Goal: Transaction & Acquisition: Purchase product/service

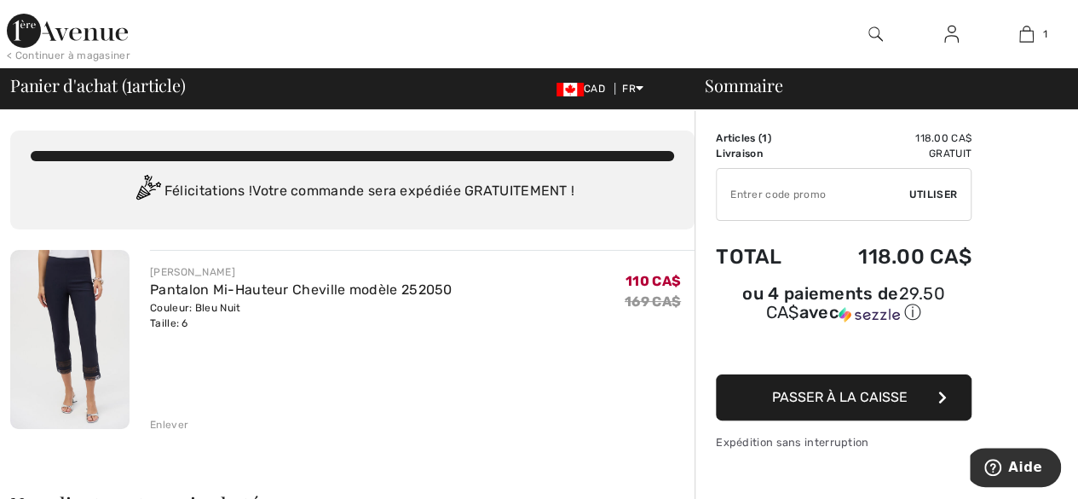
click at [167, 429] on div "Enlever" at bounding box center [169, 424] width 38 height 15
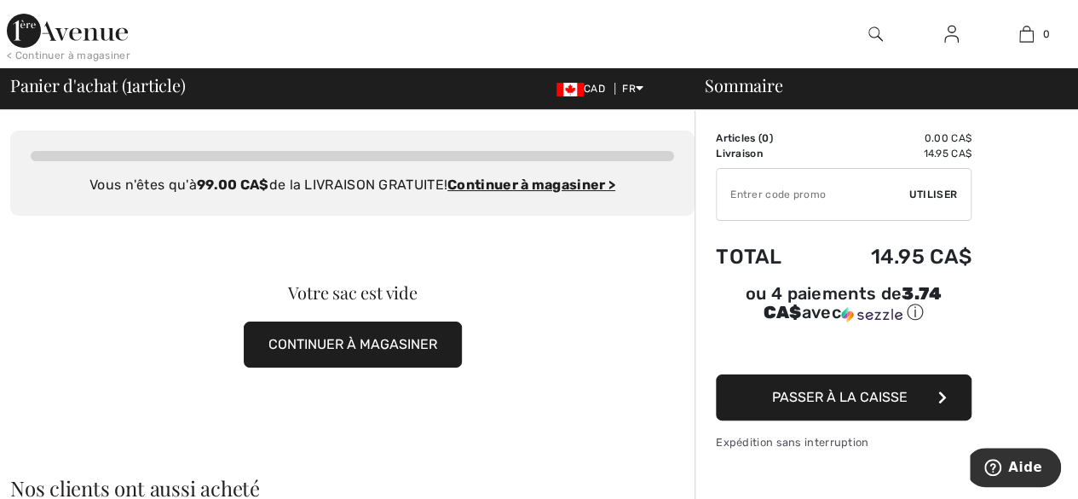
click at [954, 36] on img at bounding box center [951, 34] width 14 height 20
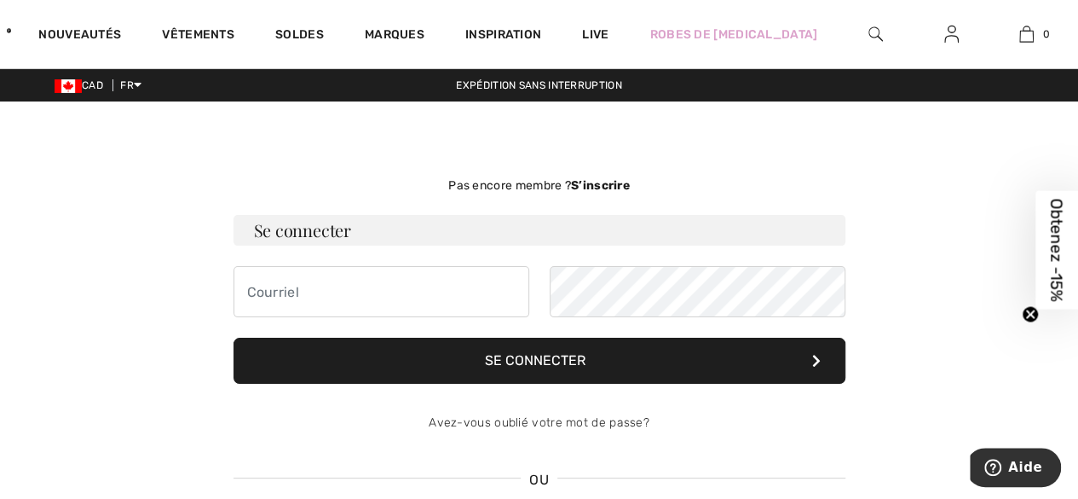
click at [406, 243] on h3 "Se connecter" at bounding box center [540, 230] width 612 height 31
click at [412, 293] on input "email" at bounding box center [382, 291] width 296 height 51
type input "johanne.1955@hotmail.ca"
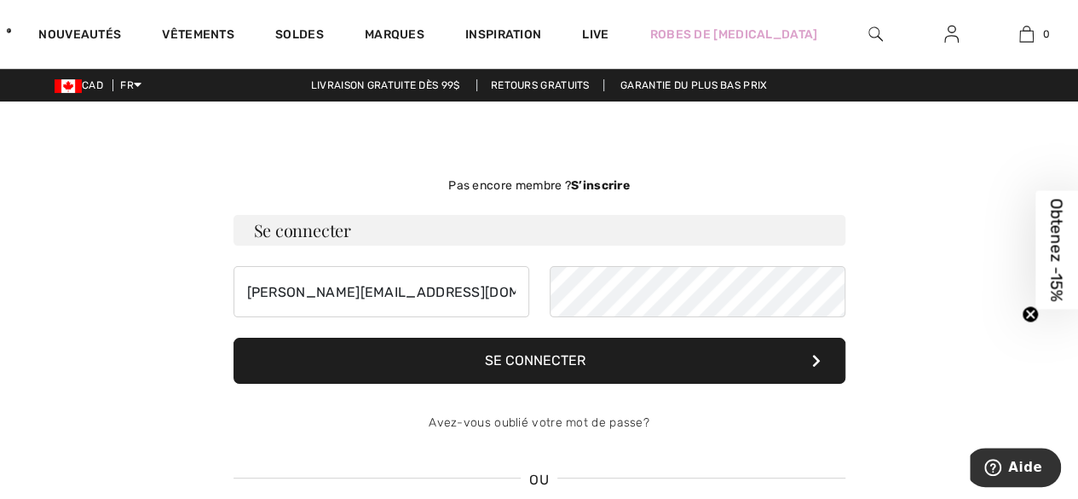
click at [4, 247] on div "Pas encore membre ? S’inscrire Se connecter johanne.1955@hotmail.ca Se connecte…" at bounding box center [539, 385] width 1078 height 487
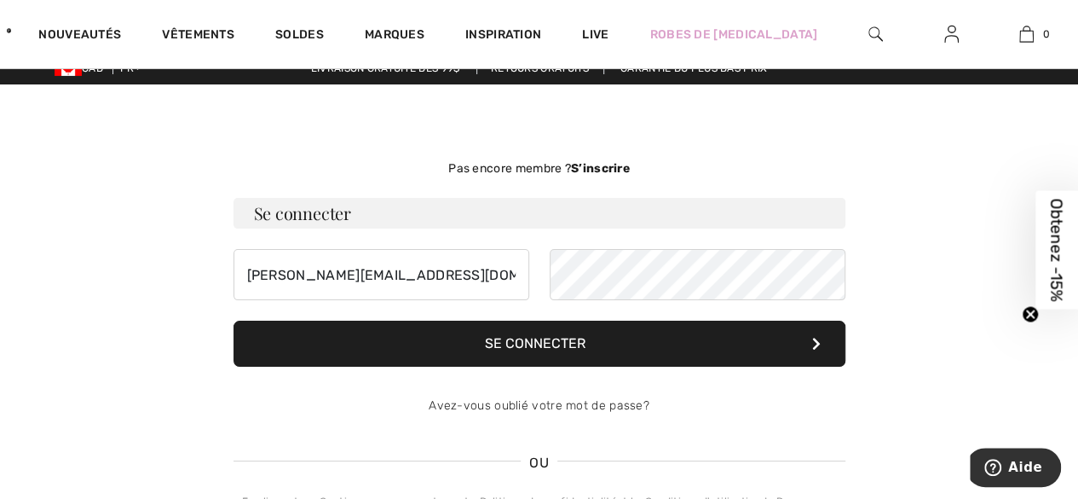
scroll to position [17, 0]
click at [3, 213] on div "Pas encore membre ? S’inscrire Se connecter johanne.1955@hotmail.ca Se connecte…" at bounding box center [539, 368] width 1078 height 487
click at [3, 214] on div "Pas encore membre ? S’inscrire Se connecter johanne.1955@hotmail.ca Se connecte…" at bounding box center [539, 368] width 1078 height 487
click at [5, 212] on div "Pas encore membre ? S’inscrire Se connecter johanne.1955@hotmail.ca Se connecte…" at bounding box center [539, 368] width 1078 height 487
click at [3, 213] on div "Pas encore membre ? S’inscrire Se connecter johanne.1955@hotmail.ca Se connecte…" at bounding box center [539, 368] width 1078 height 487
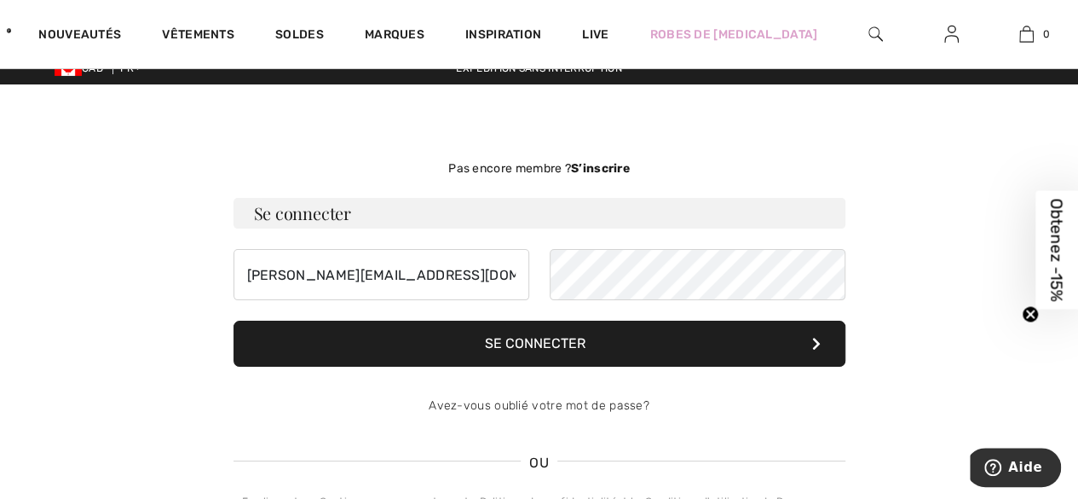
click at [3, 215] on div "Pas encore membre ? S’inscrire Se connecter johanne.1955@hotmail.ca Se connecte…" at bounding box center [539, 368] width 1078 height 487
click at [3, 214] on div "Pas encore membre ? S’inscrire Se connecter johanne.1955@hotmail.ca Se connecte…" at bounding box center [539, 368] width 1078 height 487
click at [665, 349] on button "Se connecter" at bounding box center [540, 343] width 612 height 46
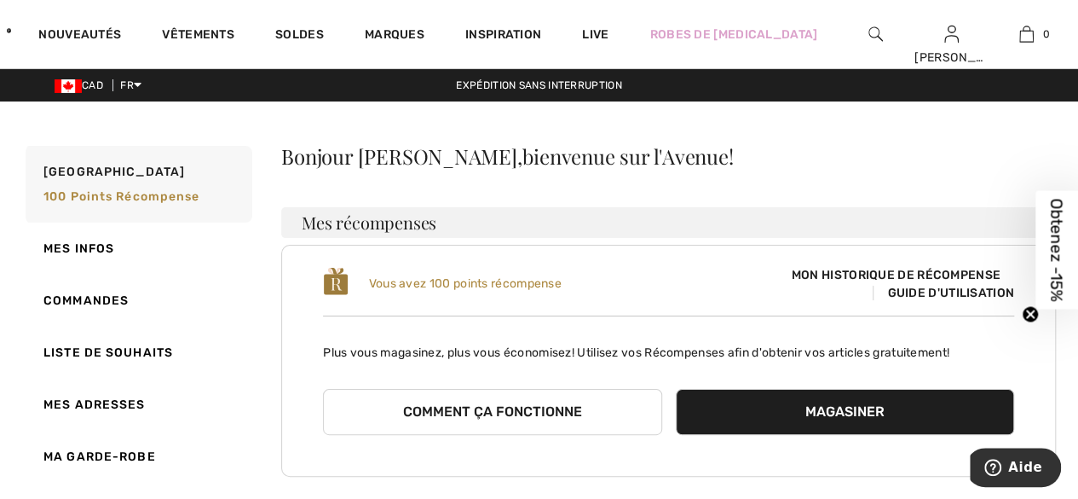
click at [866, 415] on button "Magasiner" at bounding box center [845, 412] width 338 height 46
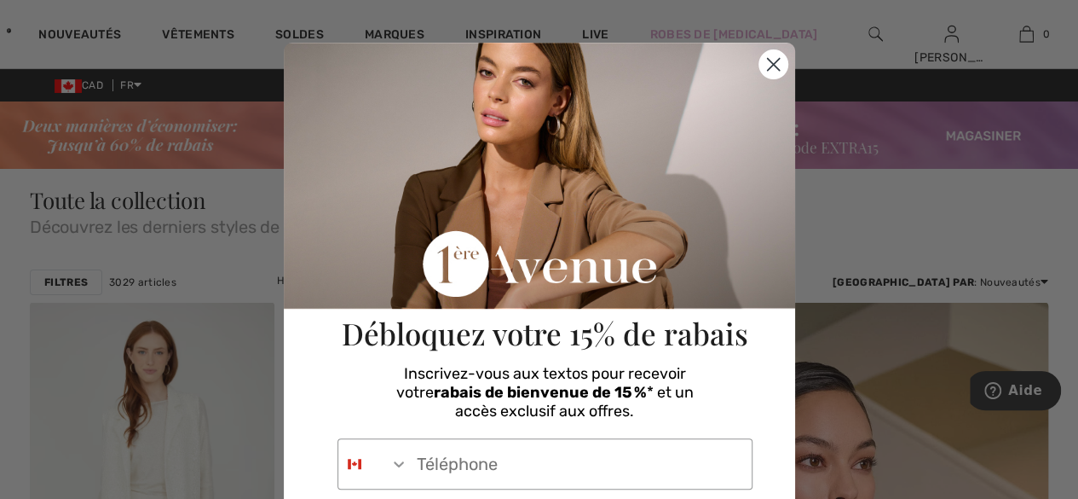
click at [767, 64] on circle "Close dialog" at bounding box center [772, 64] width 28 height 28
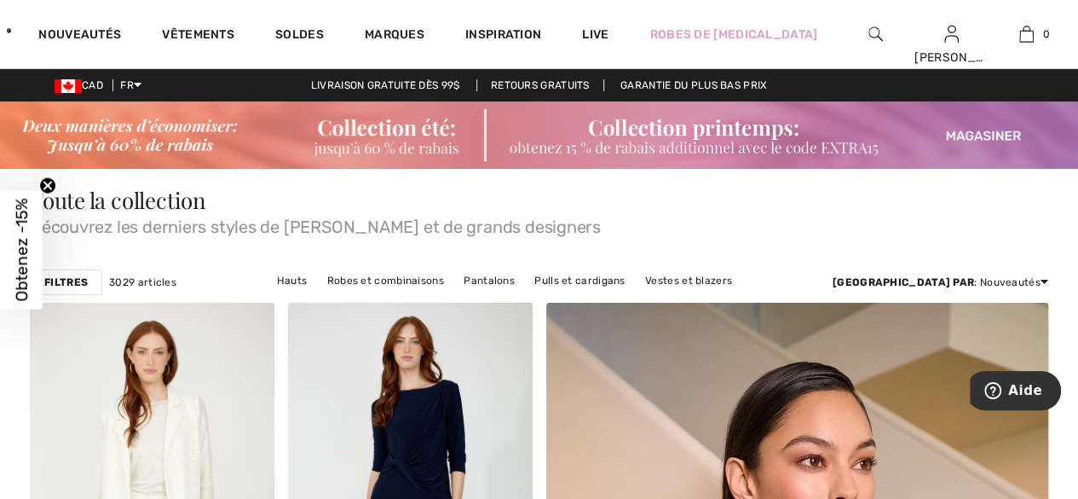
click at [991, 133] on img at bounding box center [539, 134] width 1078 height 67
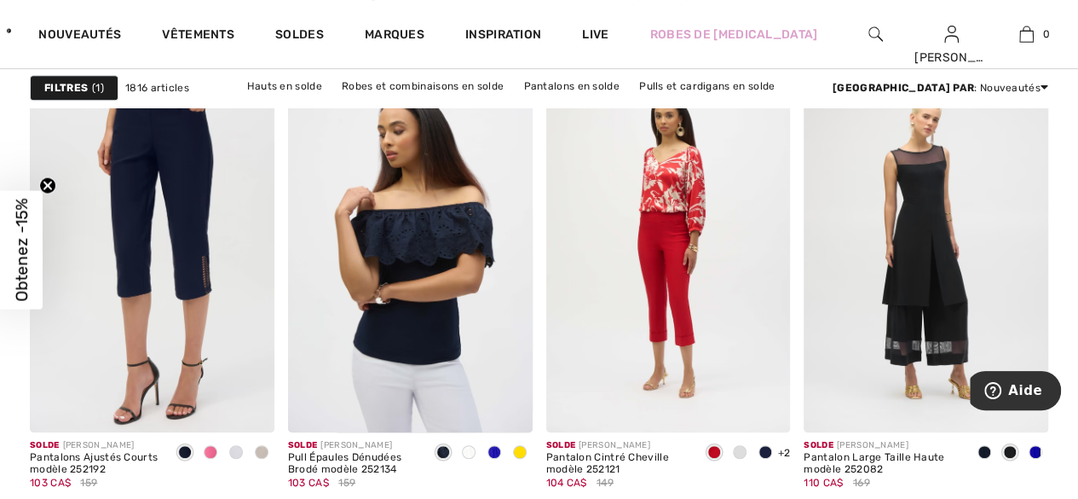
scroll to position [6809, 0]
click at [245, 445] on div at bounding box center [236, 452] width 26 height 28
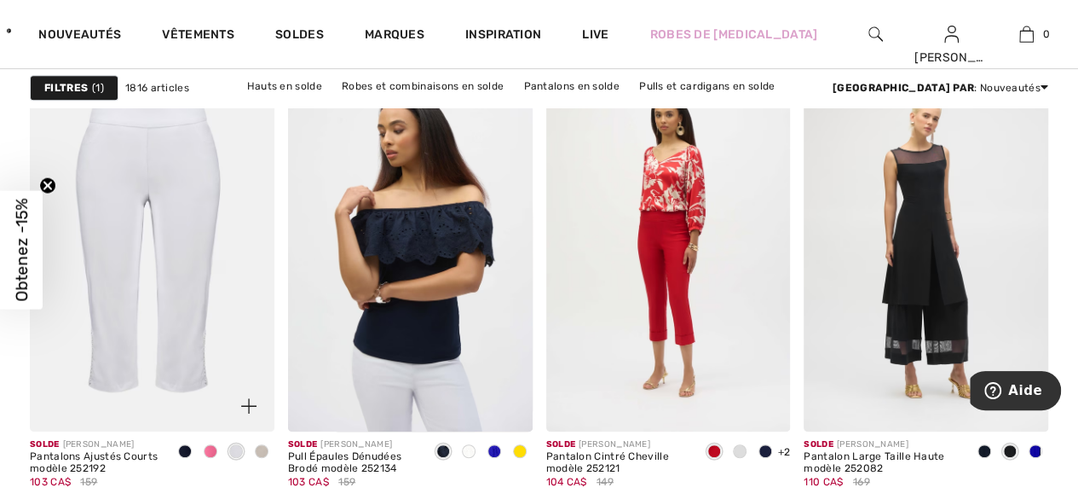
click at [268, 447] on div at bounding box center [262, 452] width 26 height 28
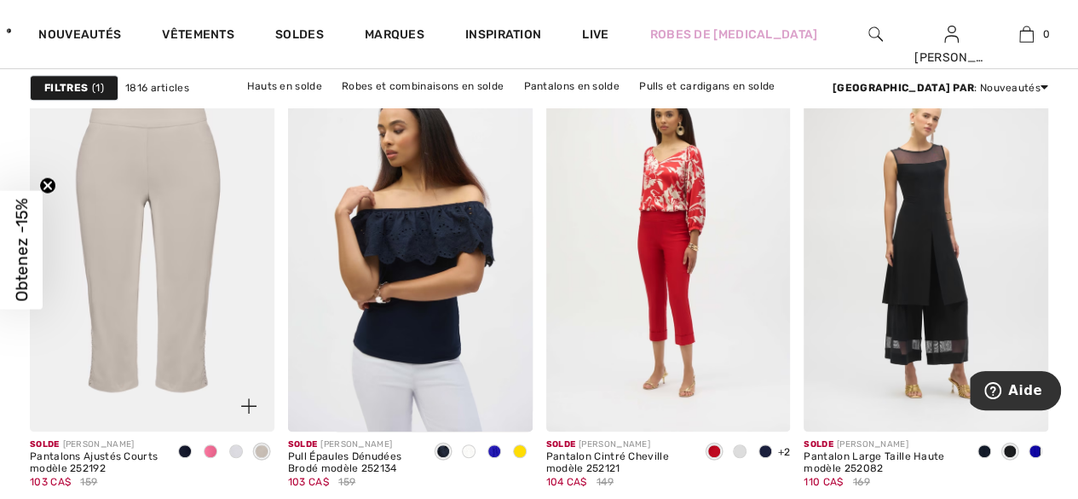
click at [215, 450] on span at bounding box center [211, 451] width 14 height 14
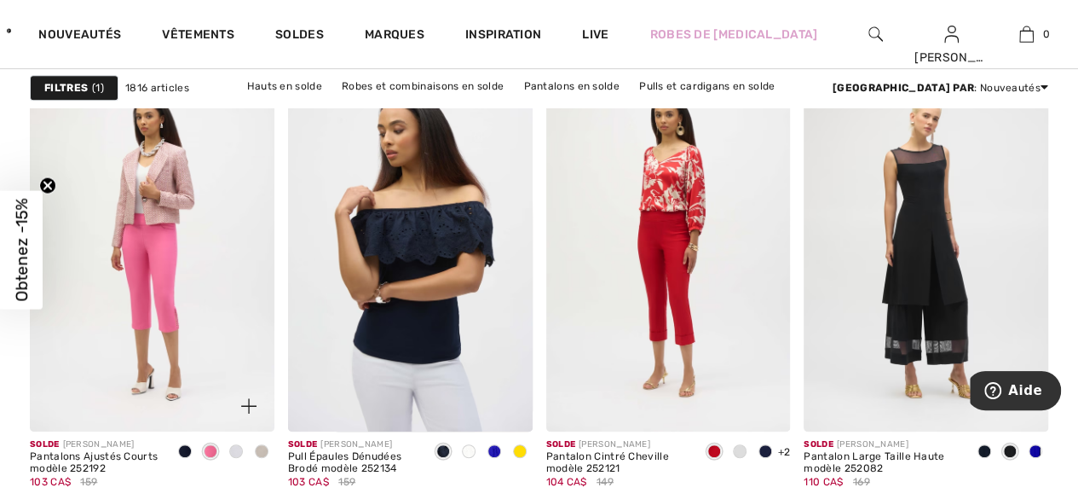
click at [191, 446] on span at bounding box center [185, 451] width 14 height 14
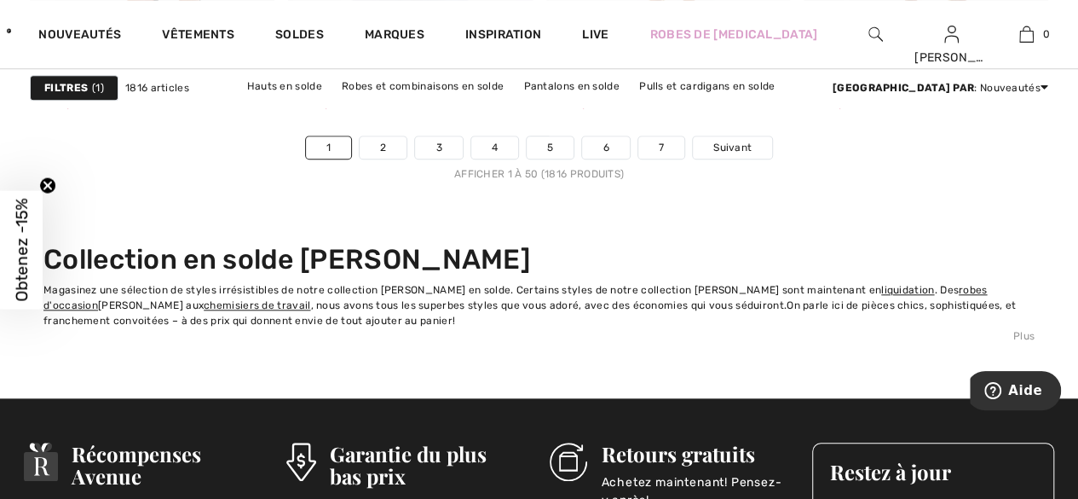
scroll to position [7113, 0]
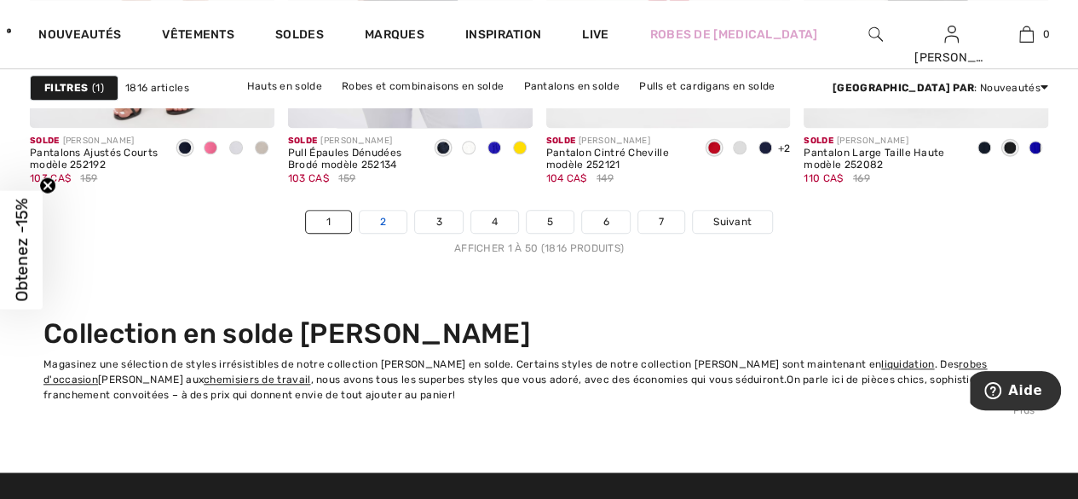
click at [398, 223] on link "2" at bounding box center [383, 221] width 47 height 22
click at [391, 219] on link "2" at bounding box center [383, 221] width 47 height 22
click at [394, 217] on link "2" at bounding box center [383, 221] width 47 height 22
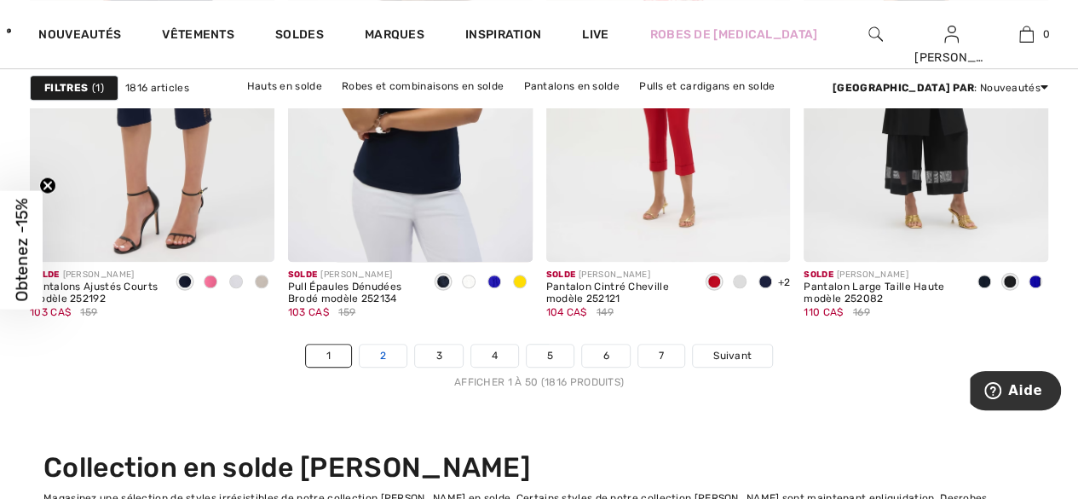
scroll to position [6975, 0]
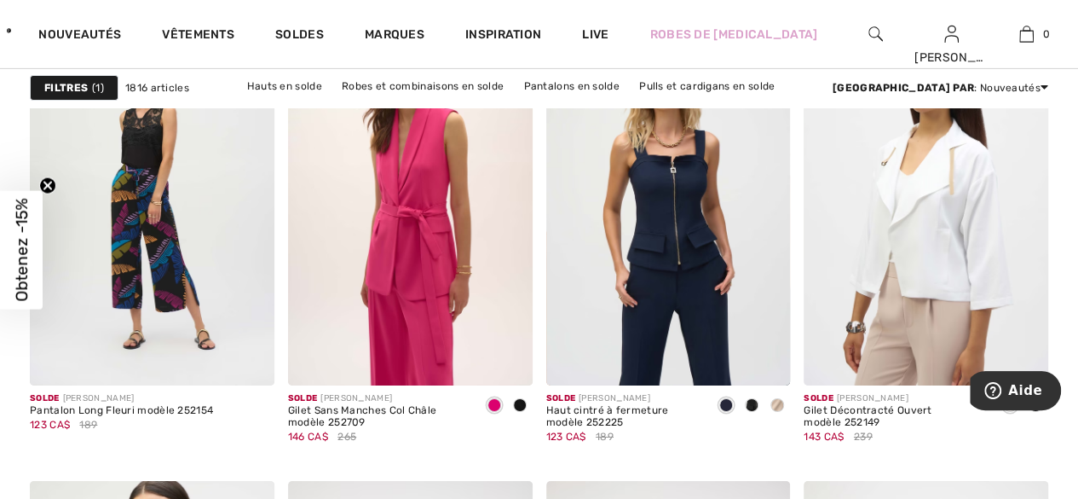
scroll to position [2809, 0]
click at [637, 275] on img at bounding box center [668, 202] width 245 height 366
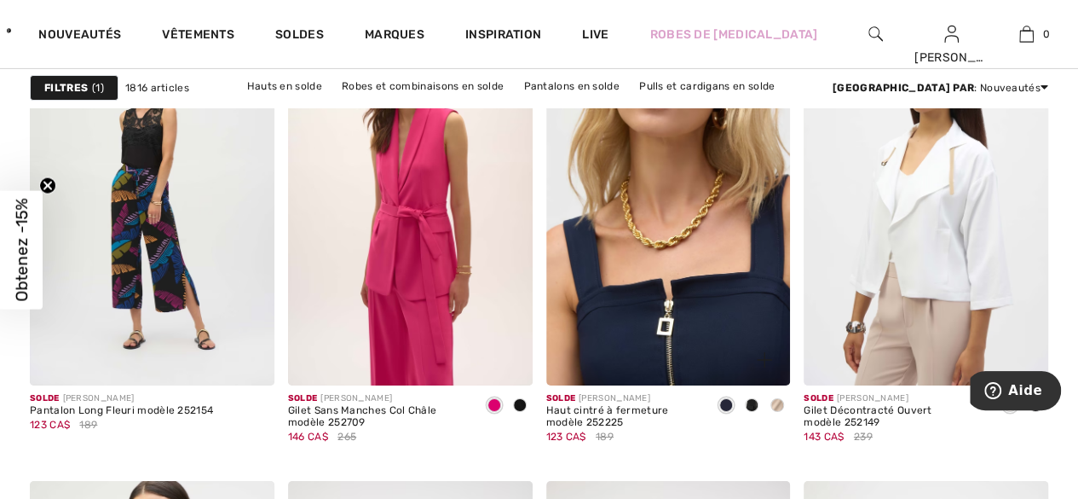
click at [704, 268] on img at bounding box center [668, 202] width 245 height 366
click at [696, 288] on img at bounding box center [668, 202] width 245 height 366
click at [695, 288] on img at bounding box center [668, 202] width 245 height 366
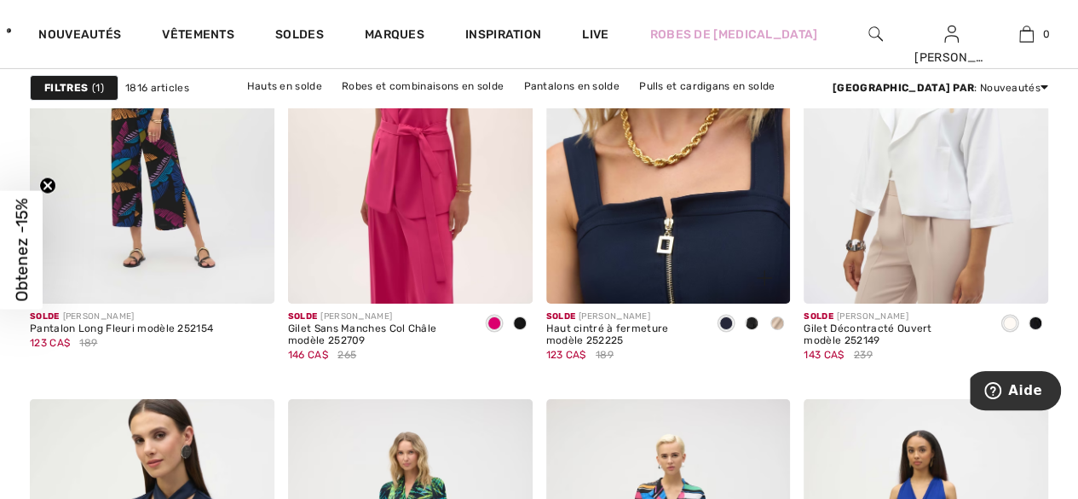
scroll to position [2892, 0]
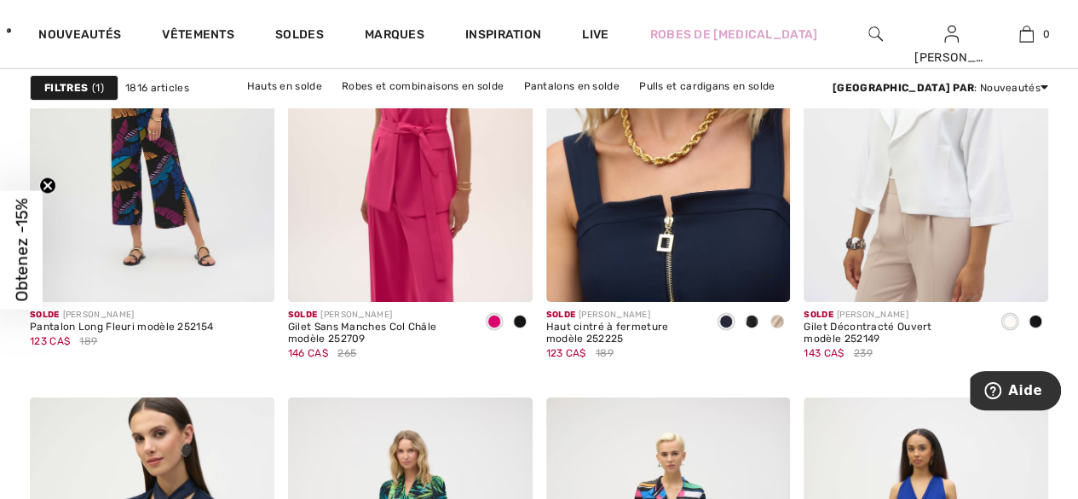
click at [611, 245] on img at bounding box center [668, 118] width 245 height 366
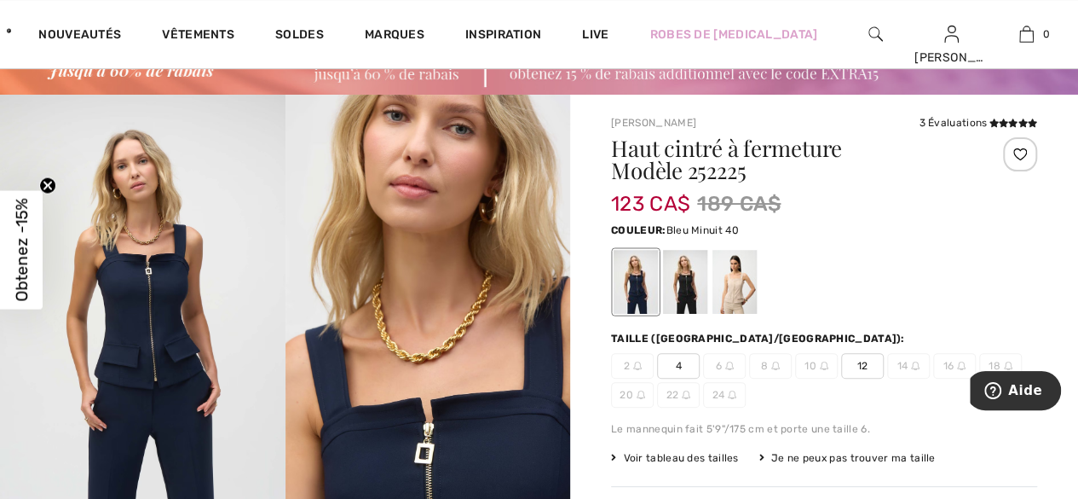
scroll to position [79, 0]
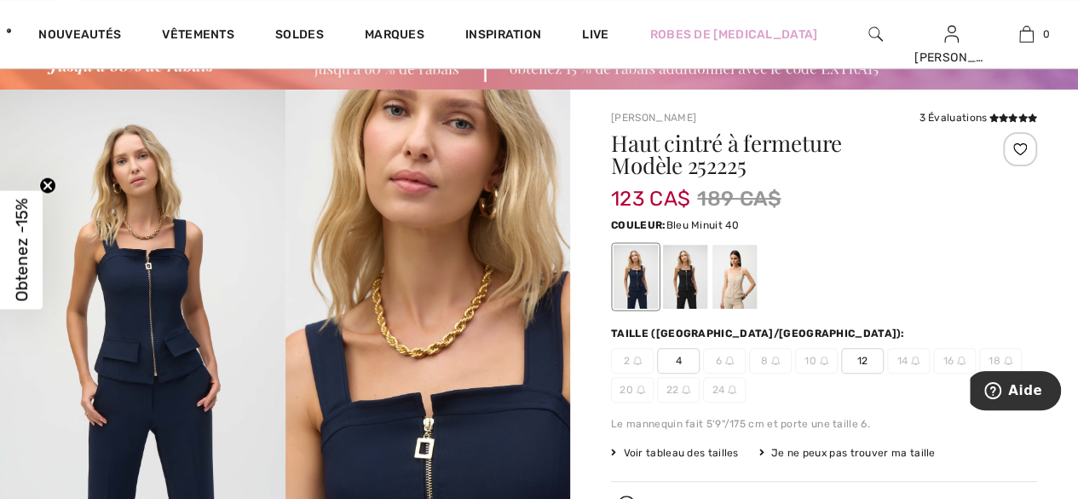
click at [684, 291] on div at bounding box center [685, 277] width 44 height 64
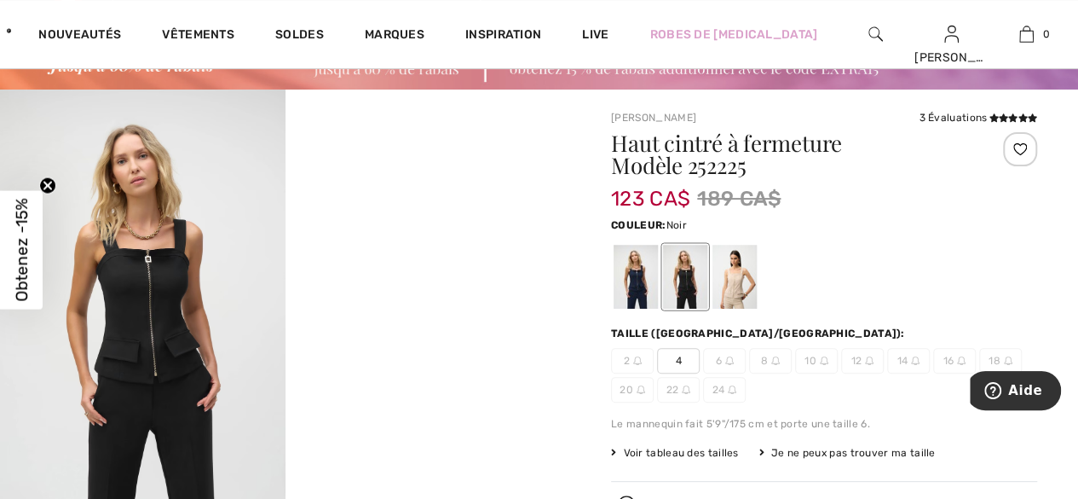
click at [741, 293] on div at bounding box center [734, 277] width 44 height 64
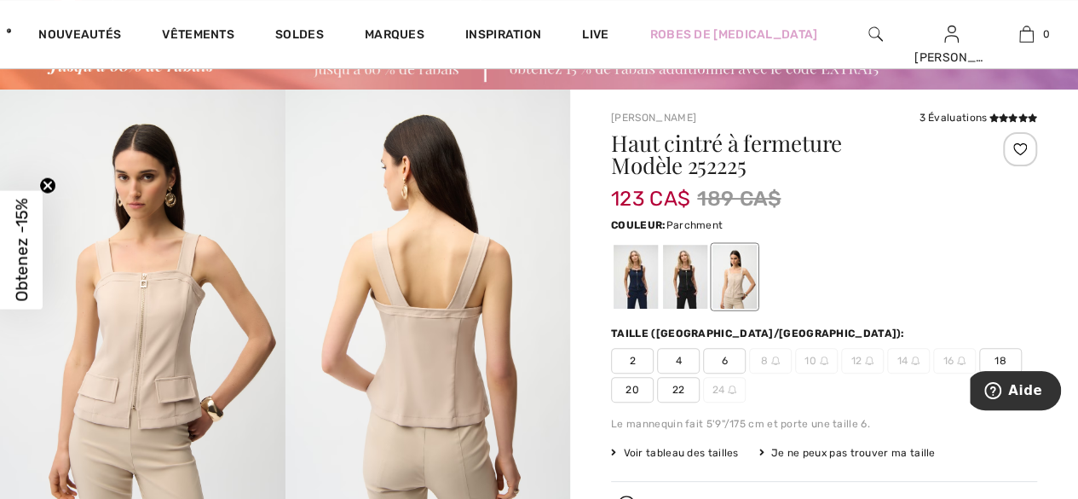
click at [639, 275] on div at bounding box center [636, 277] width 44 height 64
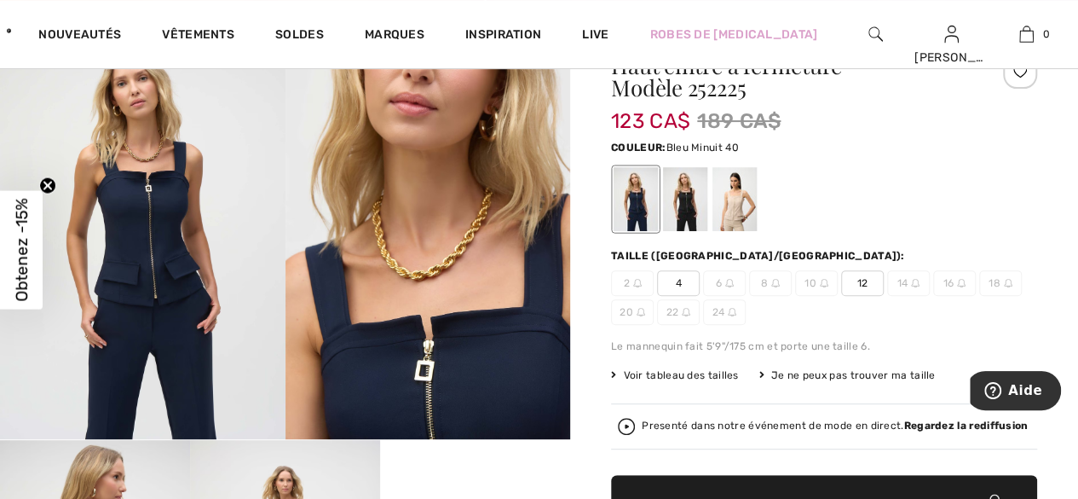
scroll to position [159, 0]
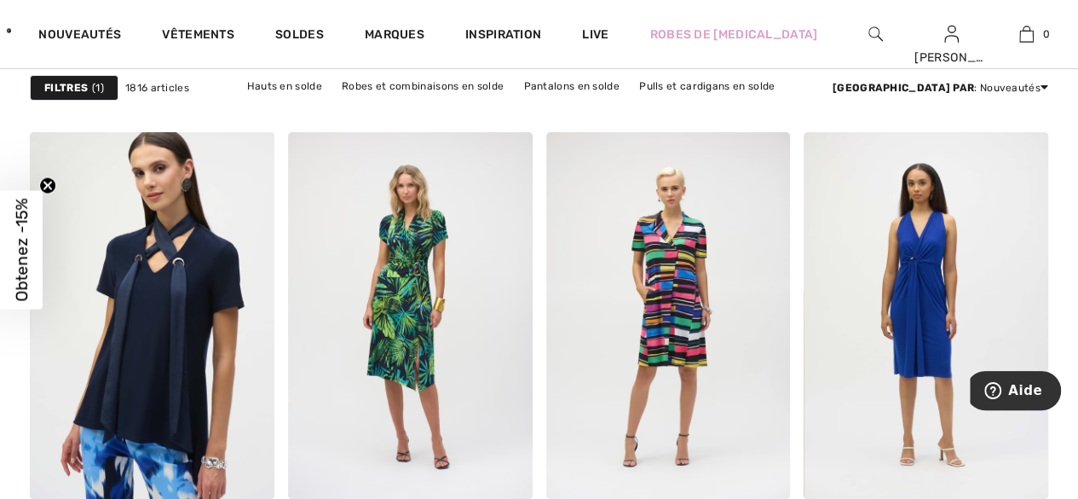
scroll to position [3165, 0]
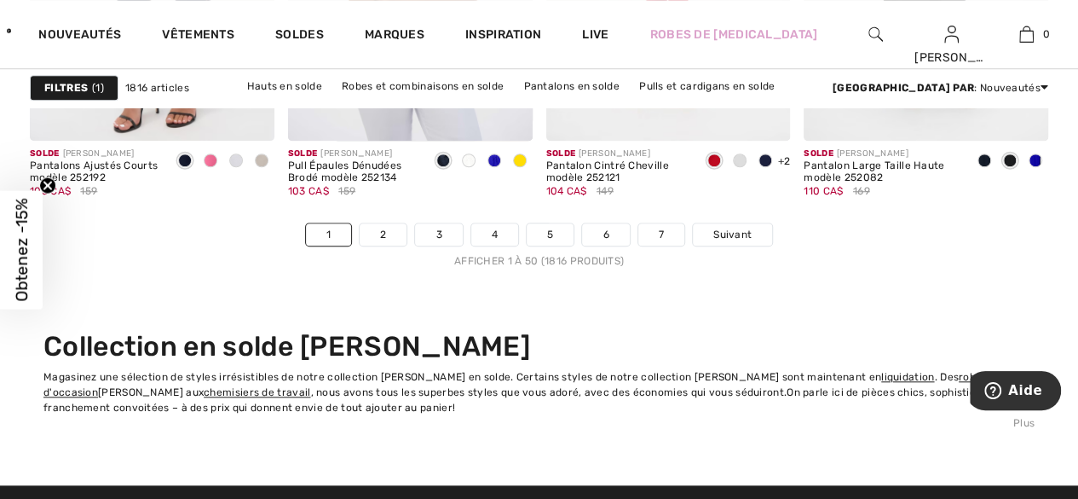
scroll to position [7099, 0]
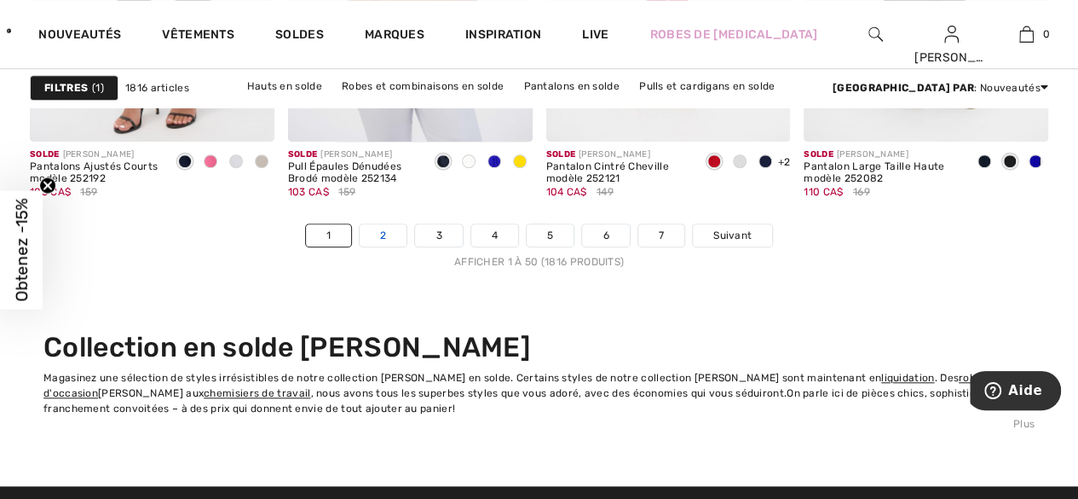
click at [387, 228] on link "2" at bounding box center [383, 235] width 47 height 22
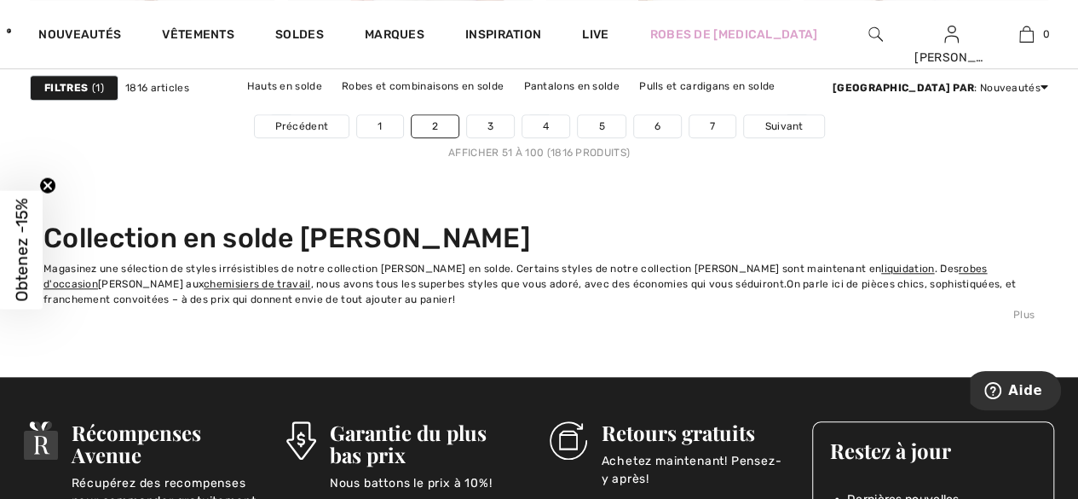
scroll to position [7208, 0]
click at [489, 121] on link "3" at bounding box center [490, 126] width 47 height 22
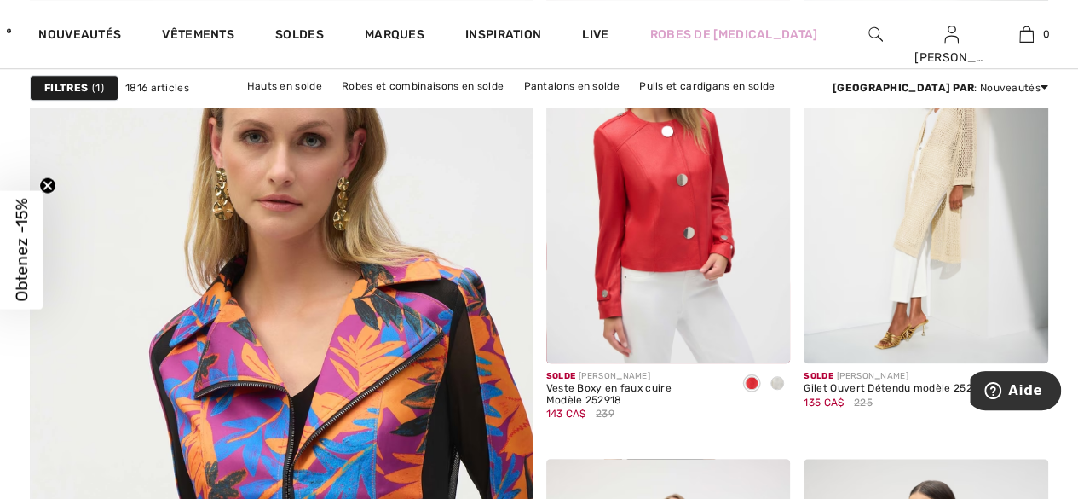
scroll to position [3931, 0]
click at [683, 213] on img at bounding box center [668, 179] width 245 height 366
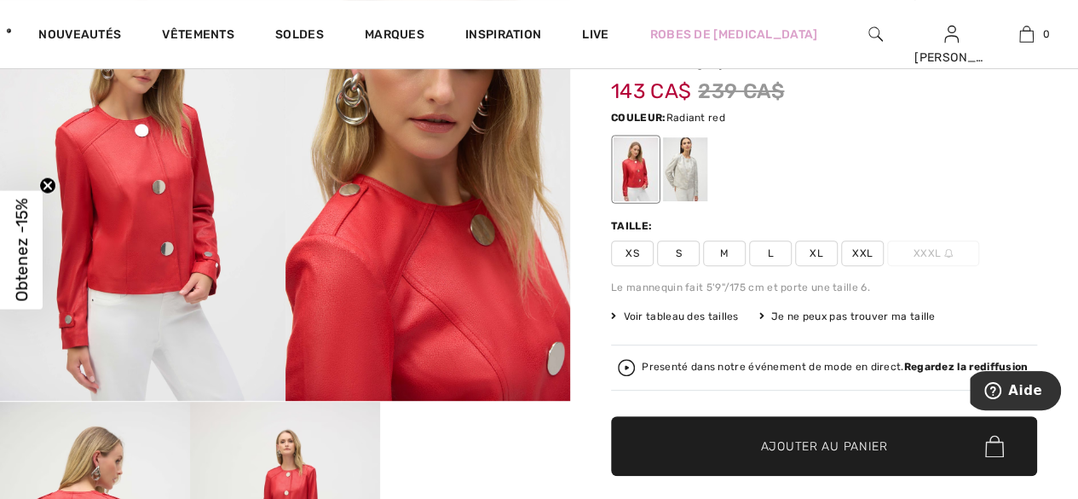
scroll to position [195, 0]
click at [733, 252] on span "M" at bounding box center [724, 253] width 43 height 26
click at [833, 453] on span "✔ Ajouté au panier Ajouter au panier" at bounding box center [824, 446] width 426 height 60
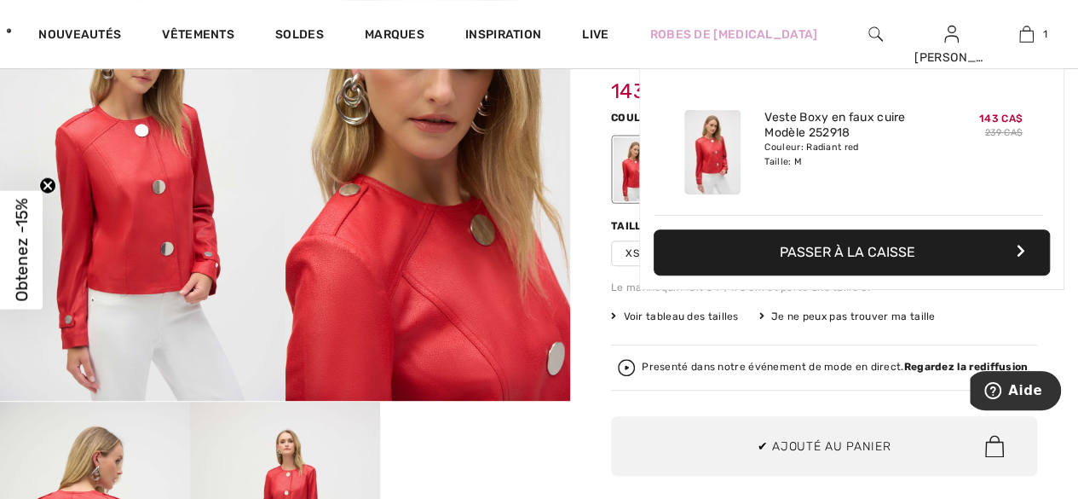
scroll to position [0, 0]
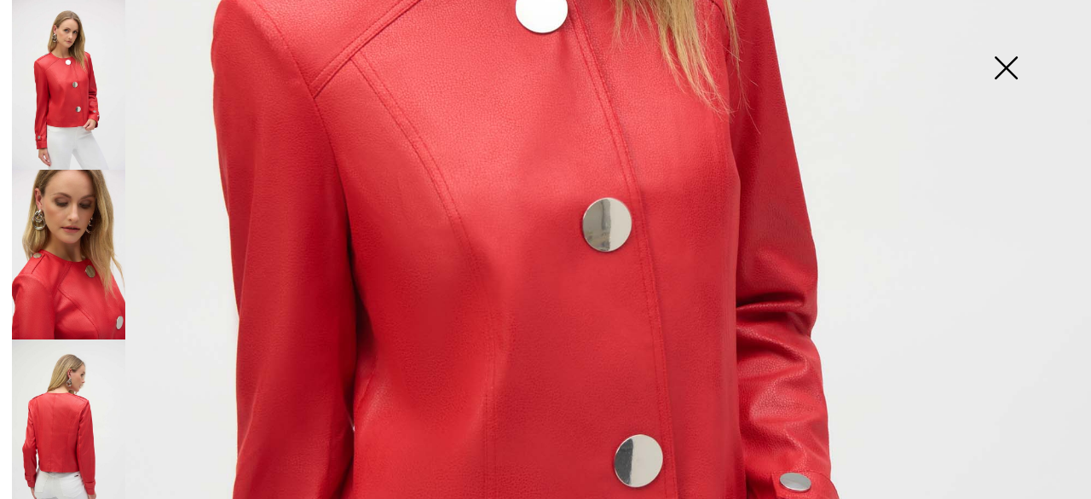
scroll to position [591, 0]
click at [1006, 70] on img at bounding box center [1005, 70] width 85 height 88
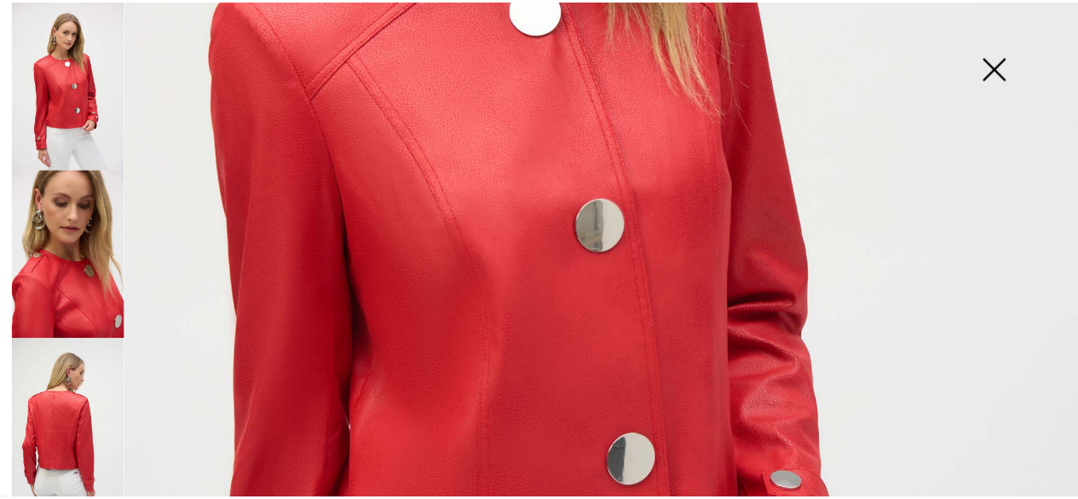
scroll to position [195, 0]
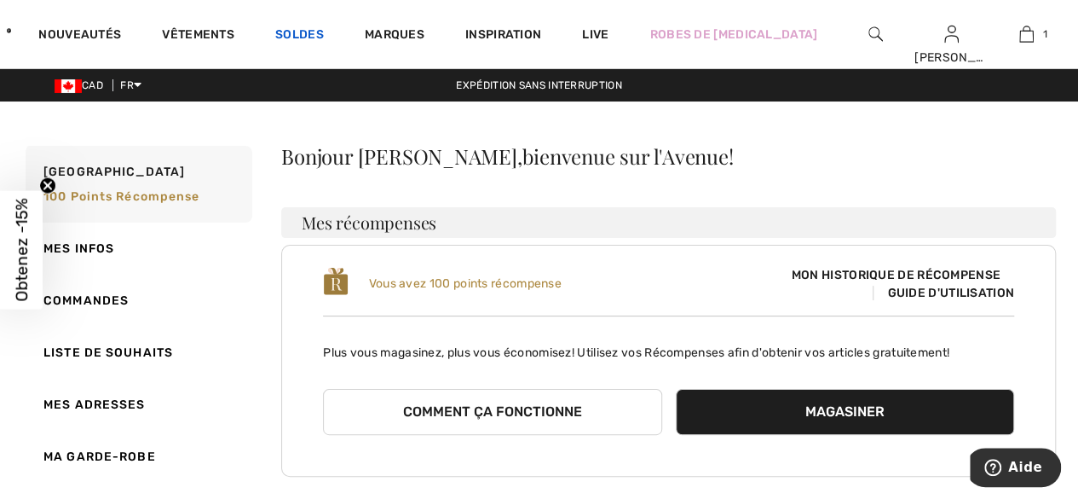
click at [324, 43] on link "Soldes" at bounding box center [299, 36] width 49 height 18
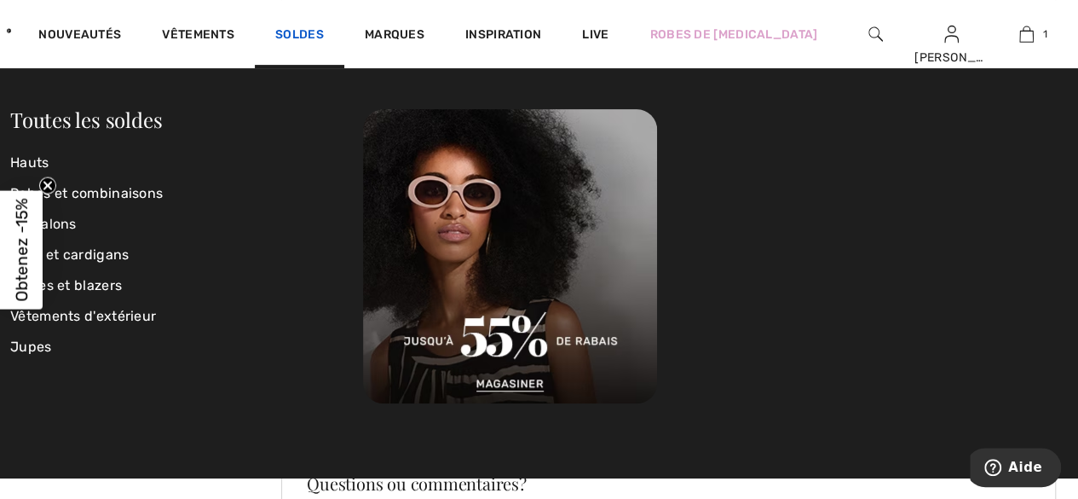
scroll to position [317, 0]
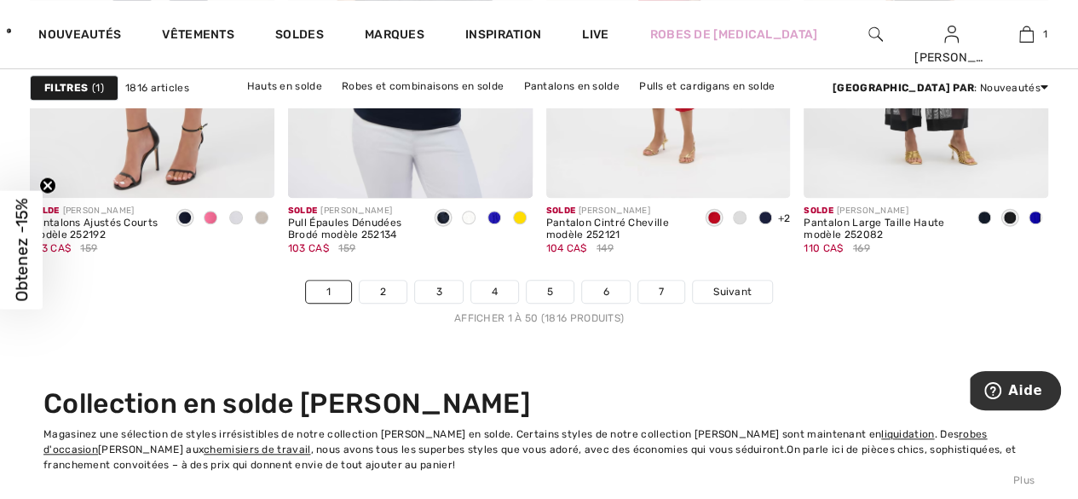
scroll to position [7038, 0]
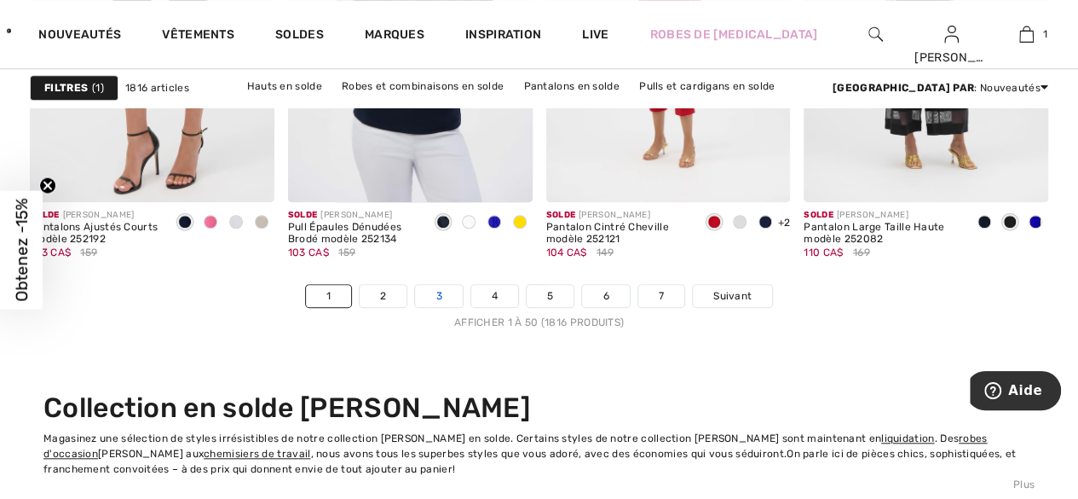
click at [440, 291] on link "3" at bounding box center [438, 296] width 47 height 22
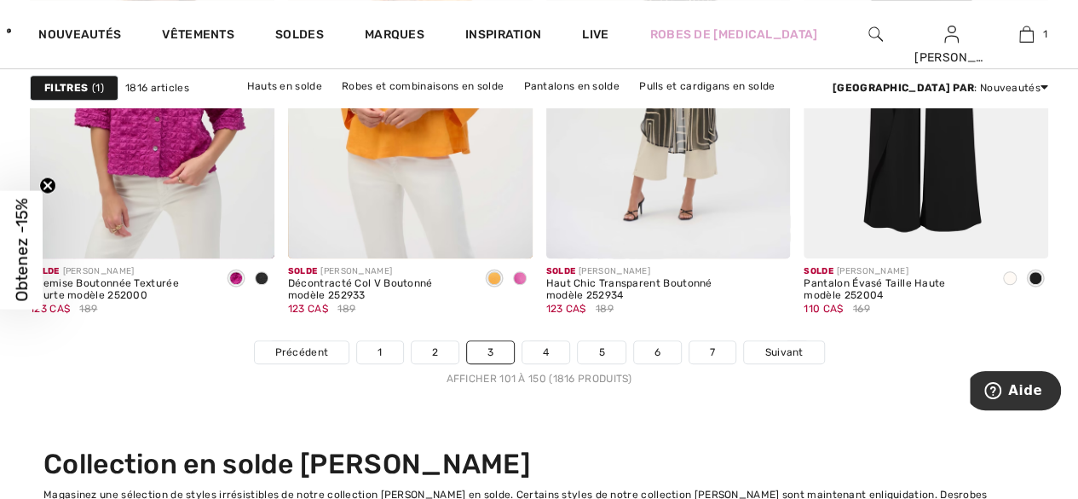
scroll to position [6983, 0]
click at [545, 348] on link "4" at bounding box center [545, 351] width 47 height 22
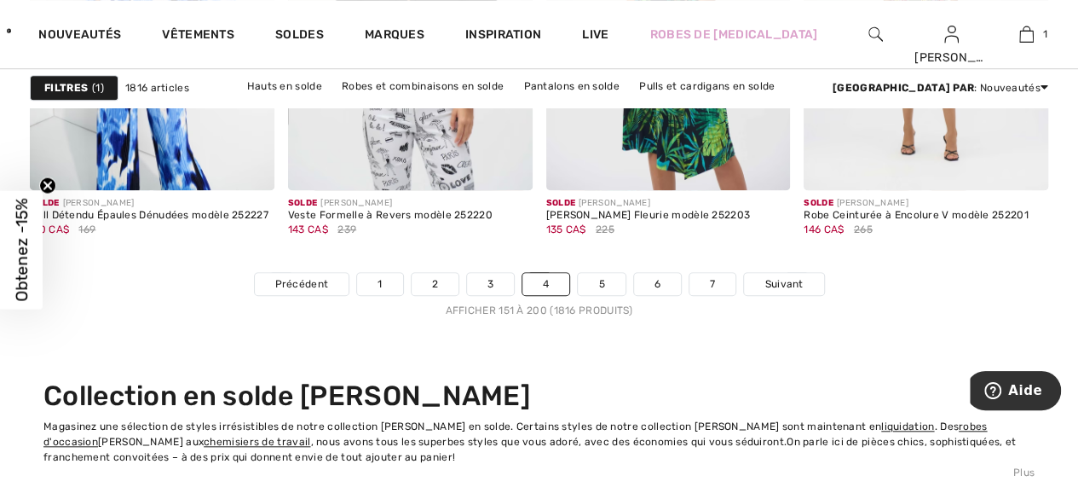
scroll to position [7051, 0]
click at [600, 278] on link "5" at bounding box center [601, 283] width 47 height 22
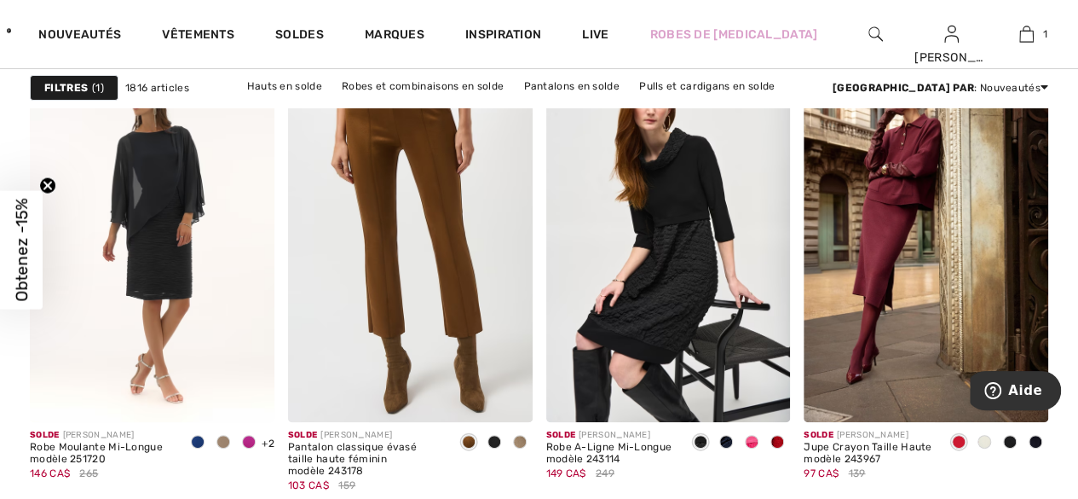
scroll to position [3232, 0]
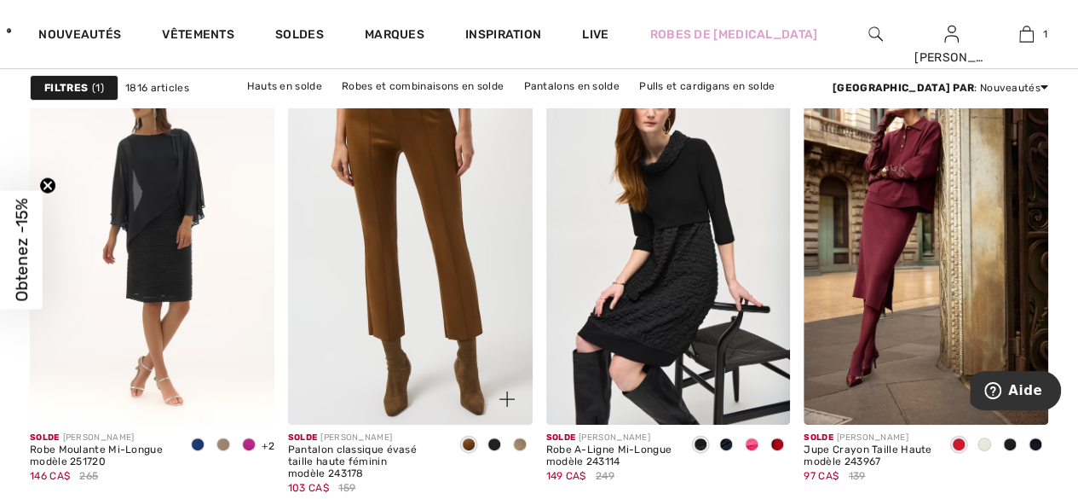
click at [390, 286] on img at bounding box center [410, 241] width 245 height 366
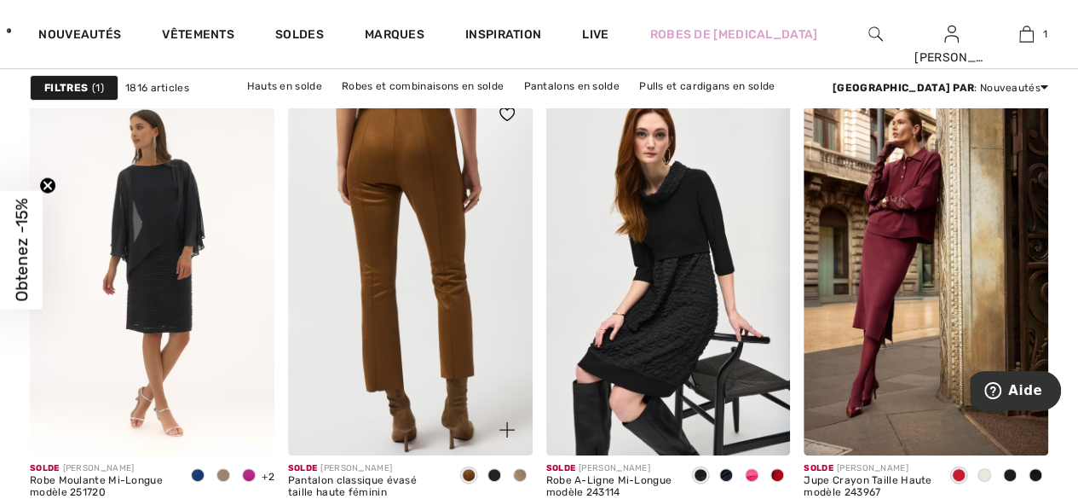
scroll to position [3200, 0]
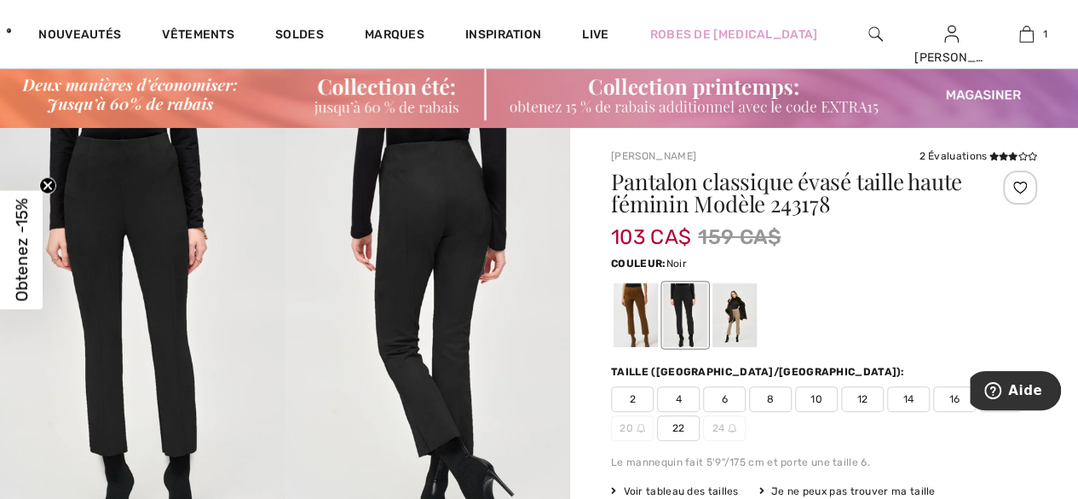
scroll to position [42, 0]
click at [633, 326] on div at bounding box center [636, 314] width 44 height 64
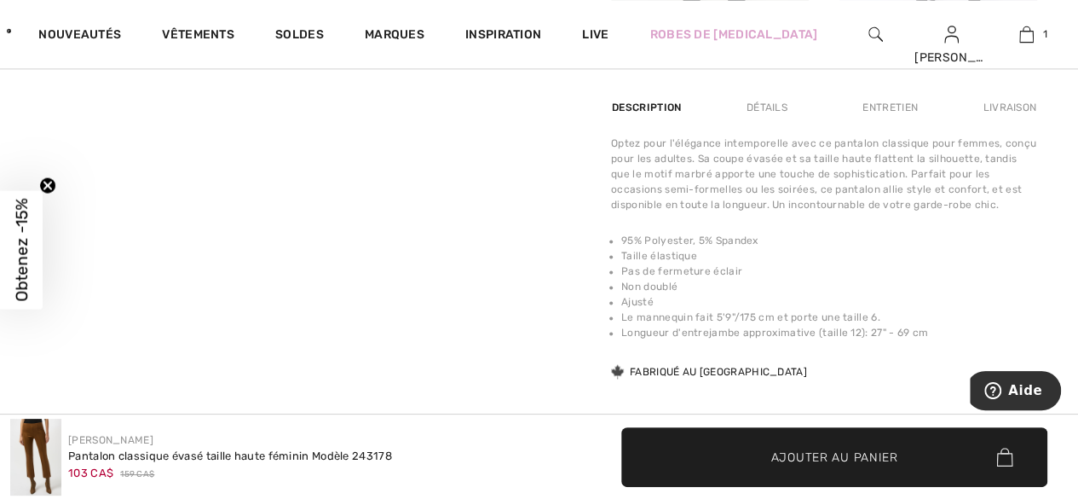
scroll to position [1179, 0]
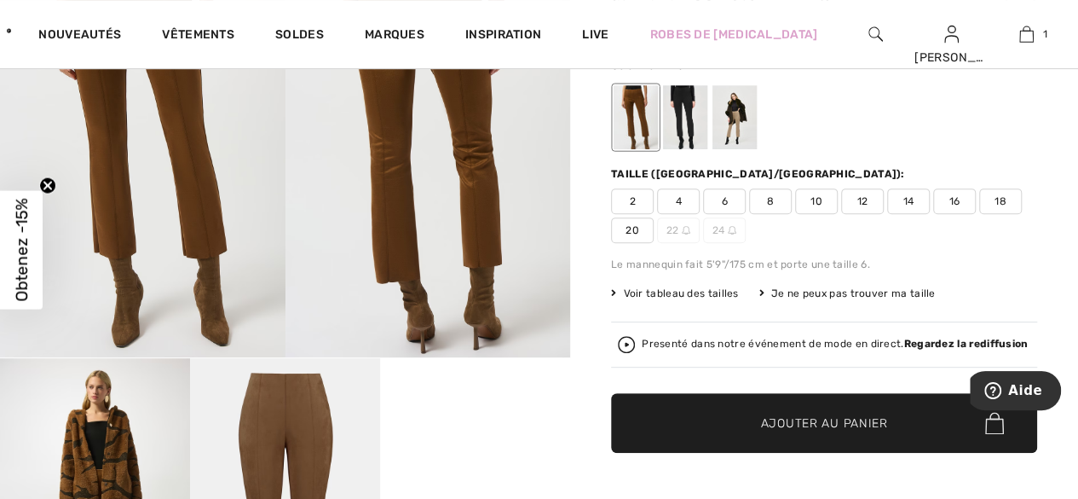
scroll to position [230, 0]
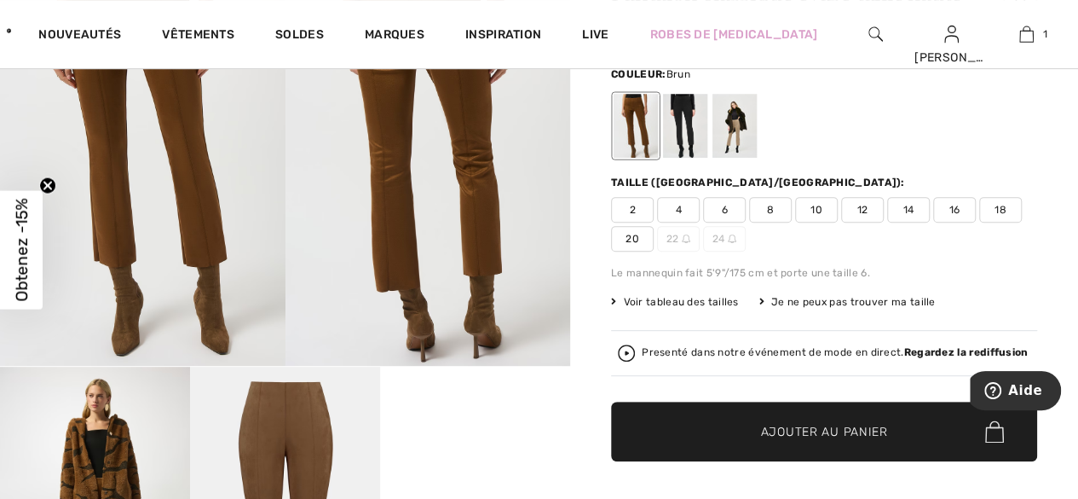
click at [776, 211] on span "8" at bounding box center [770, 210] width 43 height 26
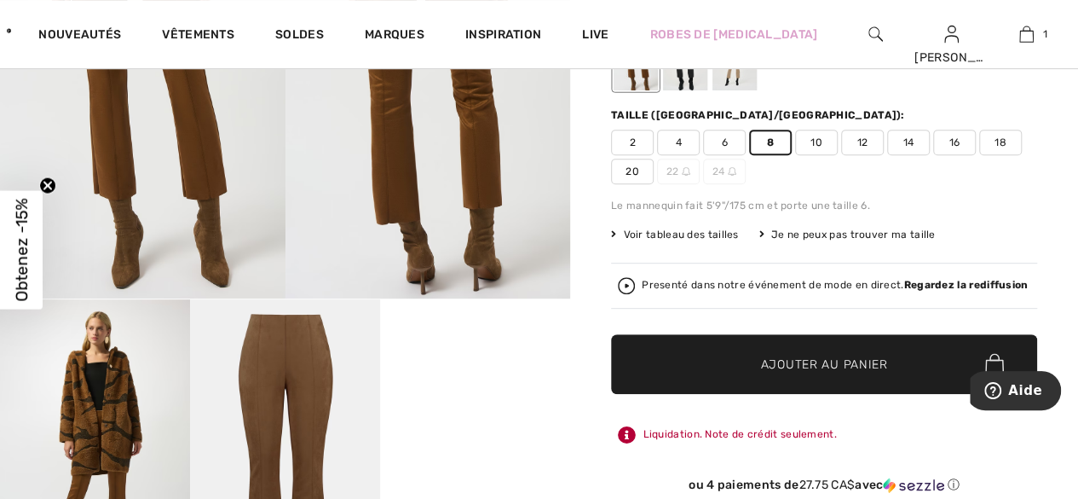
scroll to position [298, 0]
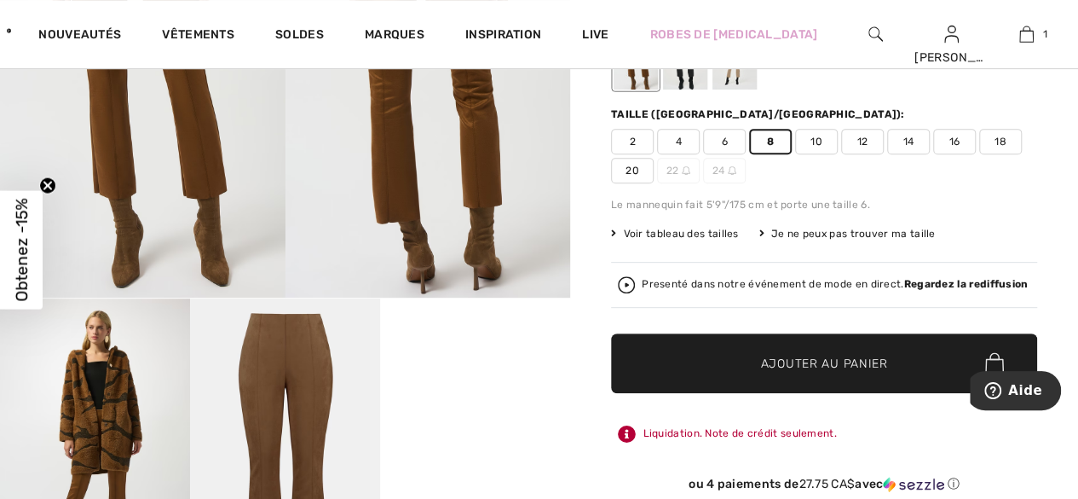
click at [857, 375] on span "✔ Ajouté au panier Ajouter au panier" at bounding box center [824, 363] width 426 height 60
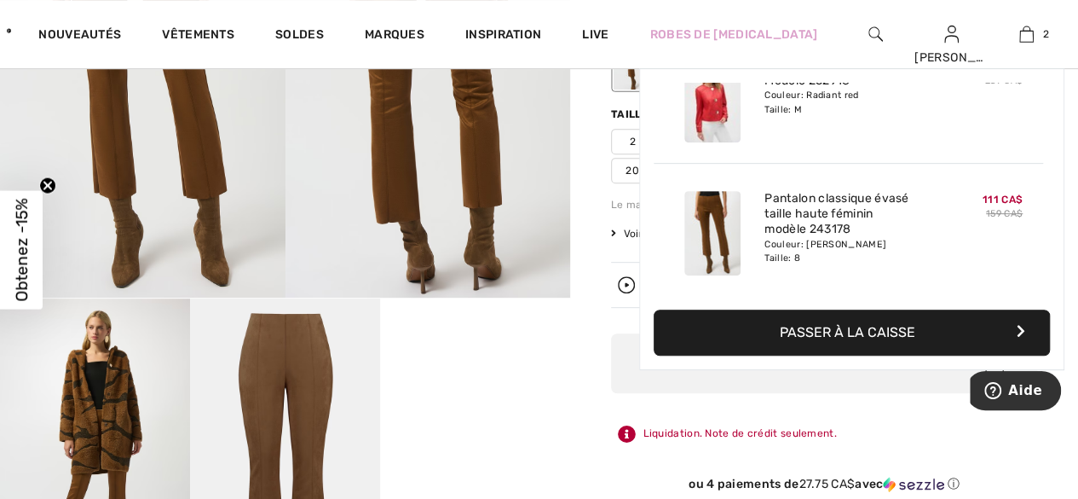
scroll to position [0, 0]
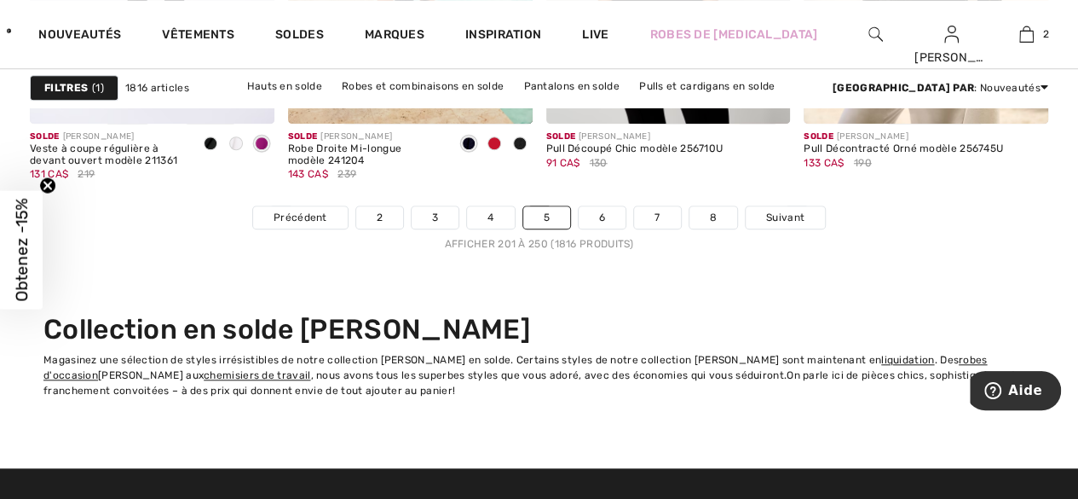
scroll to position [7090, 0]
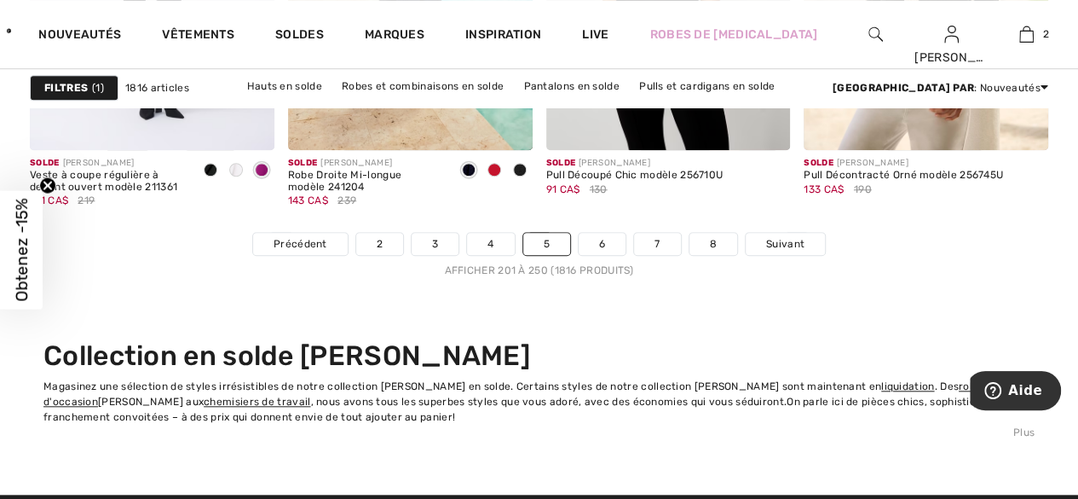
click at [593, 263] on div "Afficher 201 à 250 (1816 produits)" at bounding box center [539, 269] width 1018 height 15
click at [609, 245] on link "6" at bounding box center [602, 244] width 47 height 22
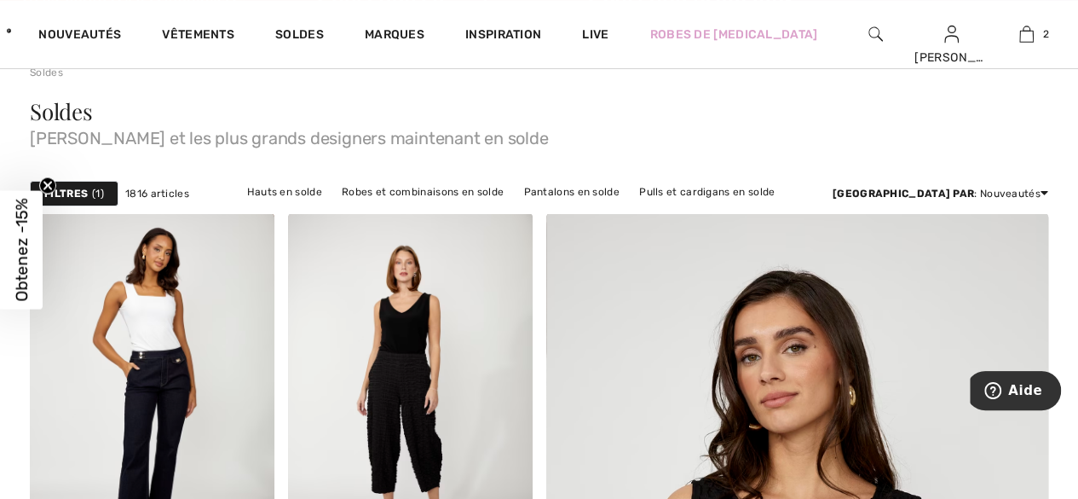
scroll to position [169, 0]
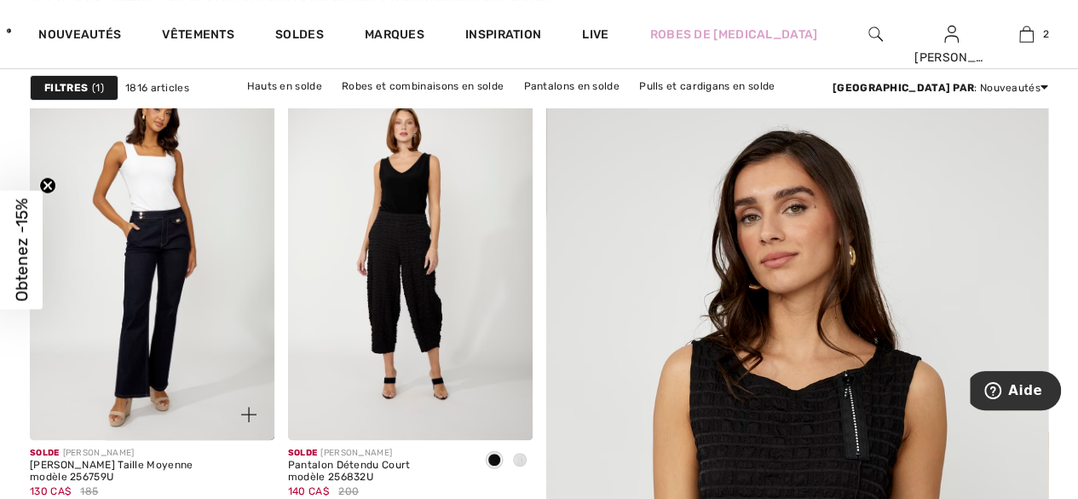
click at [61, 380] on img at bounding box center [152, 256] width 245 height 366
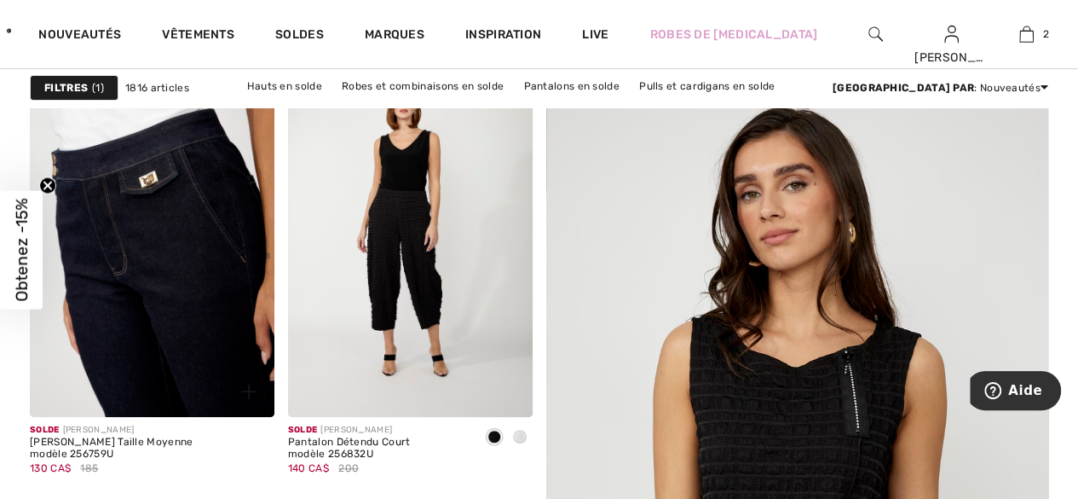
scroll to position [293, 0]
click at [45, 363] on img at bounding box center [152, 232] width 245 height 366
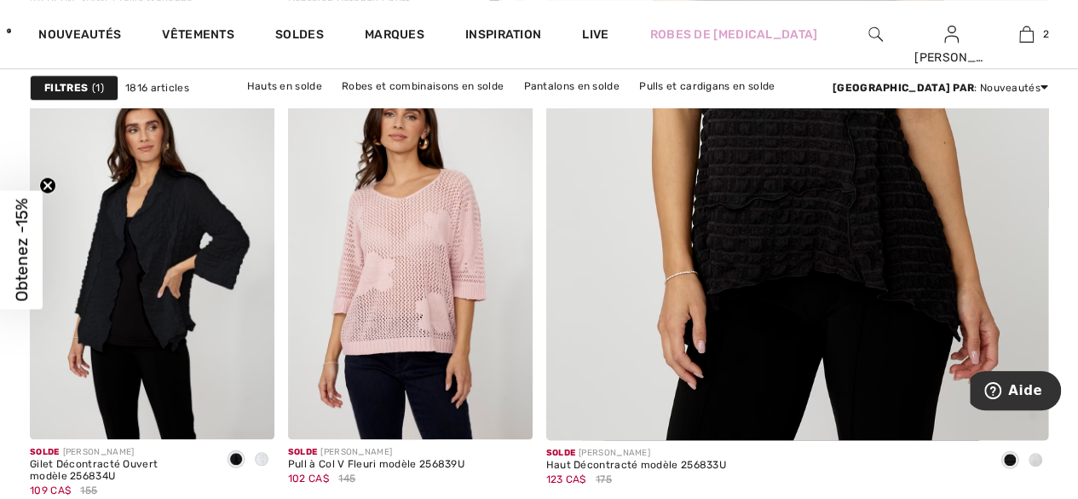
scroll to position [736, 0]
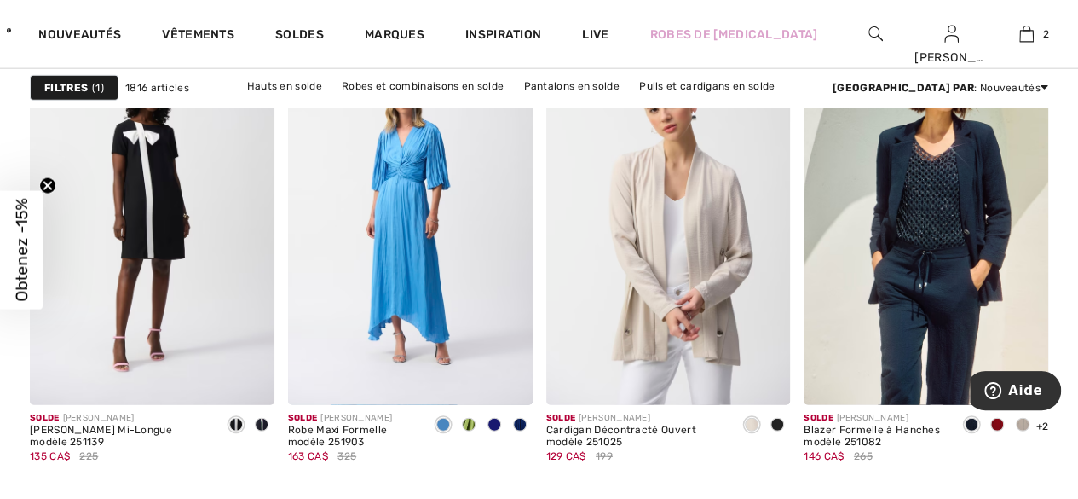
scroll to position [5275, 0]
click at [954, 276] on img at bounding box center [926, 220] width 245 height 366
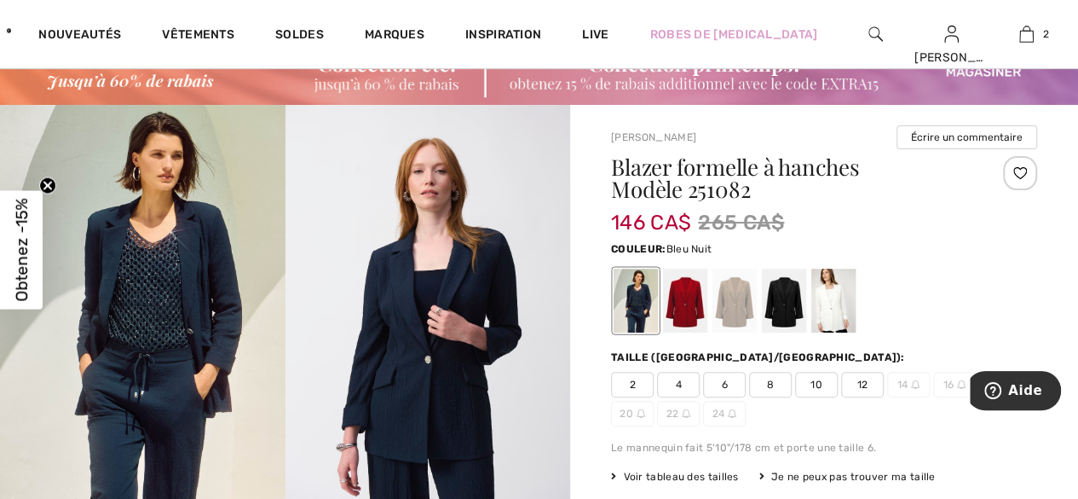
scroll to position [44, 0]
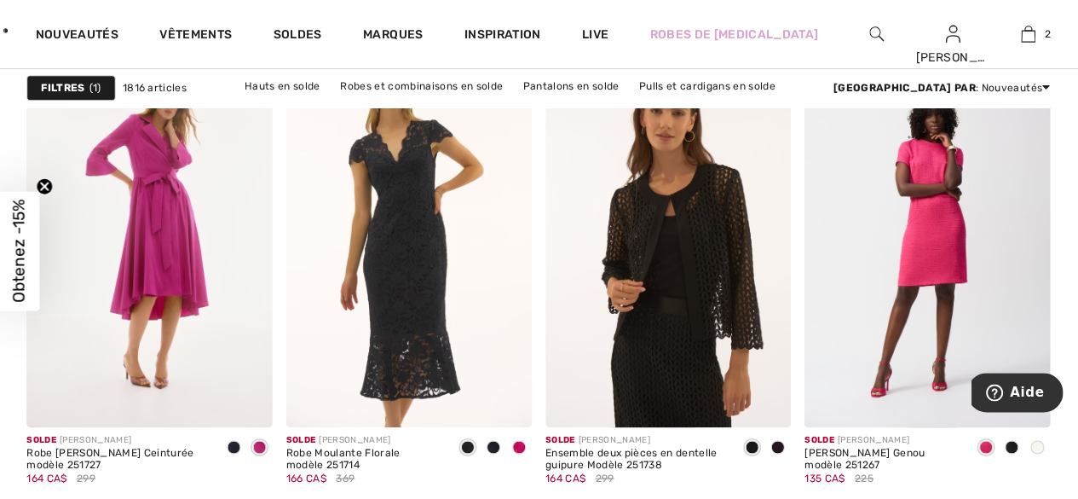
scroll to position [6352, 0]
click at [785, 444] on div at bounding box center [777, 447] width 26 height 28
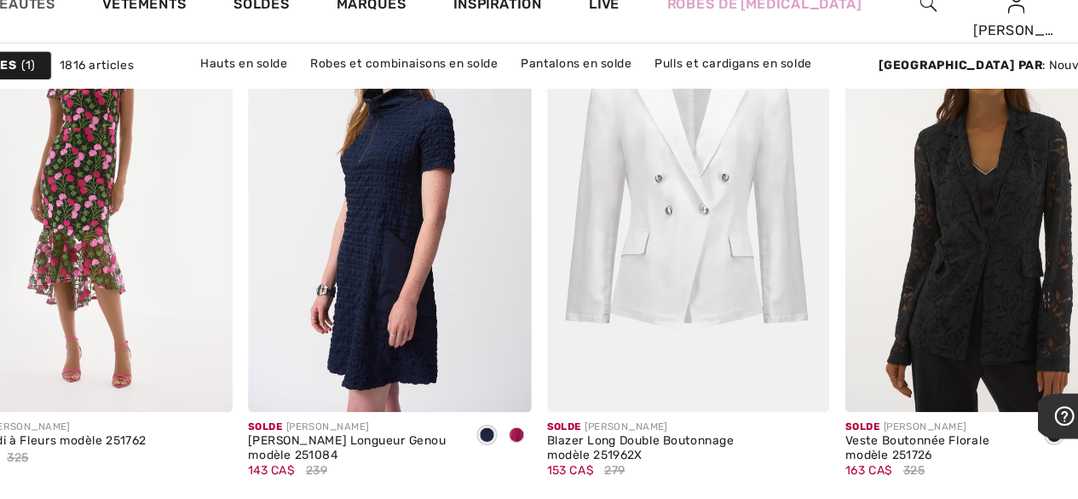
scroll to position [6854, 0]
click at [913, 268] on img at bounding box center [926, 203] width 245 height 366
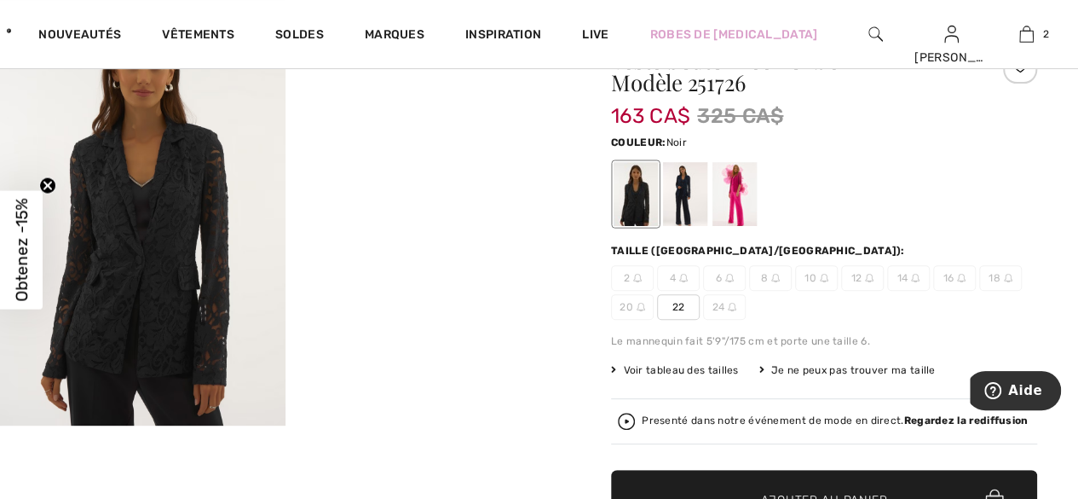
scroll to position [170, 0]
click at [683, 196] on div at bounding box center [685, 194] width 44 height 64
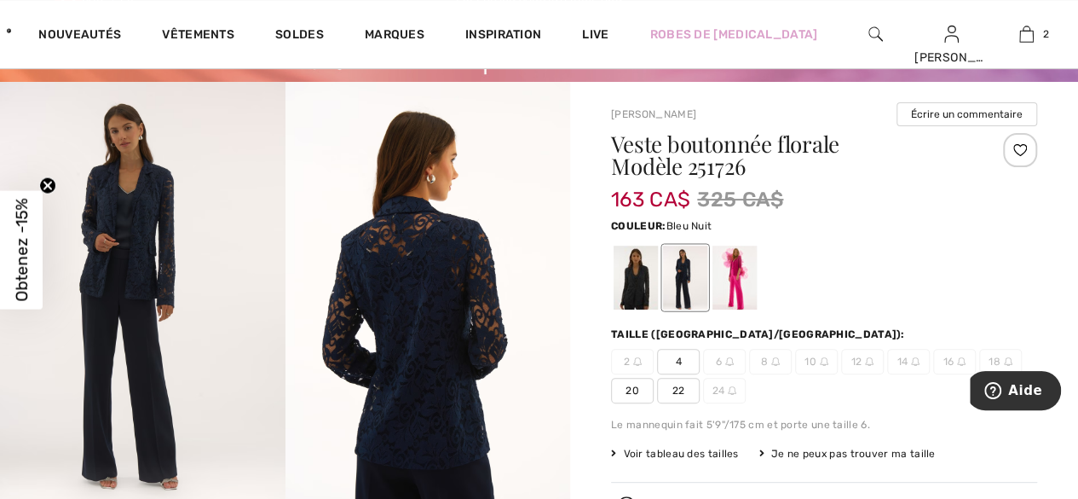
scroll to position [37, 0]
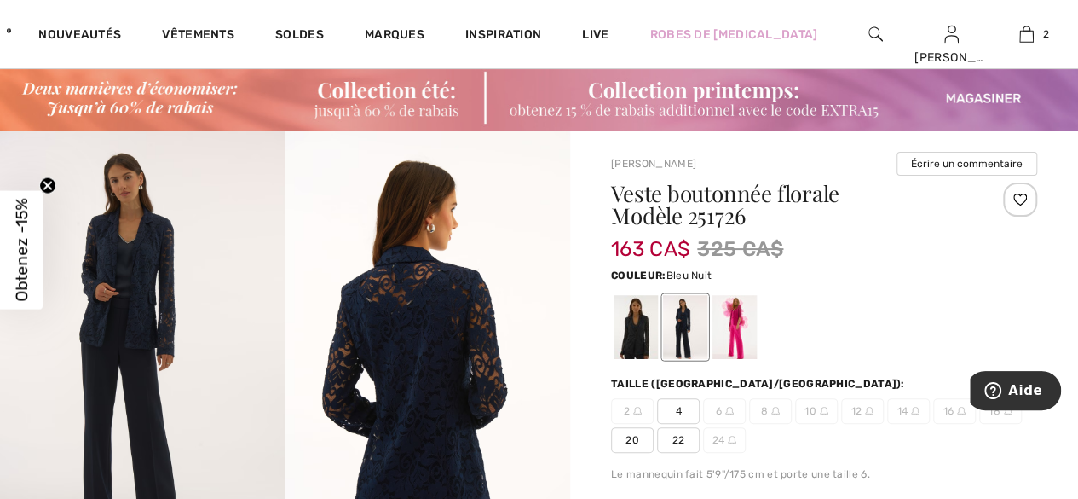
click at [637, 337] on div at bounding box center [636, 327] width 44 height 64
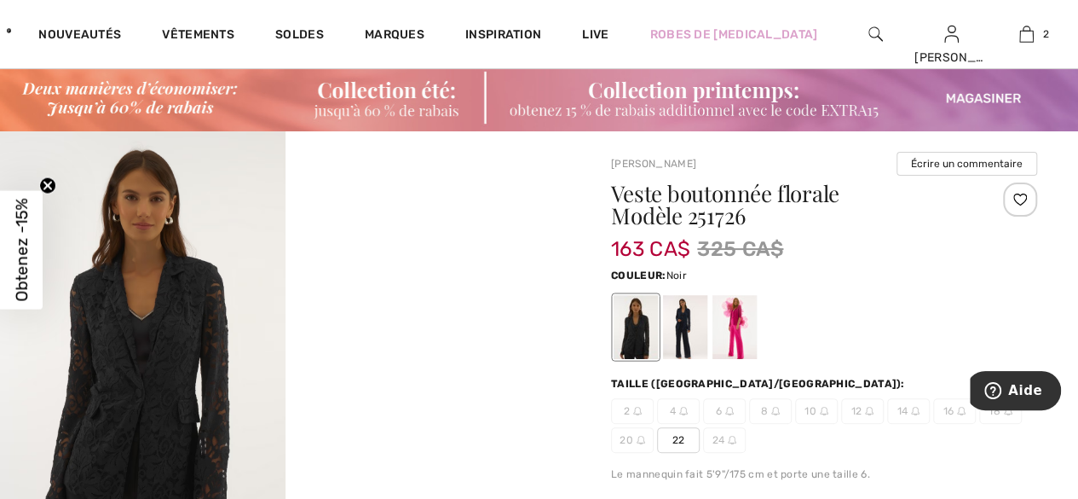
click at [740, 334] on div at bounding box center [734, 327] width 44 height 64
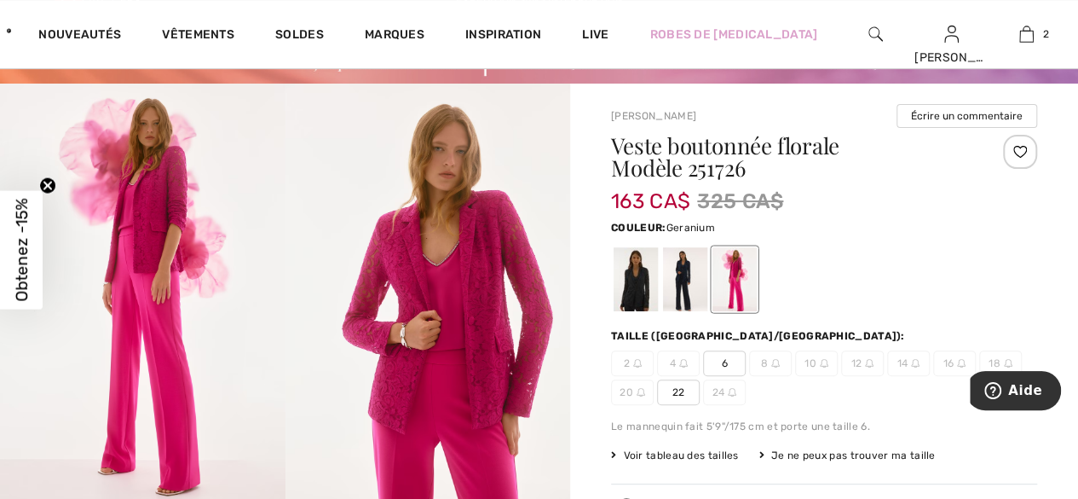
scroll to position [85, 0]
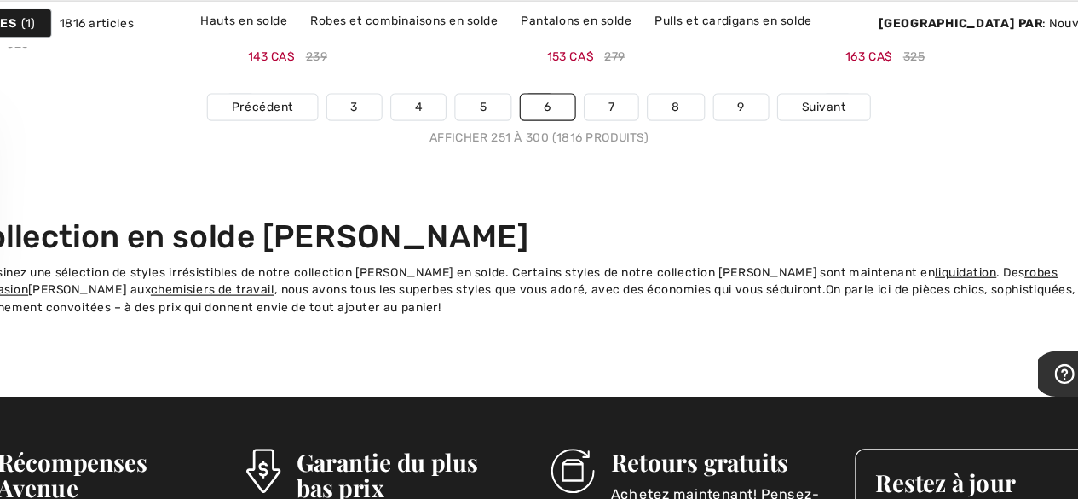
scroll to position [7174, 0]
click at [600, 155] on link "7" at bounding box center [602, 160] width 46 height 22
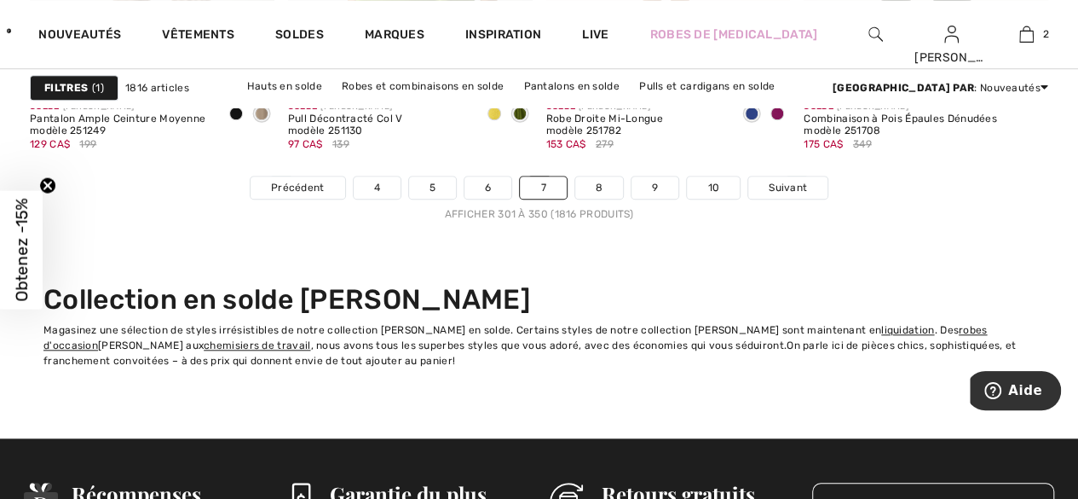
scroll to position [7146, 0]
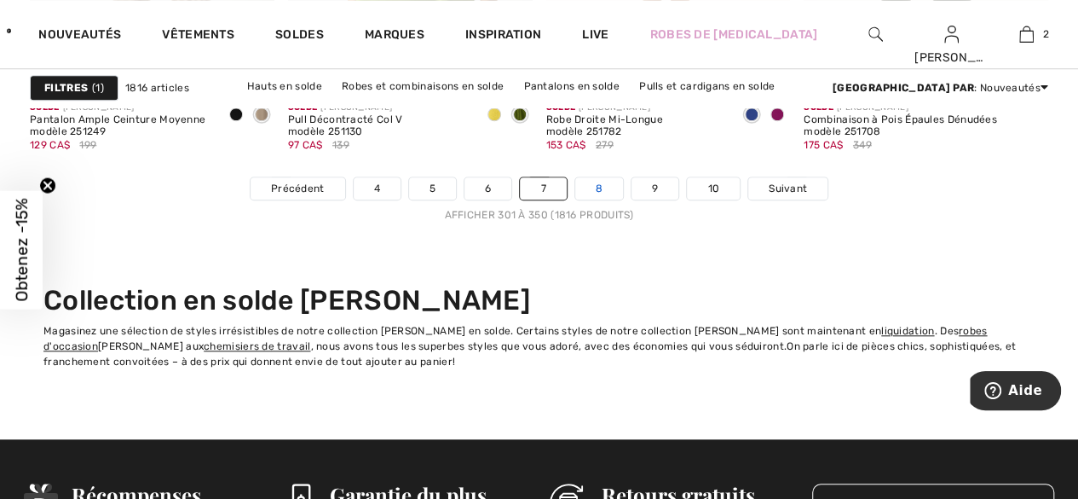
click at [591, 187] on link "8" at bounding box center [599, 188] width 48 height 22
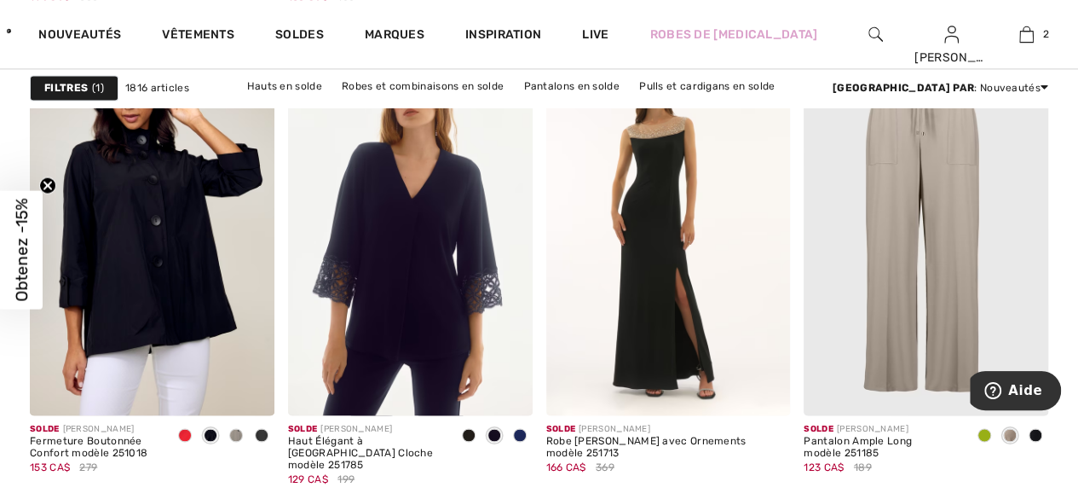
scroll to position [1219, 0]
click at [984, 438] on span at bounding box center [984, 434] width 14 height 14
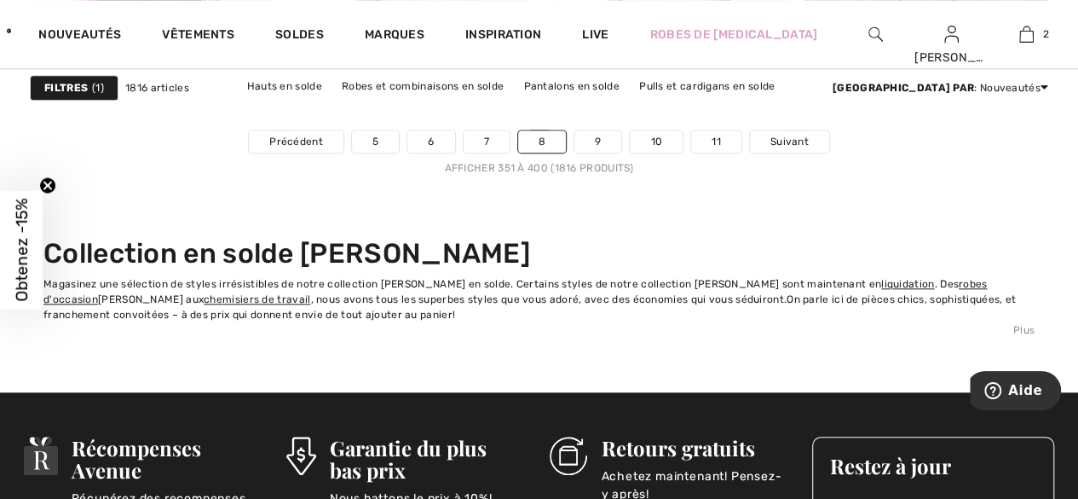
scroll to position [7145, 0]
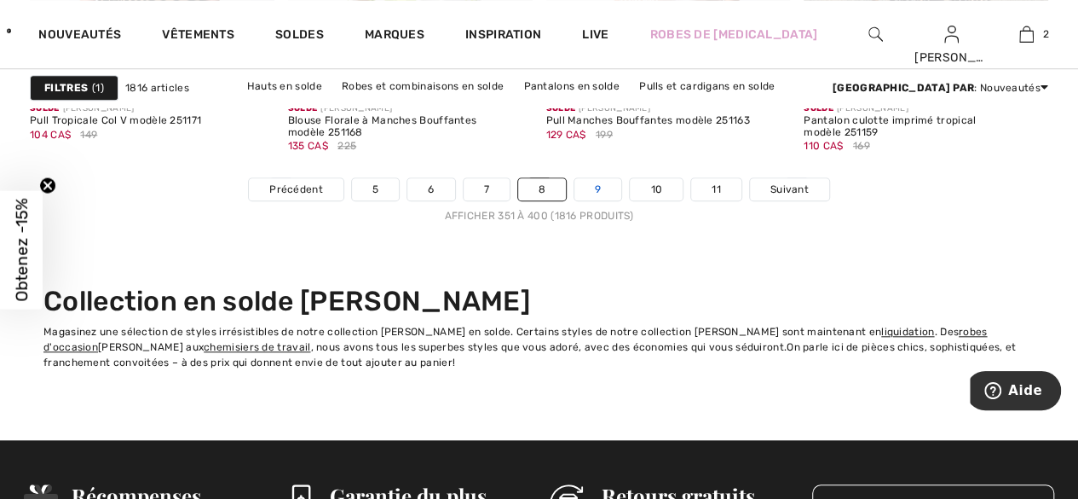
click at [597, 184] on link "9" at bounding box center [597, 189] width 47 height 22
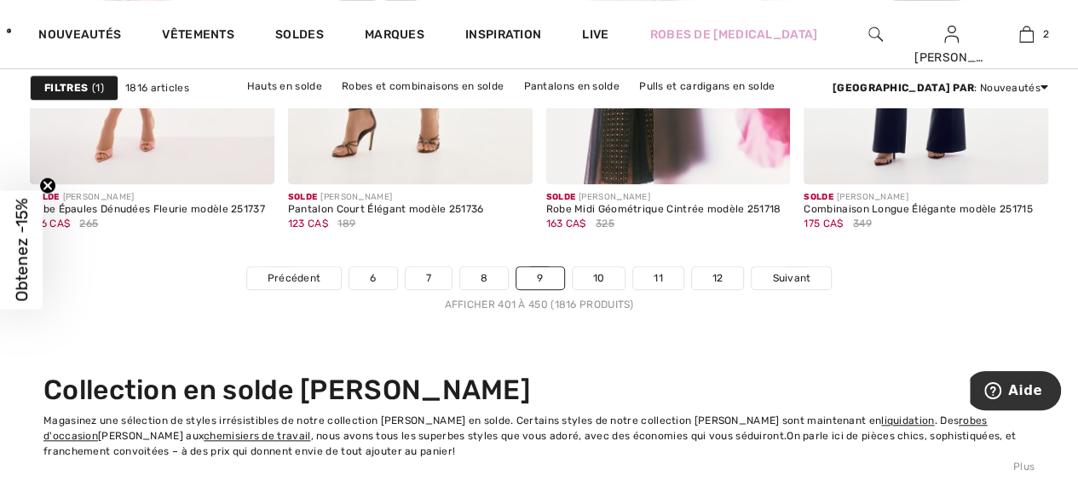
scroll to position [7067, 0]
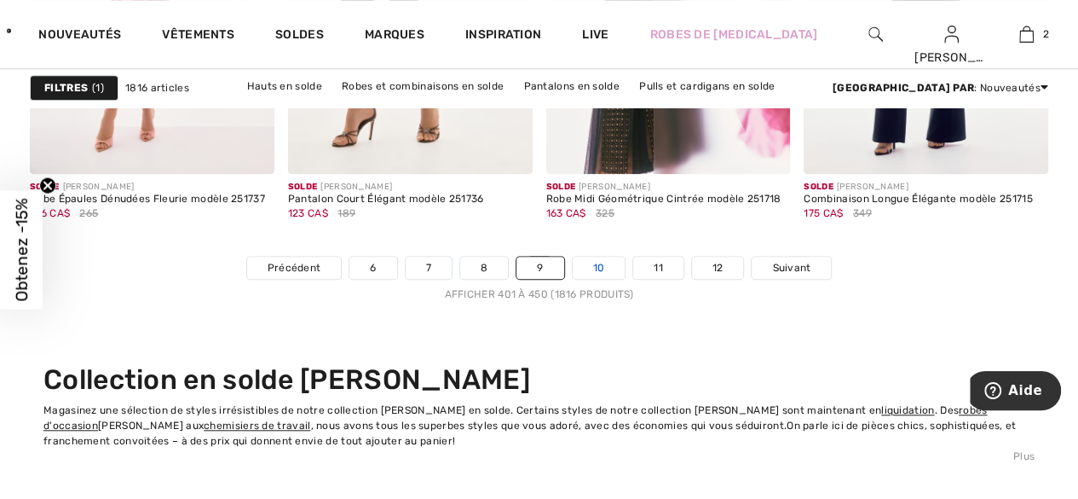
click at [601, 266] on link "10" at bounding box center [599, 268] width 53 height 22
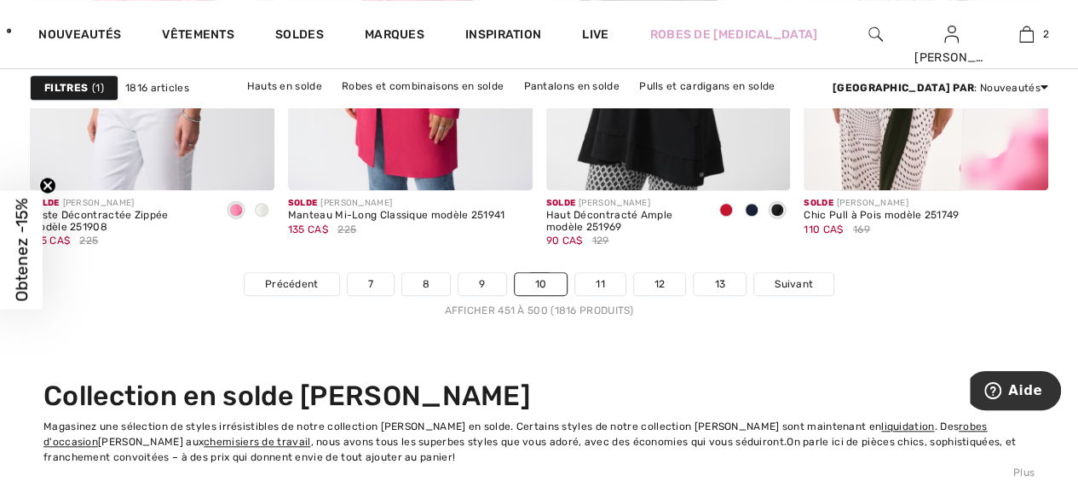
scroll to position [7057, 0]
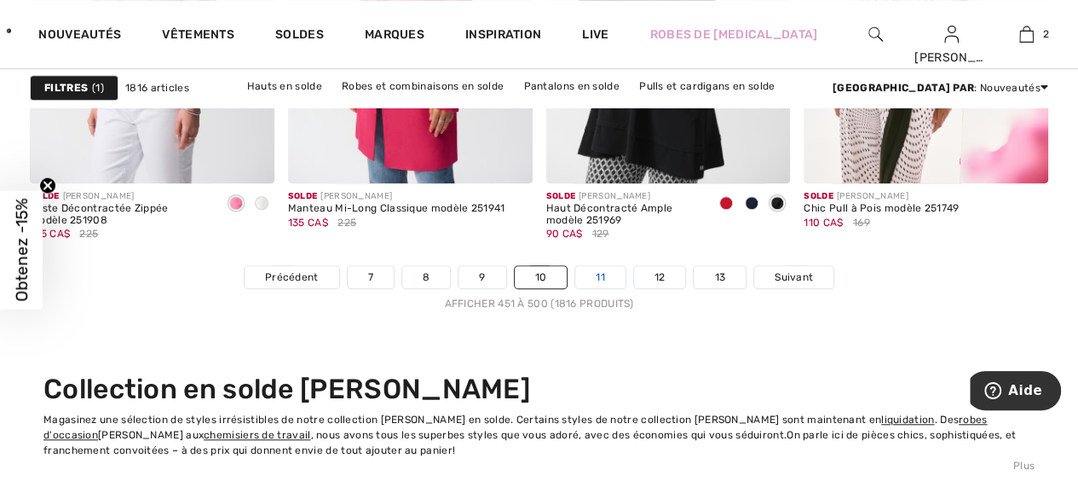
click at [593, 280] on link "11" at bounding box center [600, 277] width 50 height 22
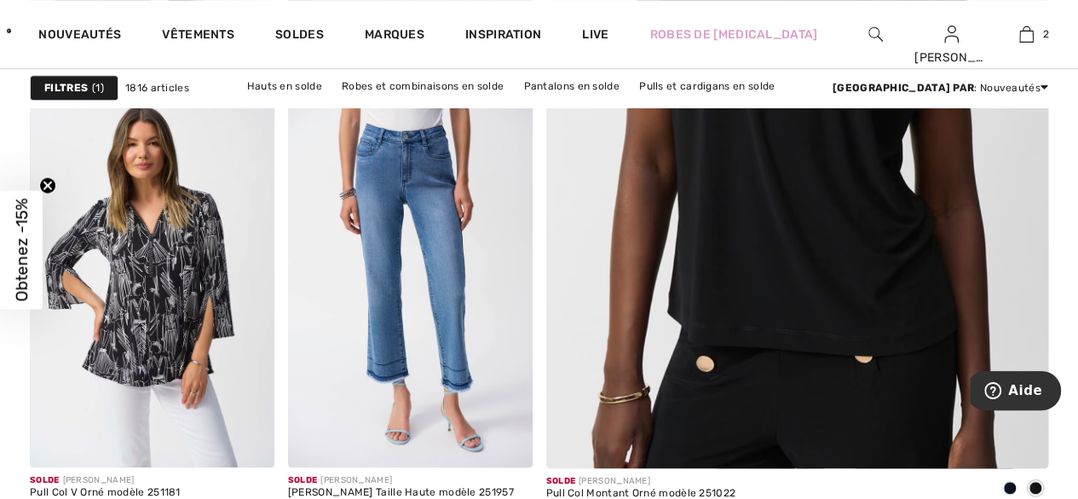
scroll to position [757, 0]
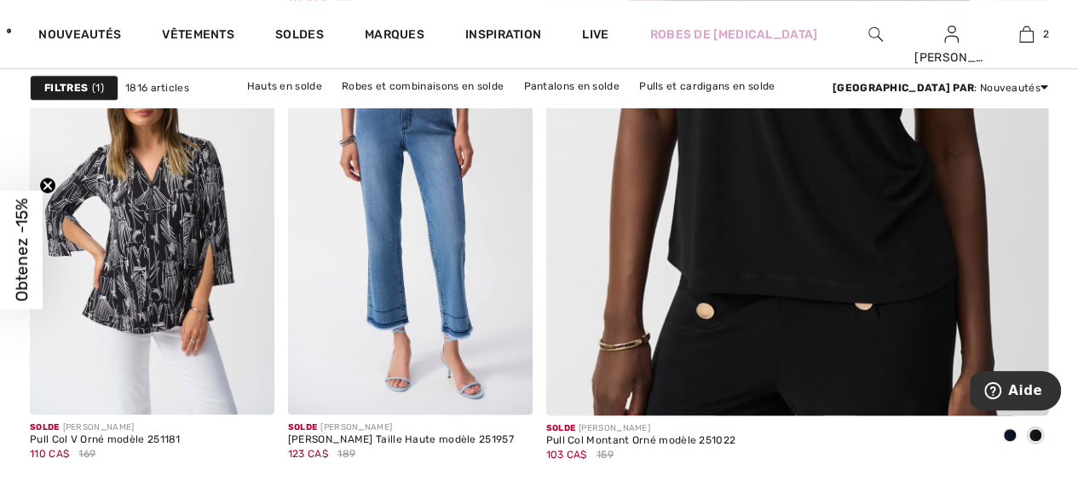
click at [837, 283] on img at bounding box center [797, 38] width 603 height 904
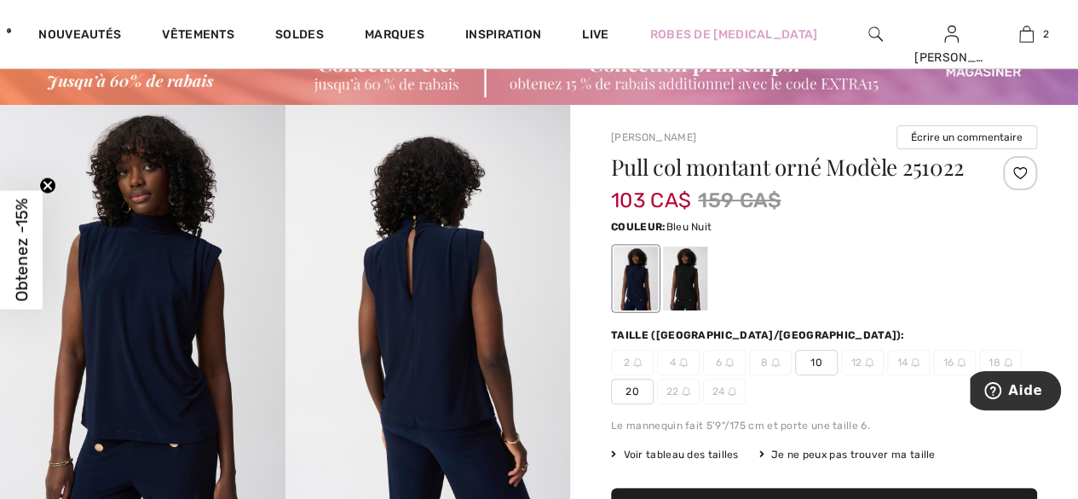
scroll to position [70, 0]
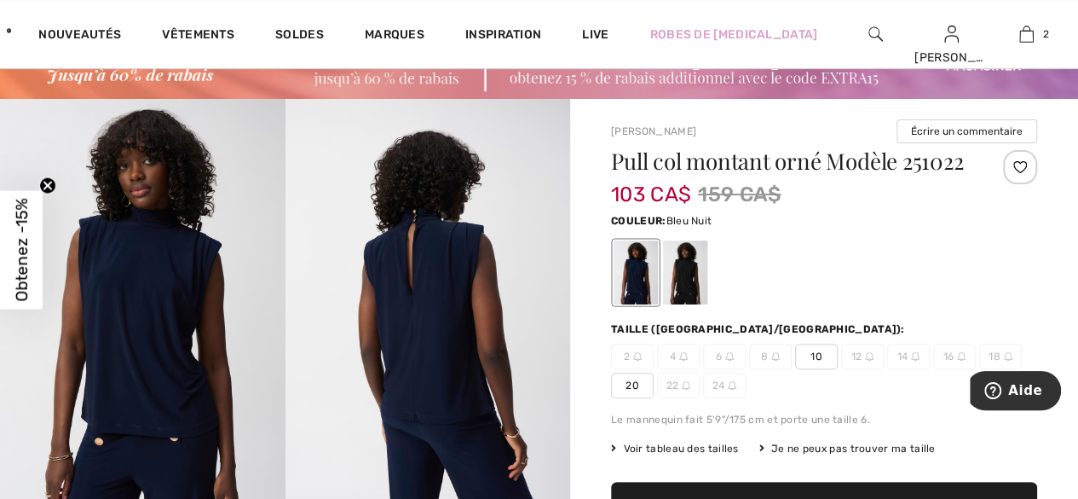
click at [689, 280] on div at bounding box center [685, 272] width 44 height 64
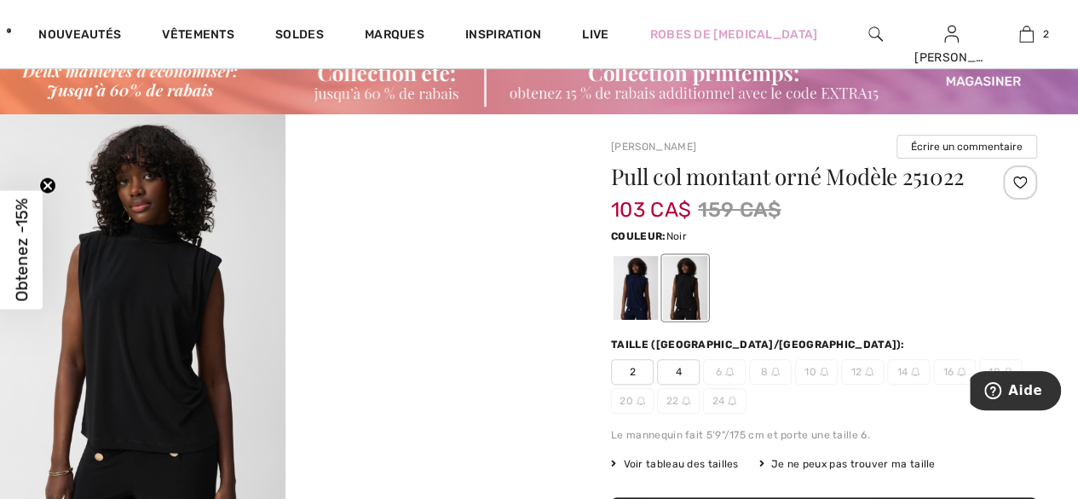
scroll to position [53, 0]
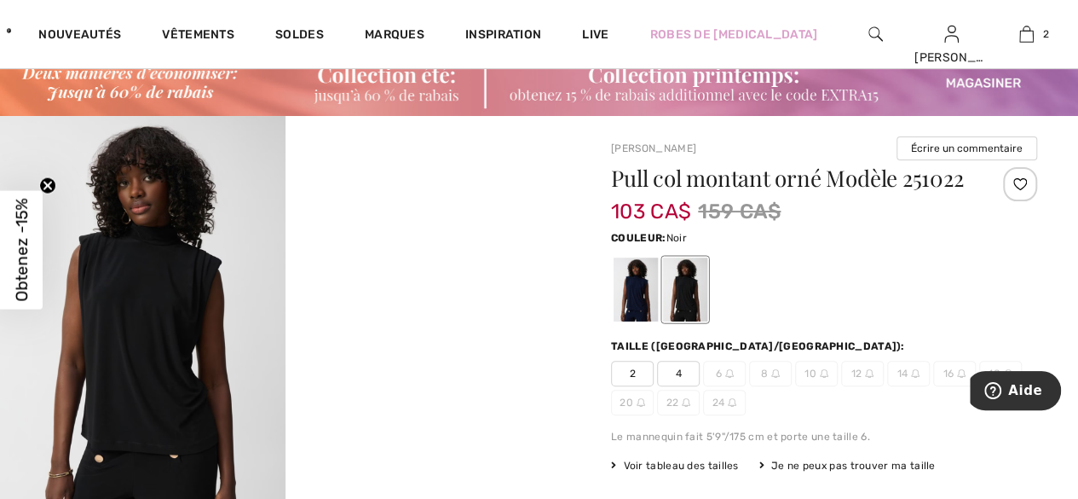
click at [860, 293] on div at bounding box center [824, 289] width 426 height 71
click at [638, 278] on div at bounding box center [636, 289] width 44 height 64
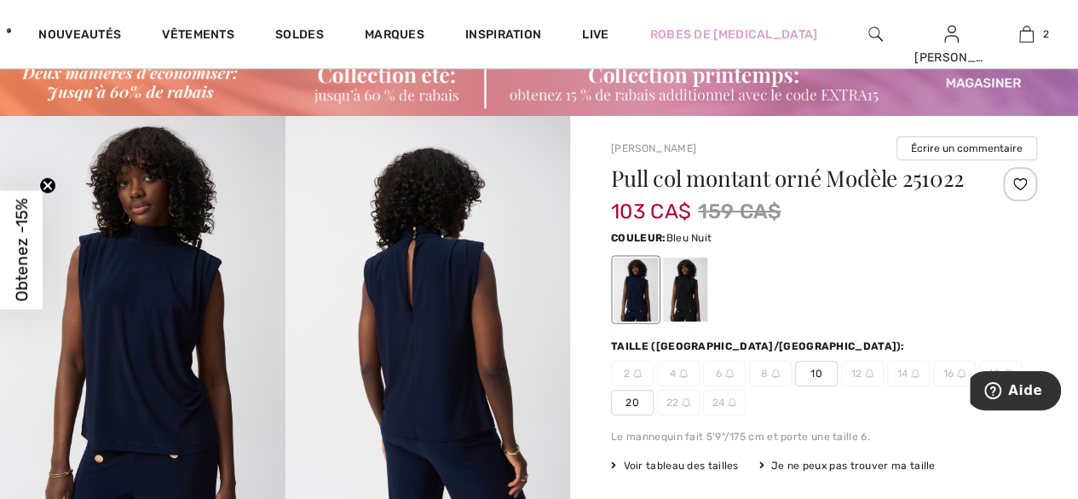
click at [643, 283] on div at bounding box center [636, 289] width 44 height 64
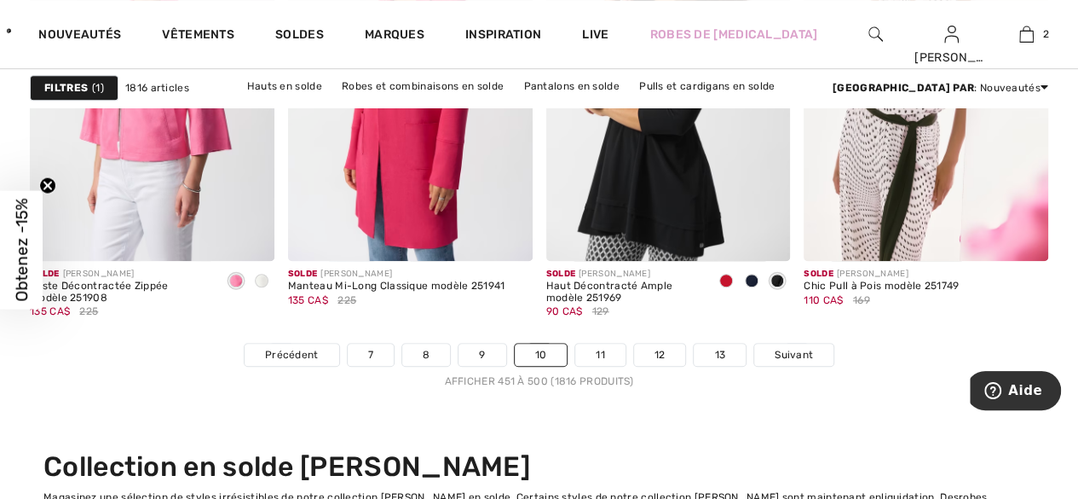
scroll to position [6980, 0]
click at [602, 355] on link "11" at bounding box center [600, 354] width 50 height 22
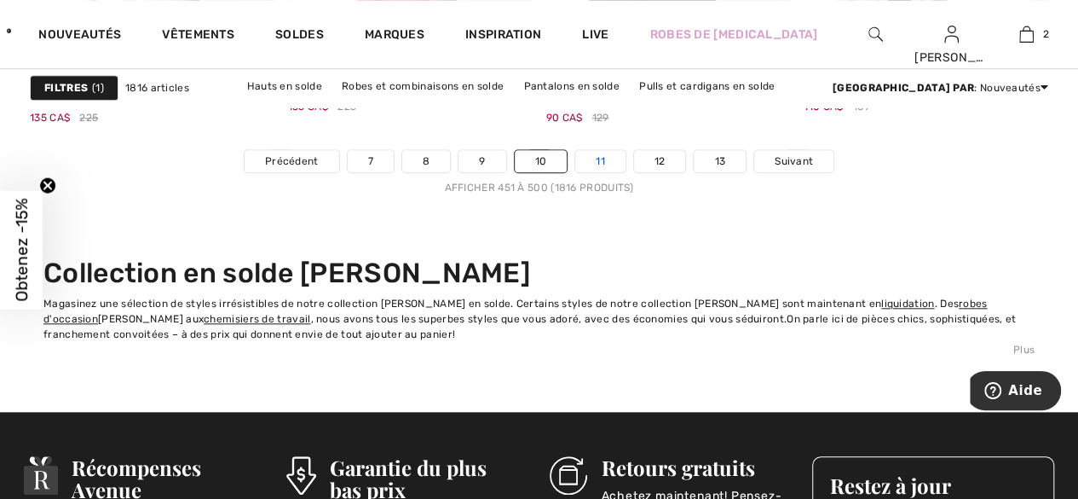
scroll to position [7174, 0]
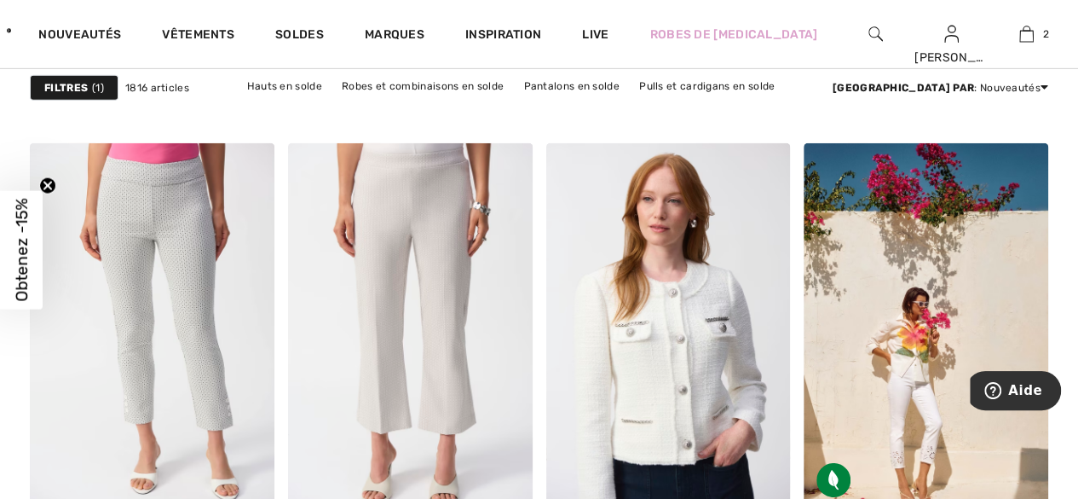
scroll to position [2685, 0]
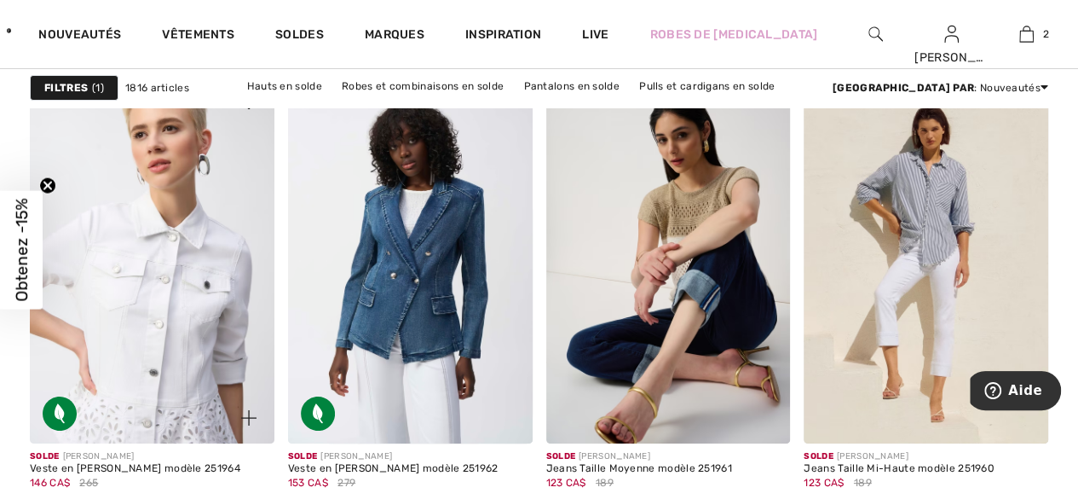
scroll to position [3232, 0]
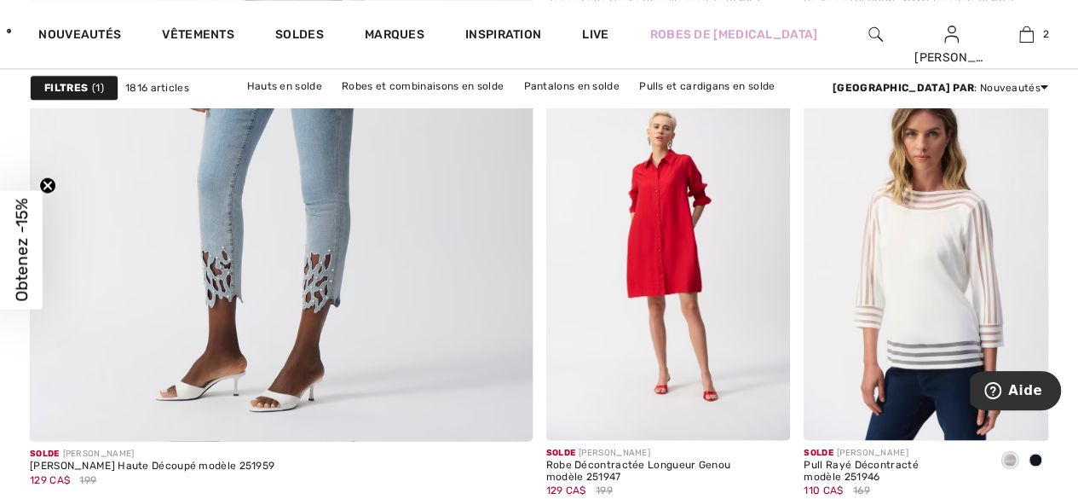
scroll to position [4318, 0]
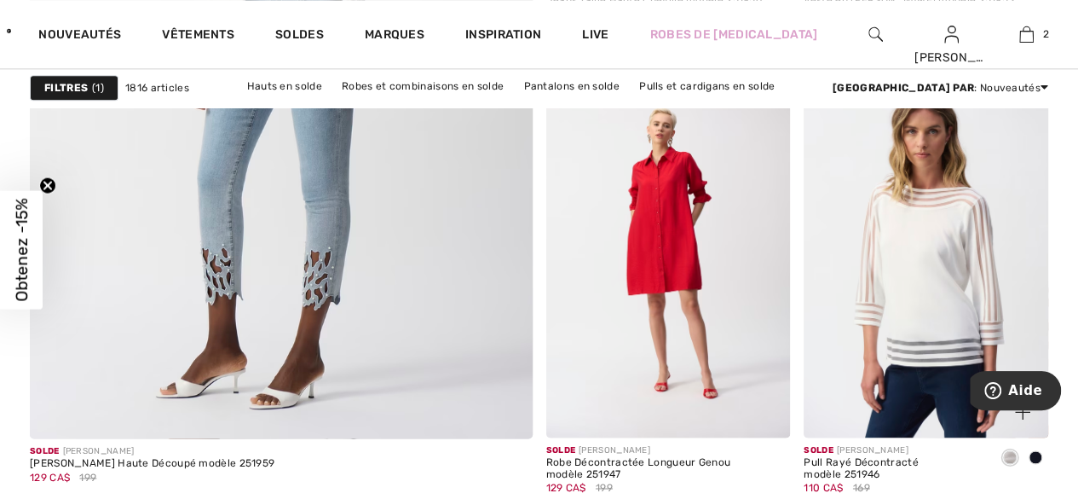
click at [939, 283] on img at bounding box center [926, 254] width 245 height 366
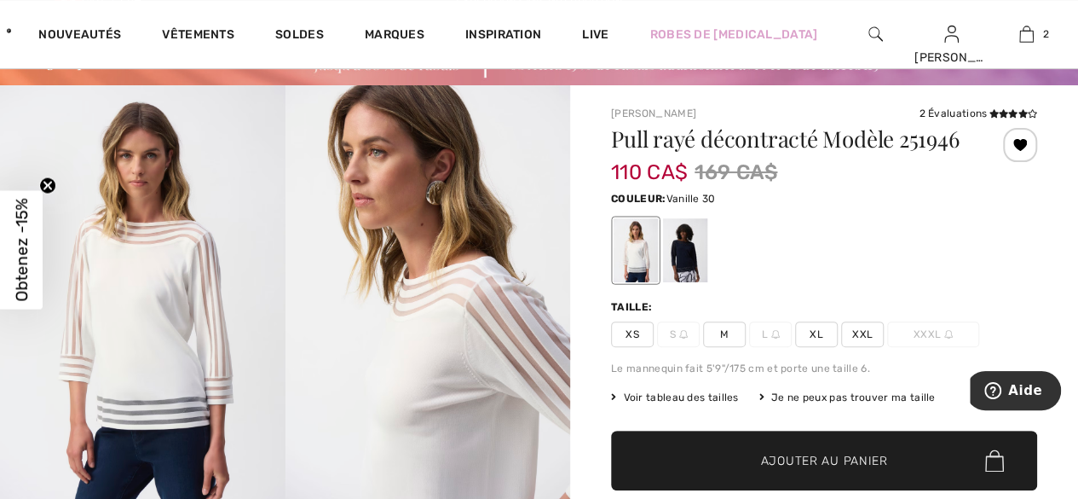
scroll to position [86, 0]
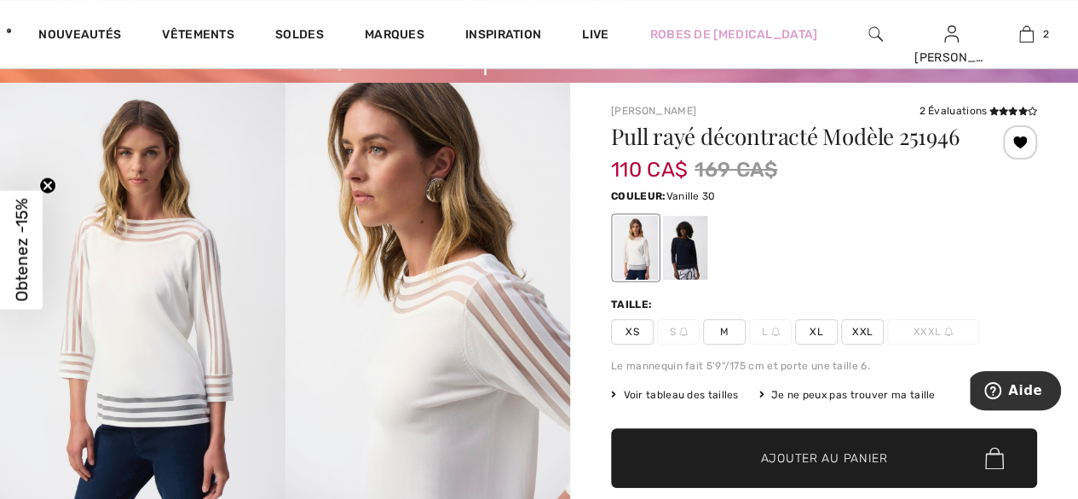
click at [690, 252] on div at bounding box center [685, 248] width 44 height 64
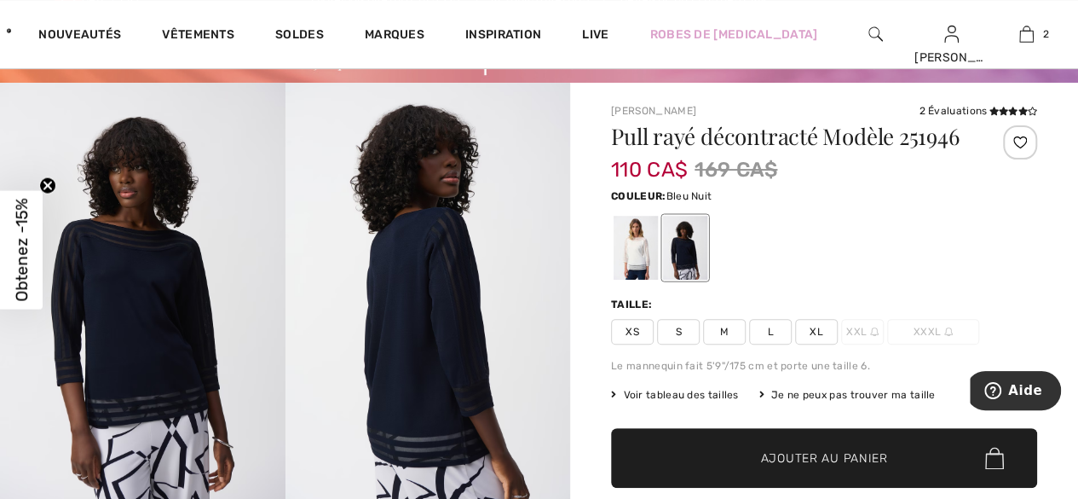
click at [732, 326] on span "M" at bounding box center [724, 332] width 43 height 26
click at [813, 453] on span "Ajouter au panier" at bounding box center [824, 458] width 127 height 18
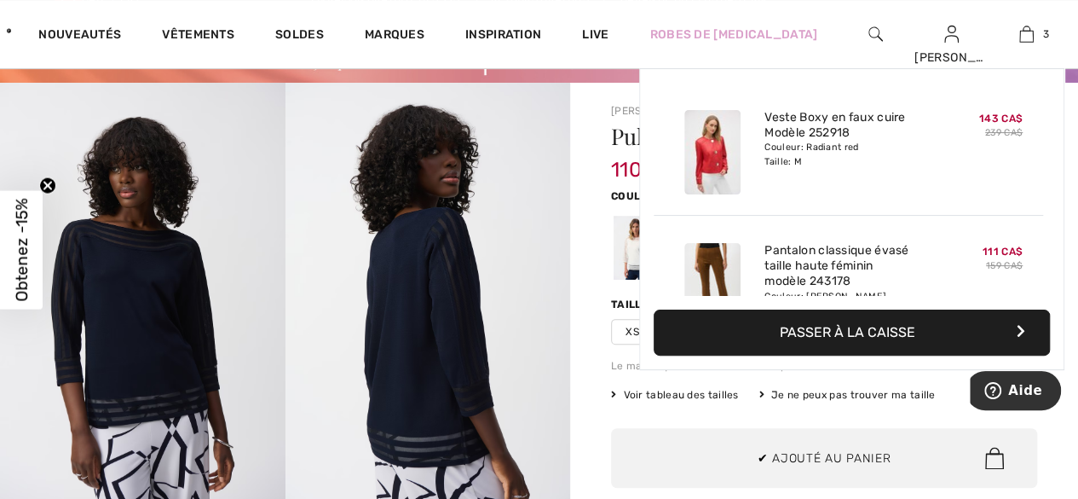
scroll to position [185, 0]
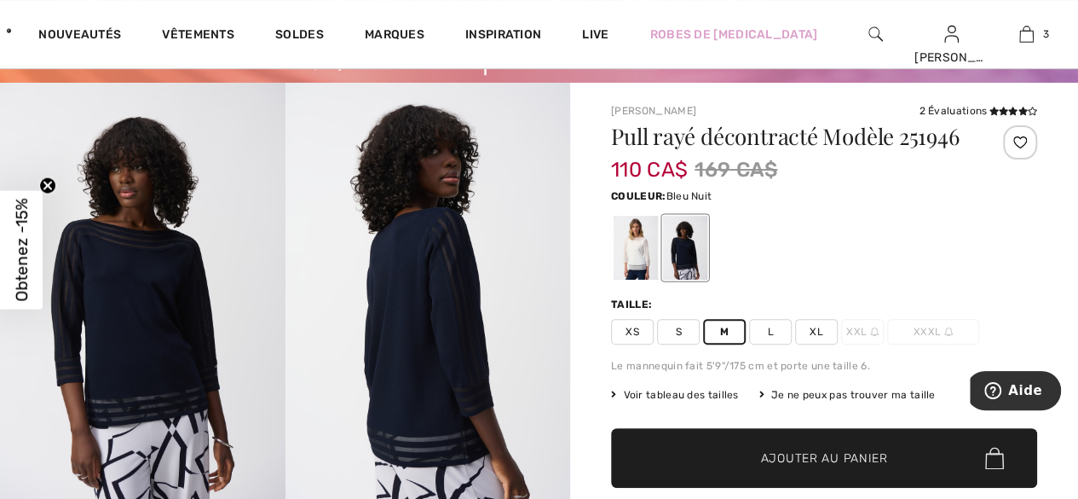
click at [644, 252] on div at bounding box center [636, 248] width 44 height 64
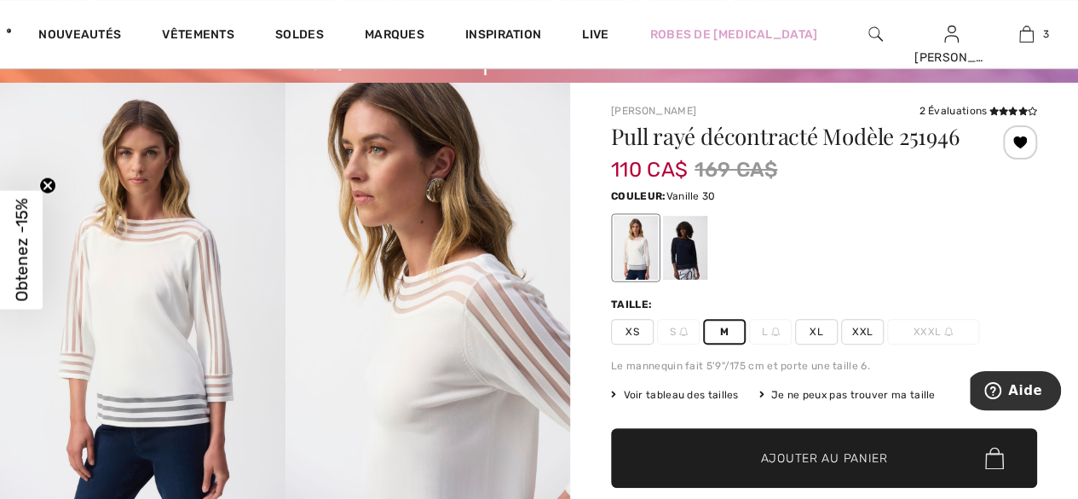
click at [726, 325] on span "M" at bounding box center [724, 332] width 43 height 26
click at [798, 447] on span "✔ Ajouté au panier Ajouter au panier" at bounding box center [824, 458] width 426 height 60
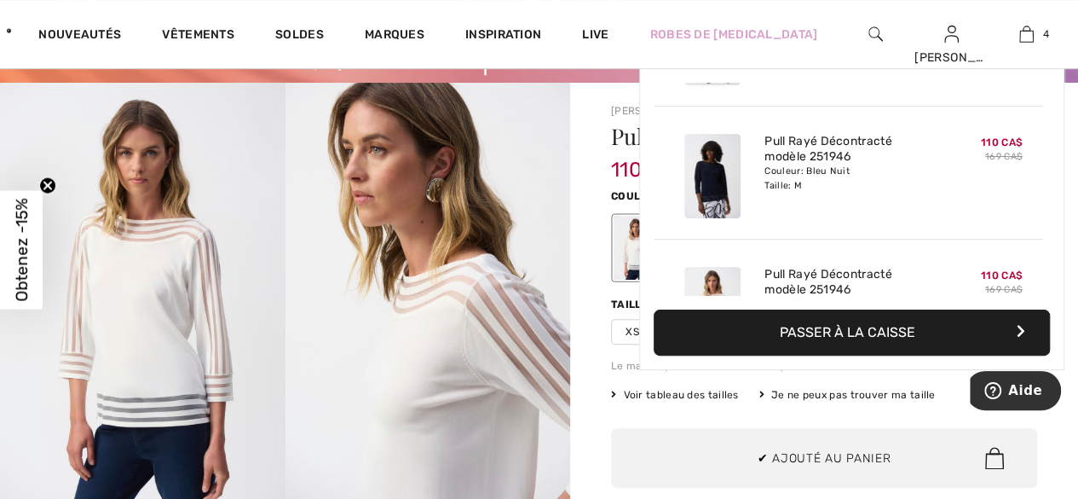
scroll to position [317, 0]
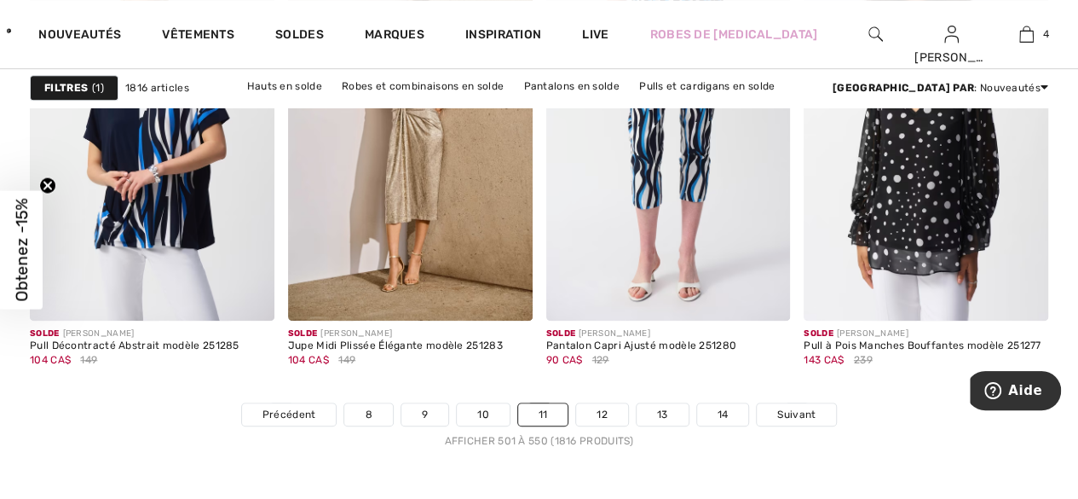
scroll to position [6921, 0]
click at [597, 418] on link "12" at bounding box center [602, 413] width 52 height 22
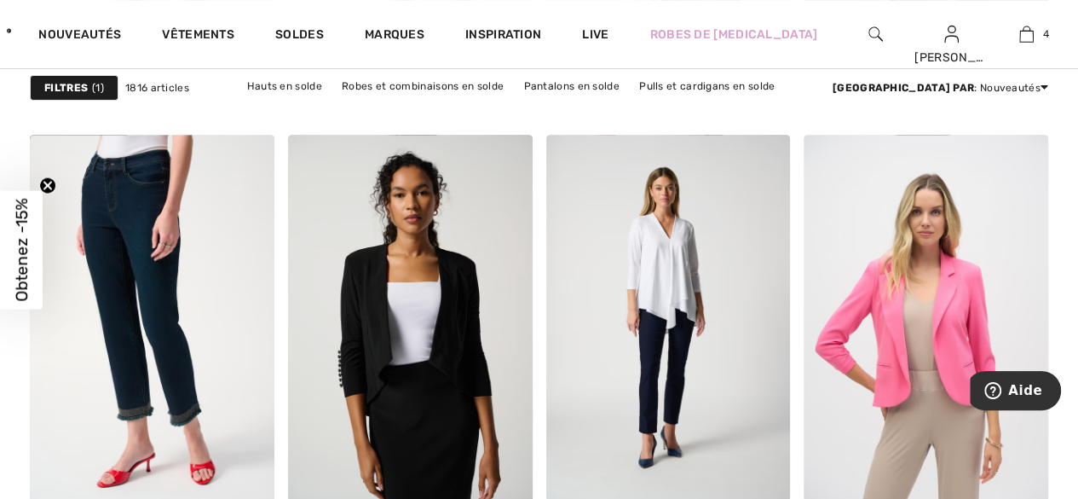
scroll to position [6742, 0]
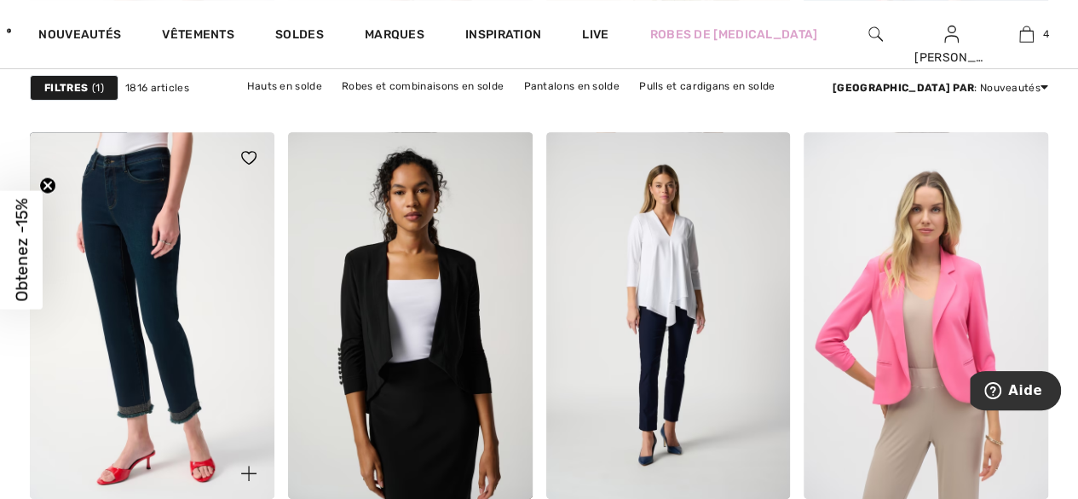
click at [95, 395] on img at bounding box center [152, 315] width 245 height 366
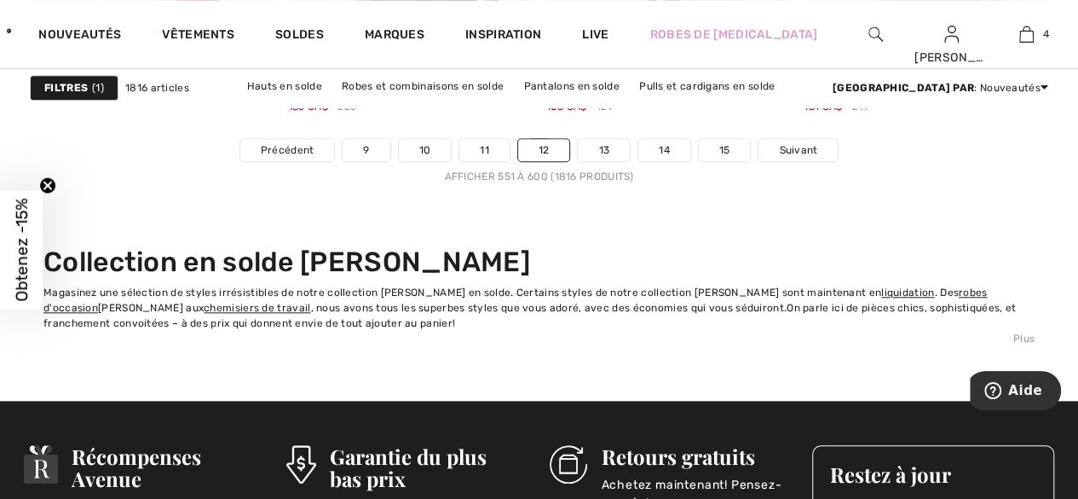
scroll to position [7186, 0]
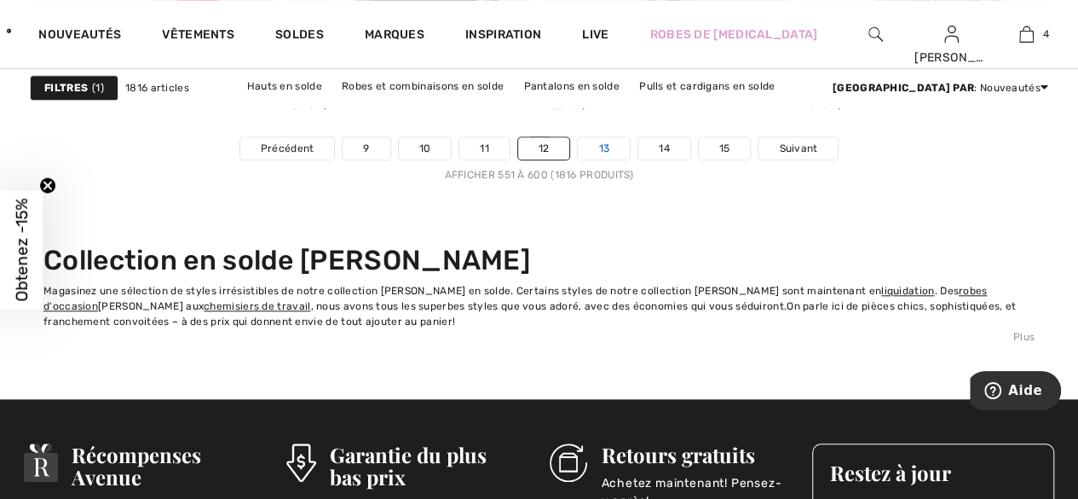
click at [602, 149] on link "13" at bounding box center [604, 148] width 52 height 22
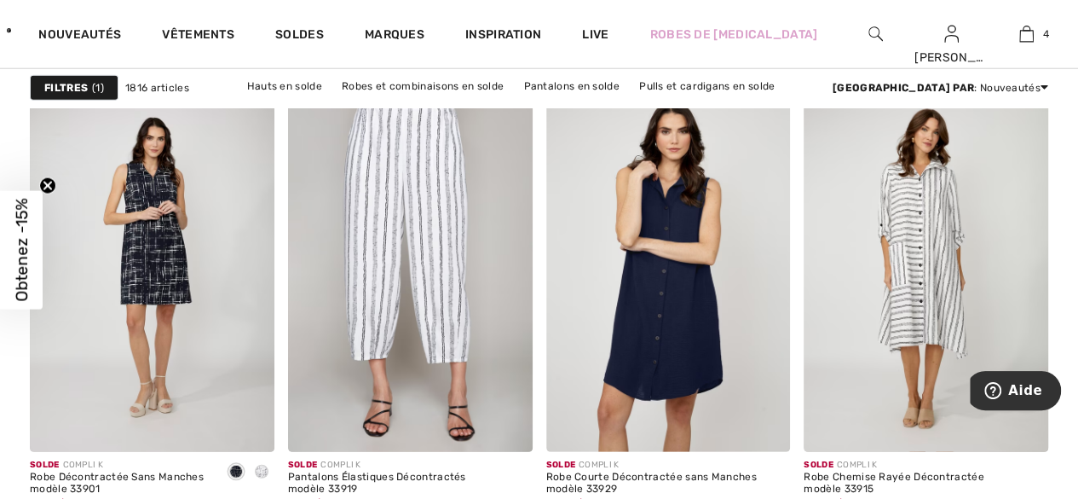
scroll to position [2344, 0]
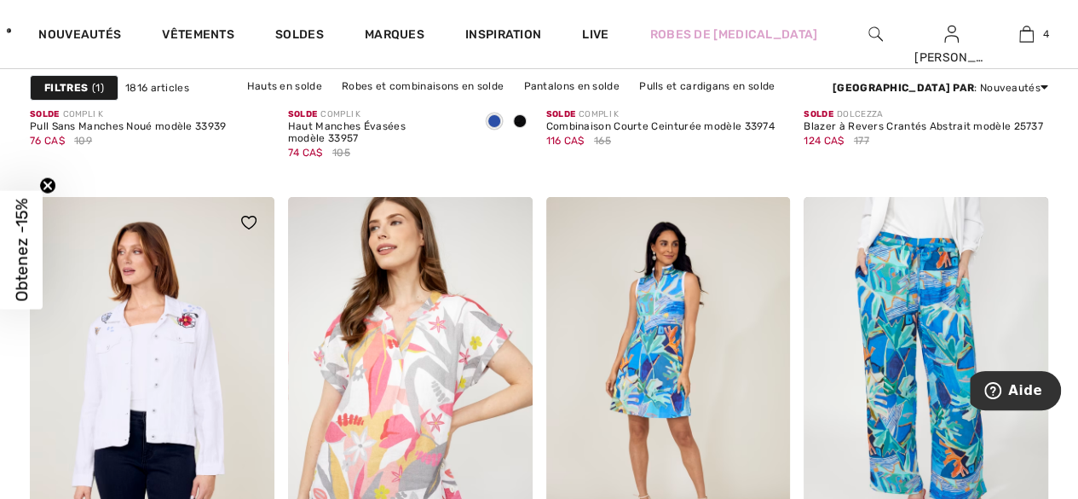
click at [95, 397] on img at bounding box center [152, 380] width 245 height 366
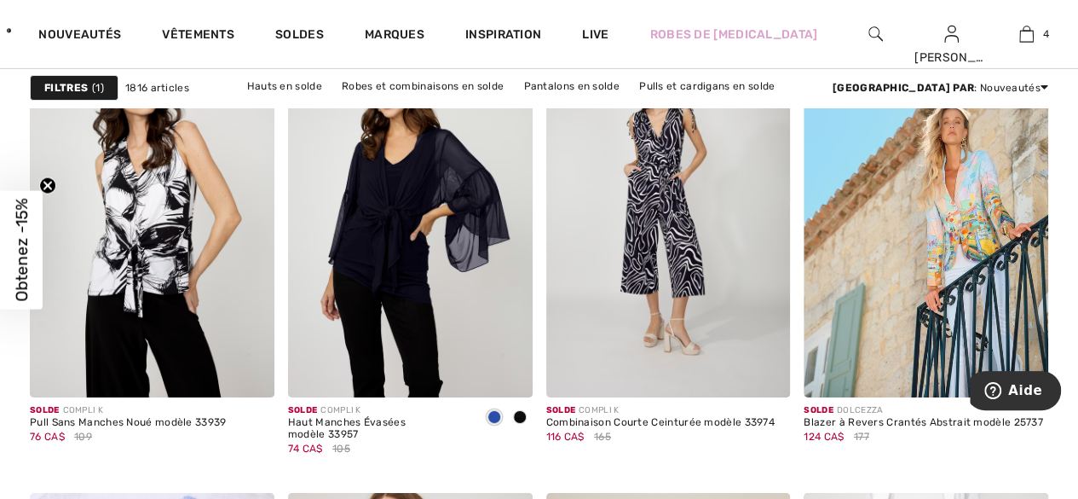
scroll to position [2794, 0]
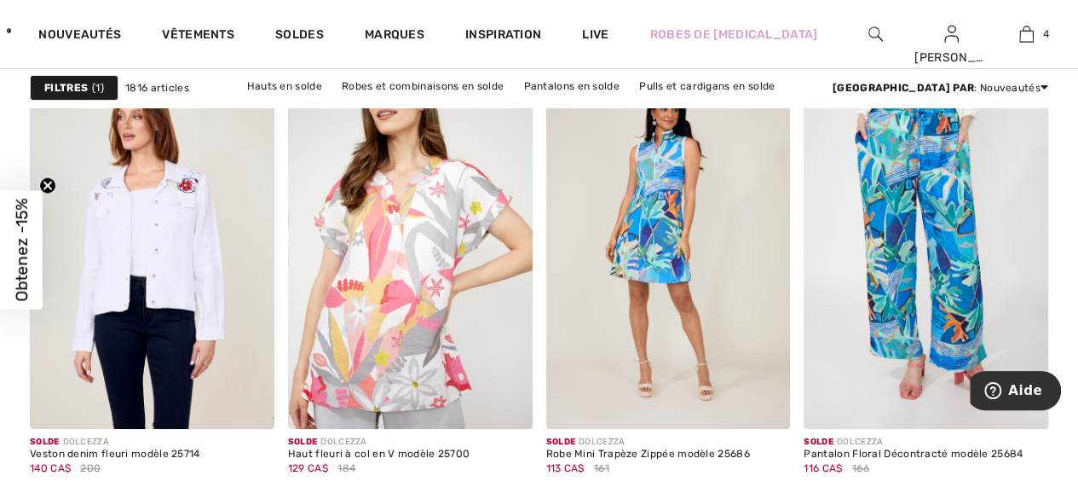
scroll to position [3232, 0]
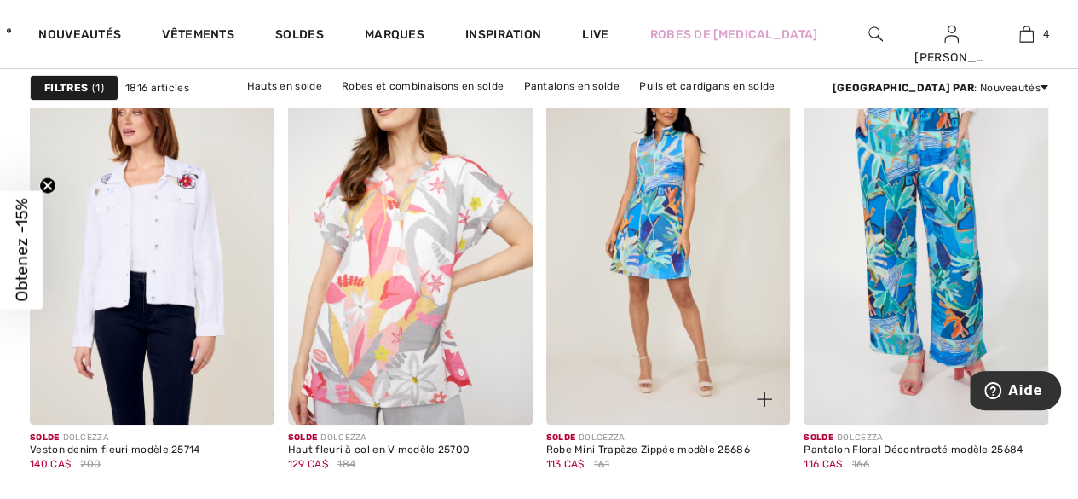
click at [669, 217] on img at bounding box center [668, 241] width 245 height 366
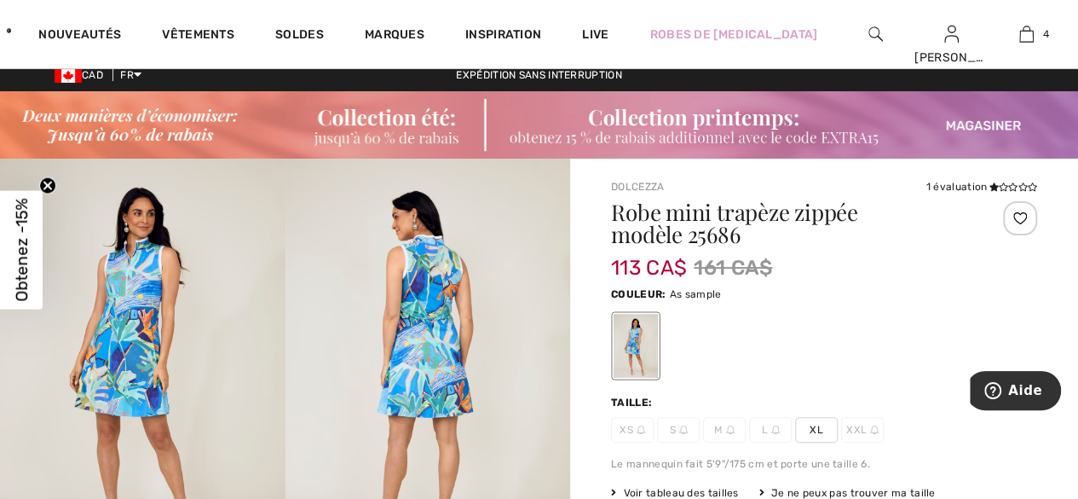
scroll to position [9, 0]
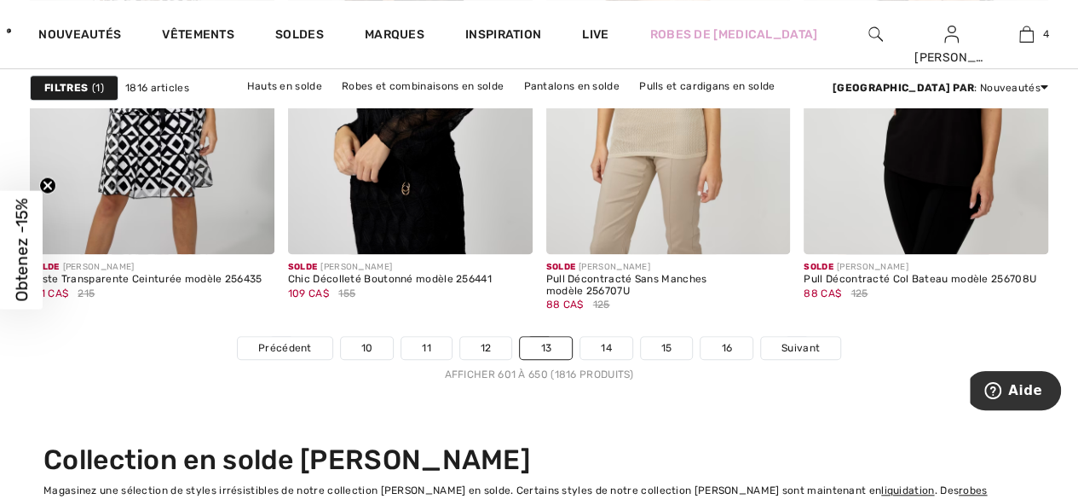
scroll to position [6989, 0]
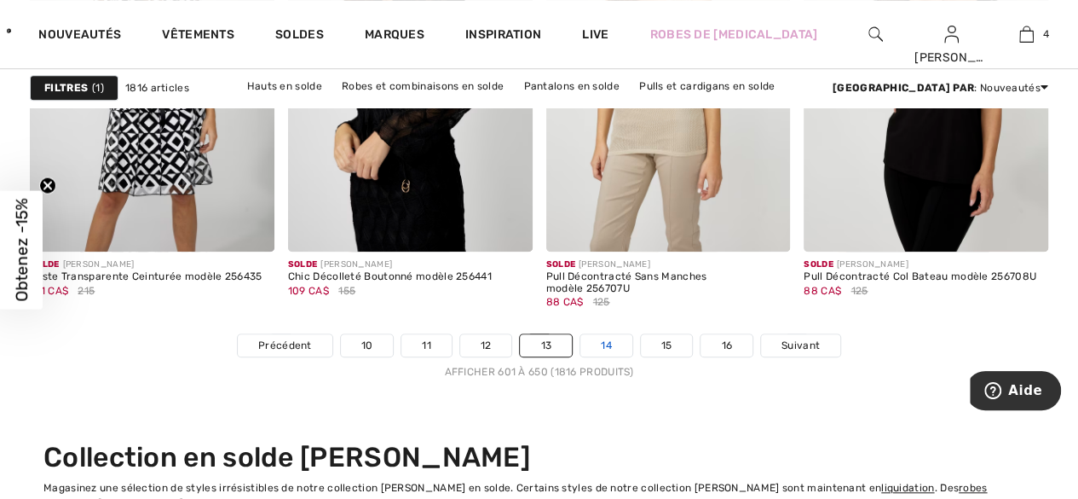
click at [613, 349] on link "14" at bounding box center [606, 345] width 52 height 22
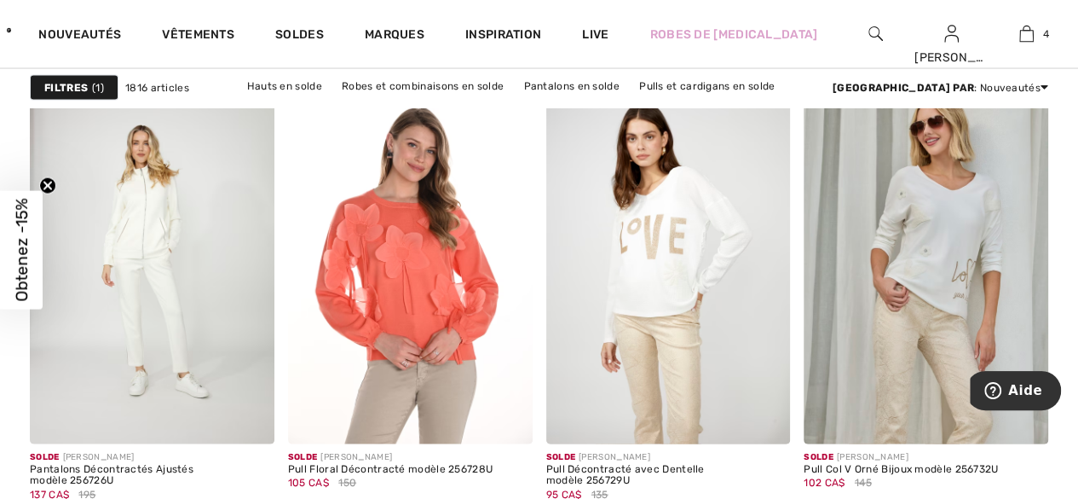
scroll to position [1654, 0]
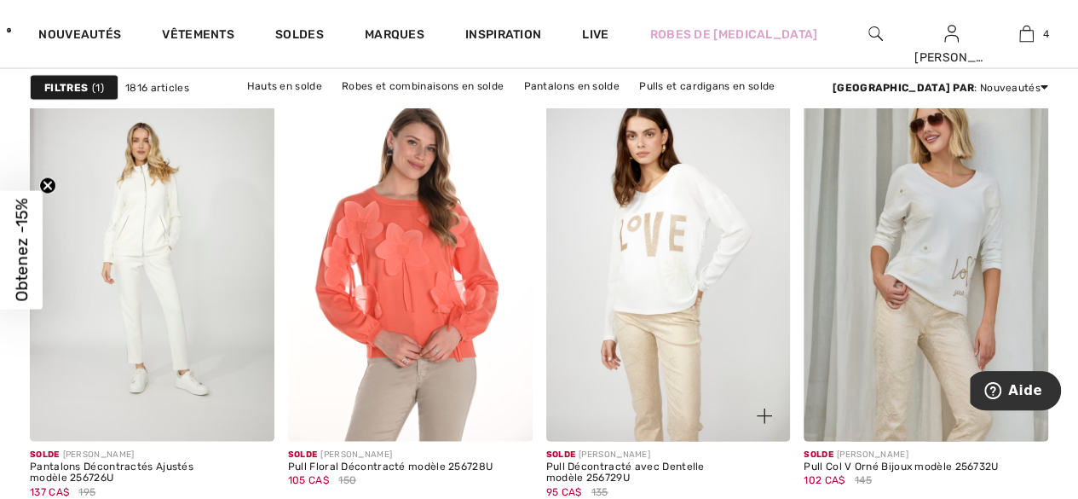
click at [649, 332] on img at bounding box center [668, 257] width 245 height 366
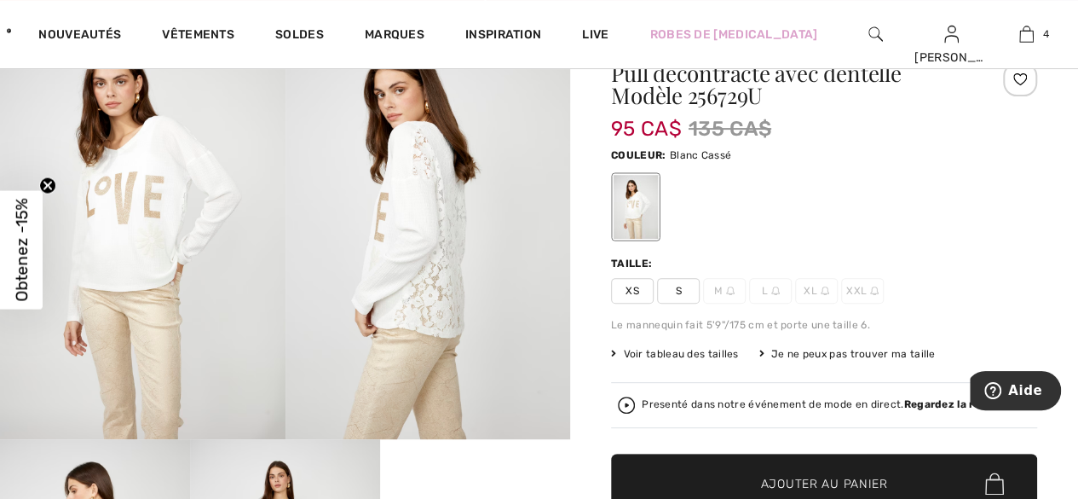
scroll to position [159, 0]
click at [680, 298] on span "S" at bounding box center [678, 290] width 43 height 26
click at [836, 486] on span "Ajouter au panier" at bounding box center [824, 483] width 127 height 18
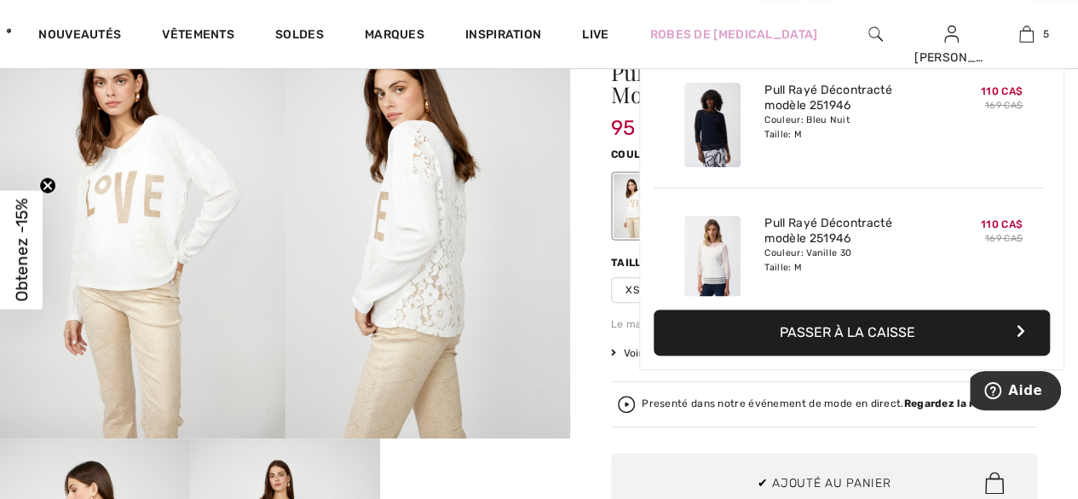
scroll to position [450, 0]
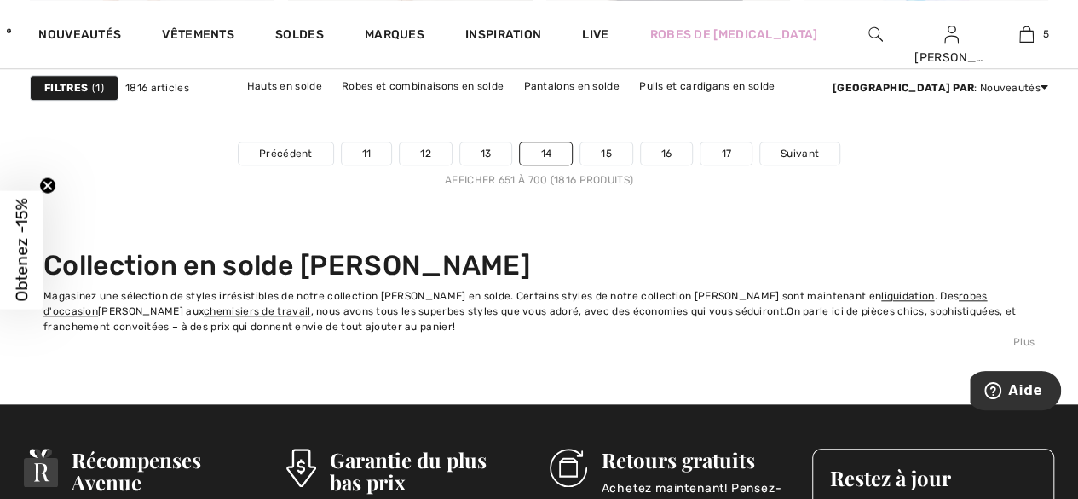
scroll to position [7184, 0]
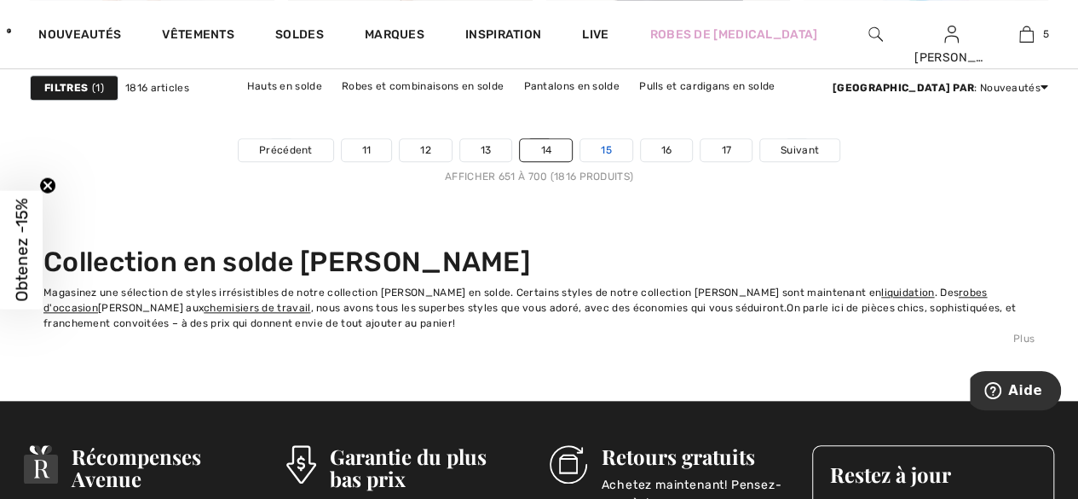
click at [608, 148] on link "15" at bounding box center [606, 150] width 52 height 22
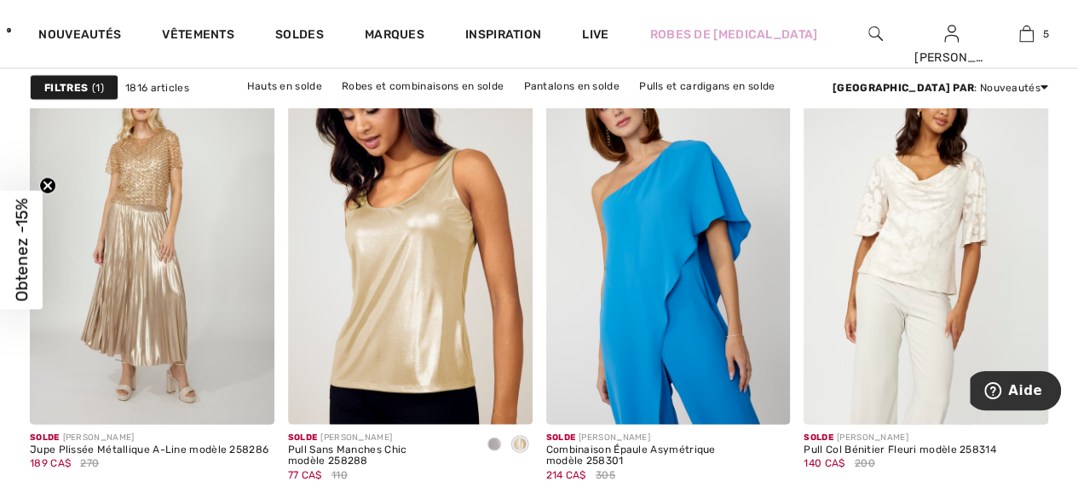
scroll to position [1669, 0]
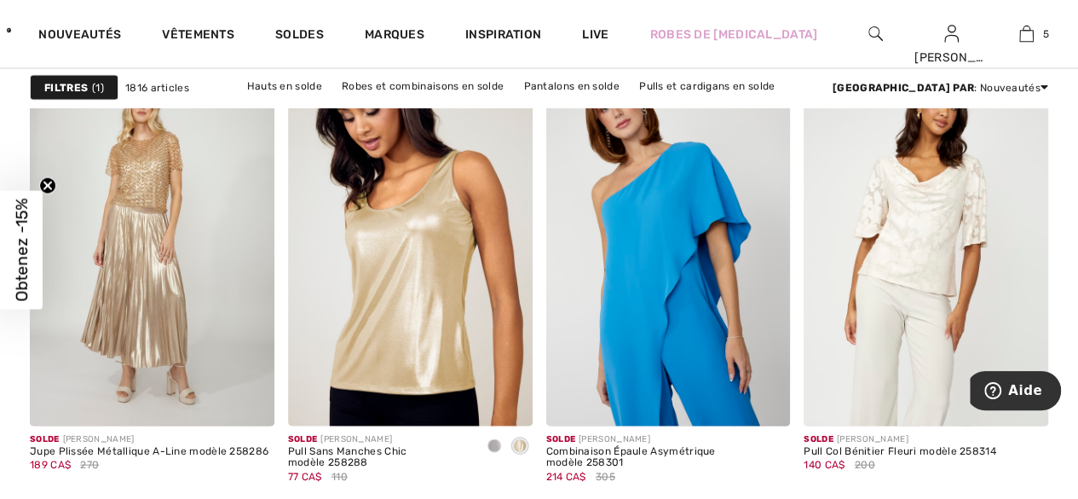
click at [926, 265] on img at bounding box center [926, 242] width 245 height 366
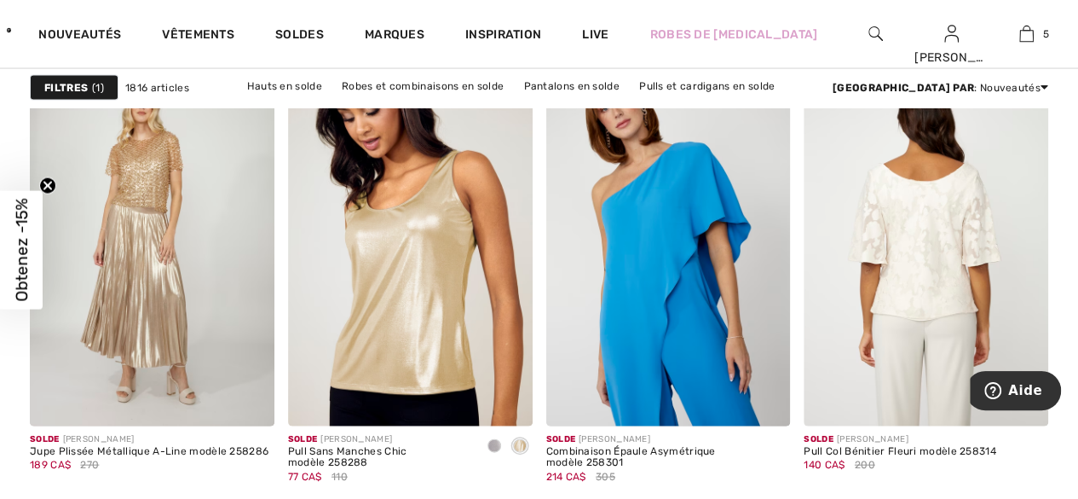
click at [958, 286] on img at bounding box center [926, 242] width 245 height 366
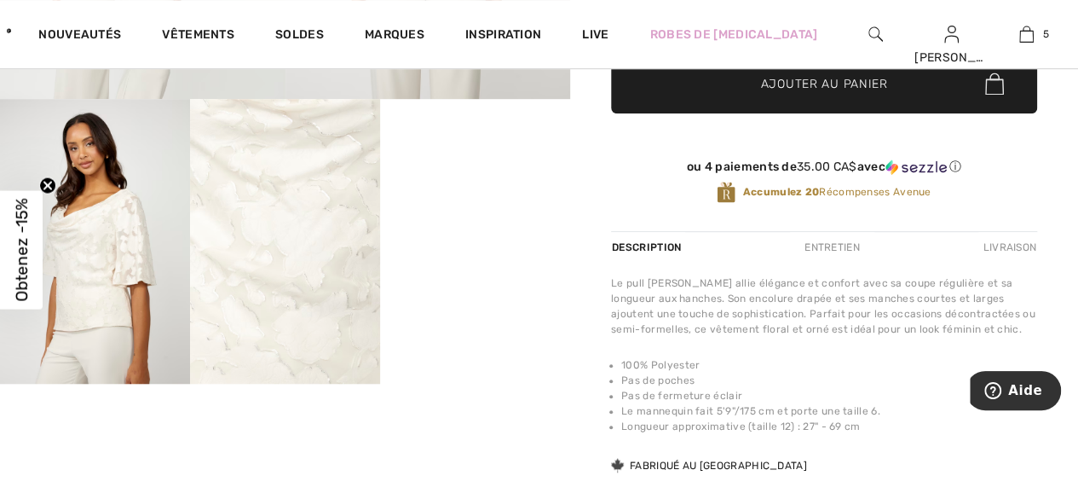
click at [273, 198] on img at bounding box center [285, 241] width 190 height 285
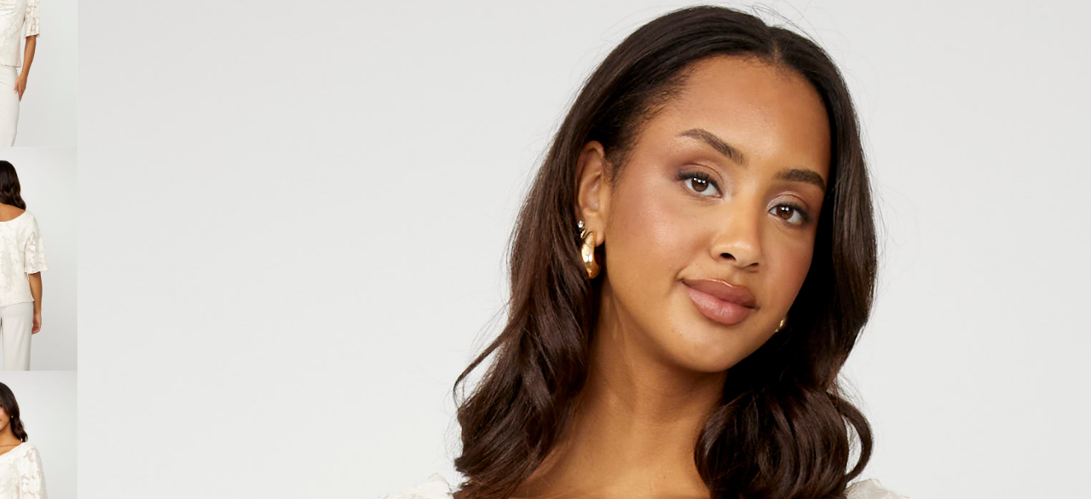
scroll to position [499, 0]
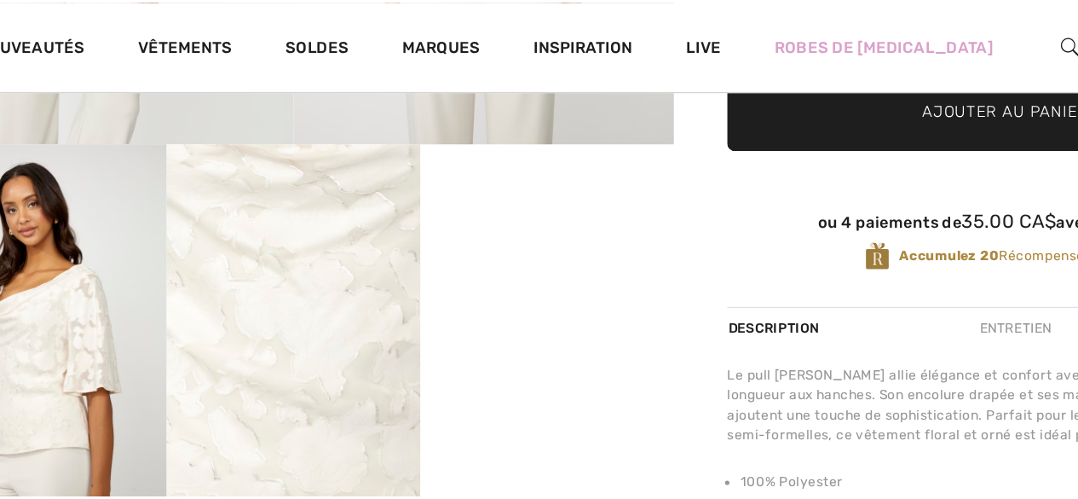
scroll to position [498, 0]
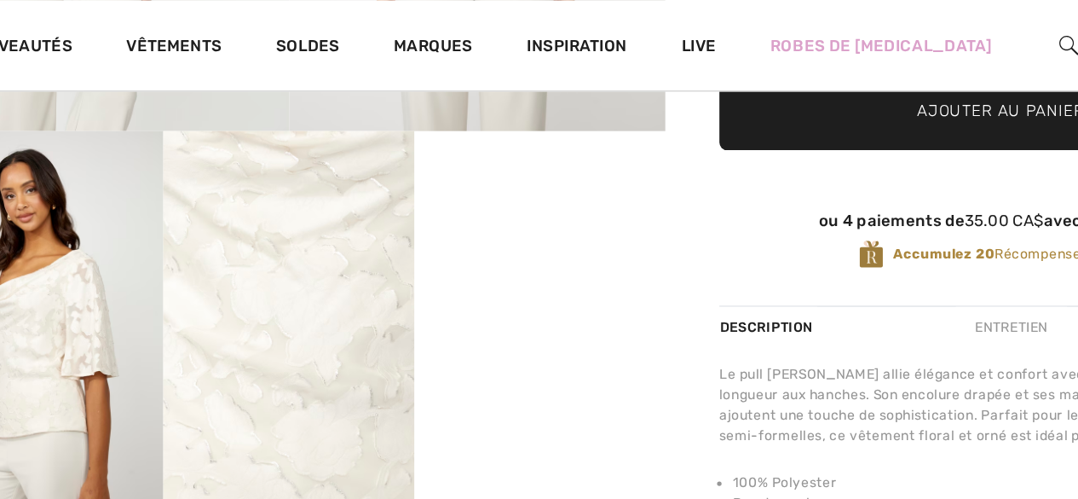
click at [102, 210] on img at bounding box center [95, 241] width 190 height 285
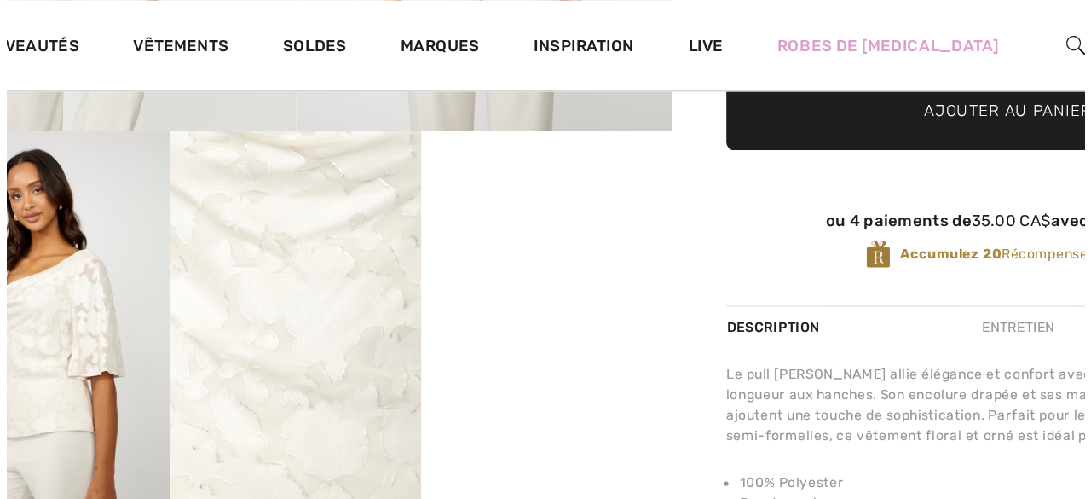
scroll to position [499, 0]
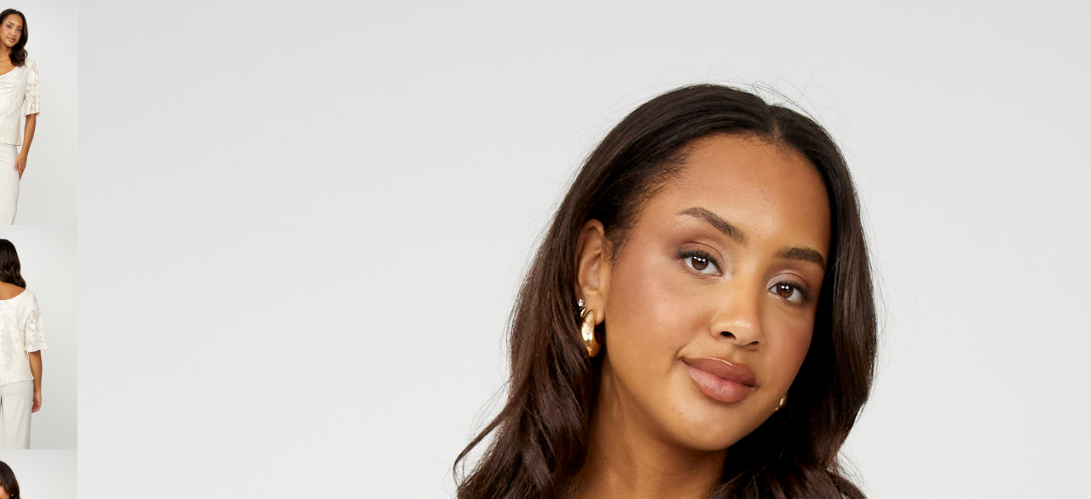
click at [88, 264] on img at bounding box center [68, 255] width 113 height 170
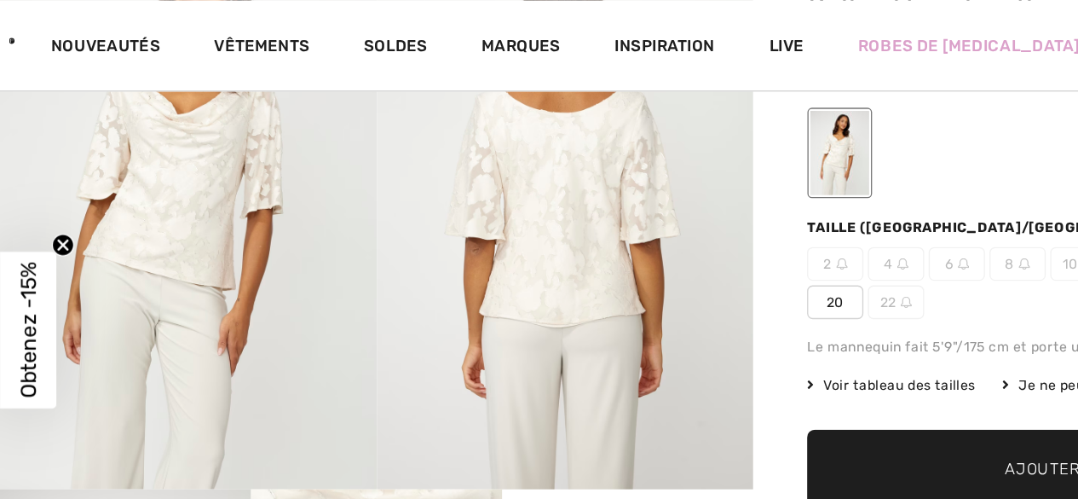
scroll to position [225, 0]
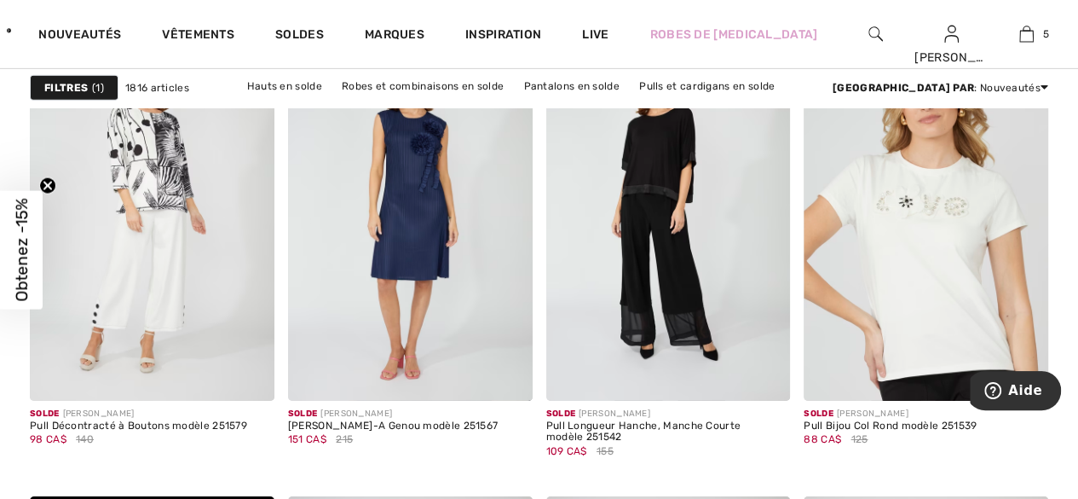
scroll to position [5930, 0]
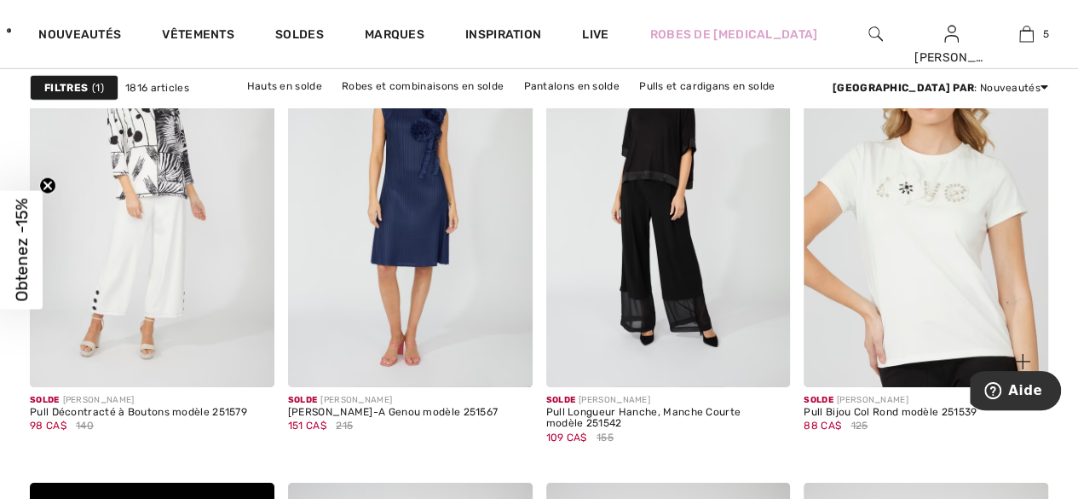
click at [939, 445] on div "Solde [PERSON_NAME] Pull Bijou Col Rond modèle 251539 88 CA$ 125" at bounding box center [890, 428] width 173 height 68
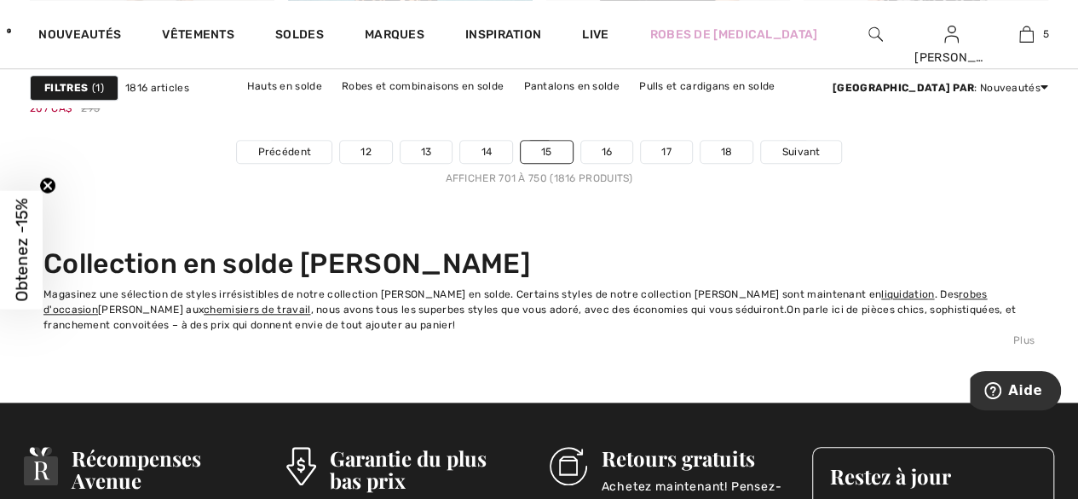
scroll to position [7182, 0]
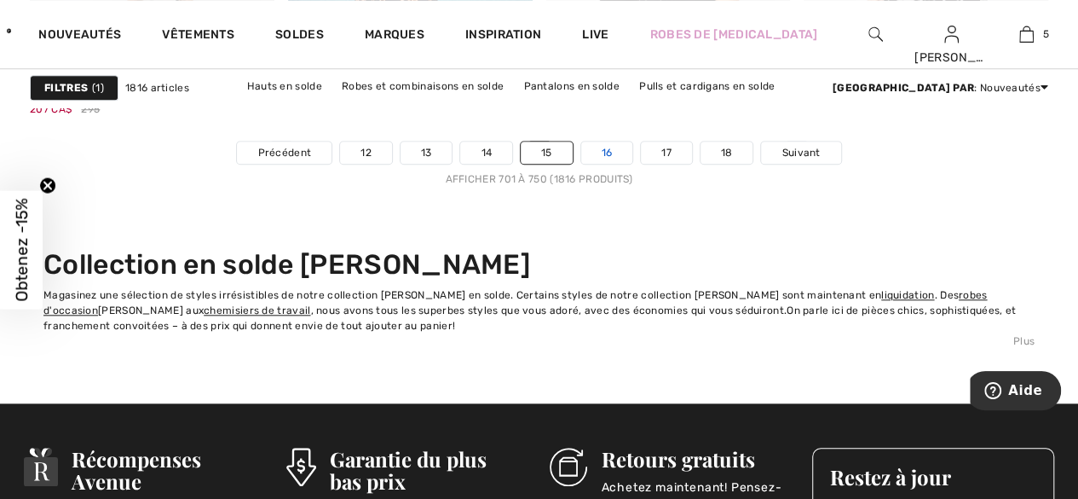
click at [602, 147] on link "16" at bounding box center [607, 152] width 52 height 22
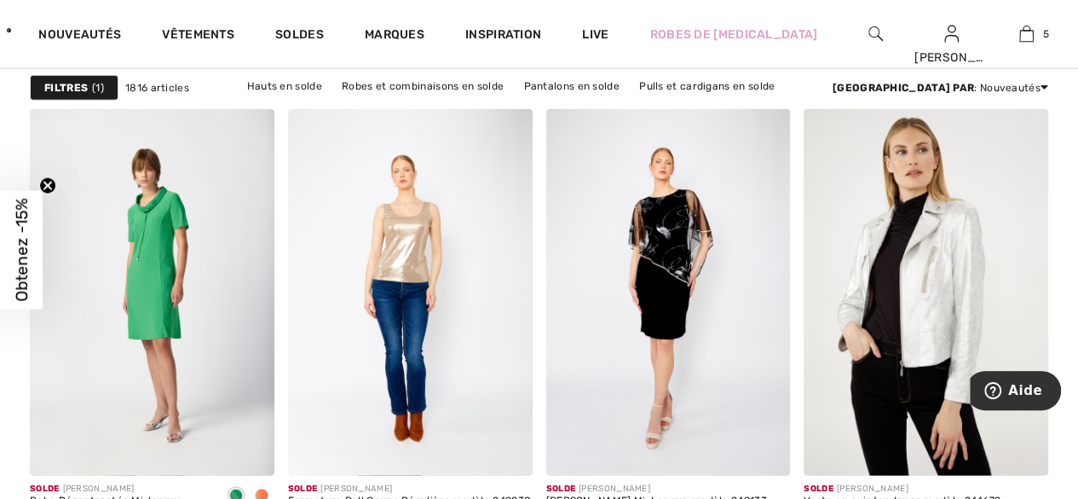
scroll to position [5204, 0]
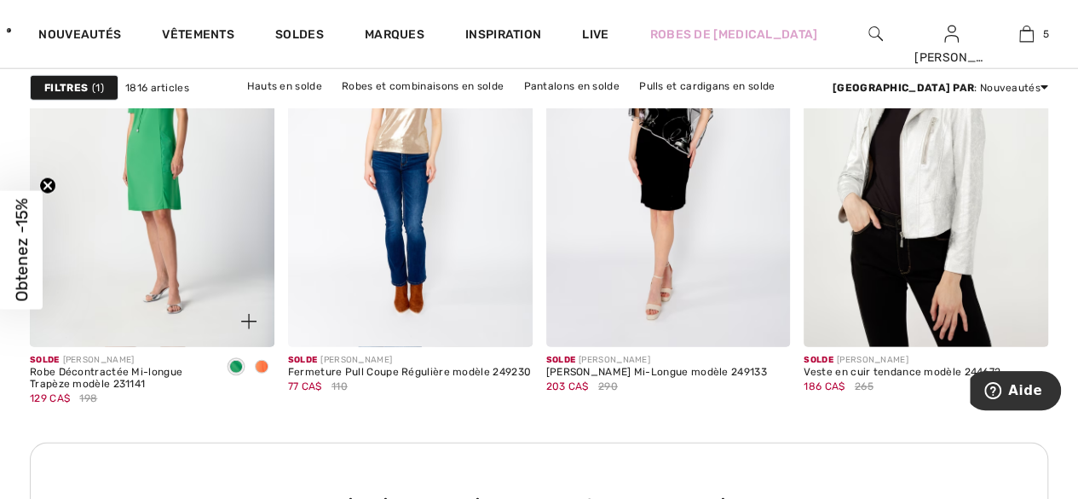
click at [112, 376] on div "Robe Décontractée Mi-longue Trapèze modèle 231141" at bounding box center [120, 378] width 180 height 24
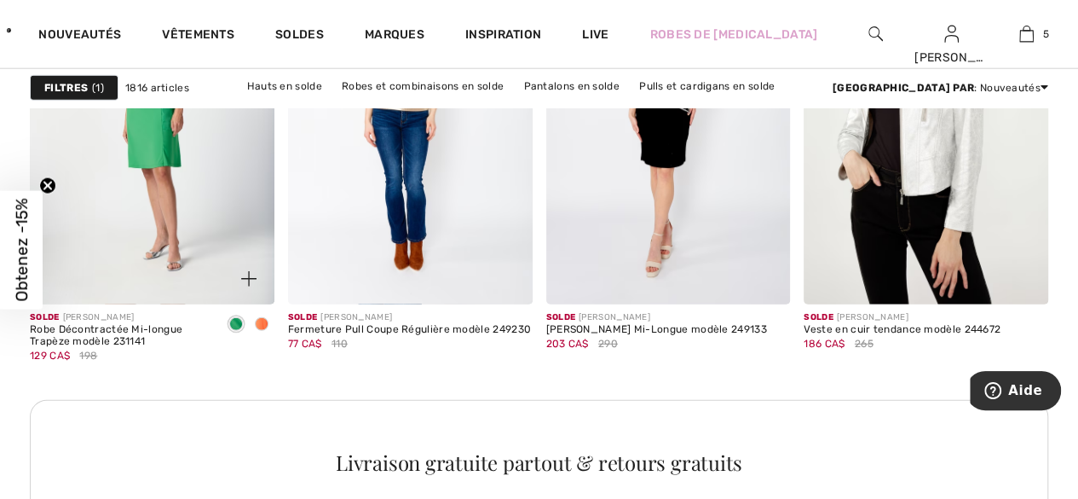
scroll to position [5435, 0]
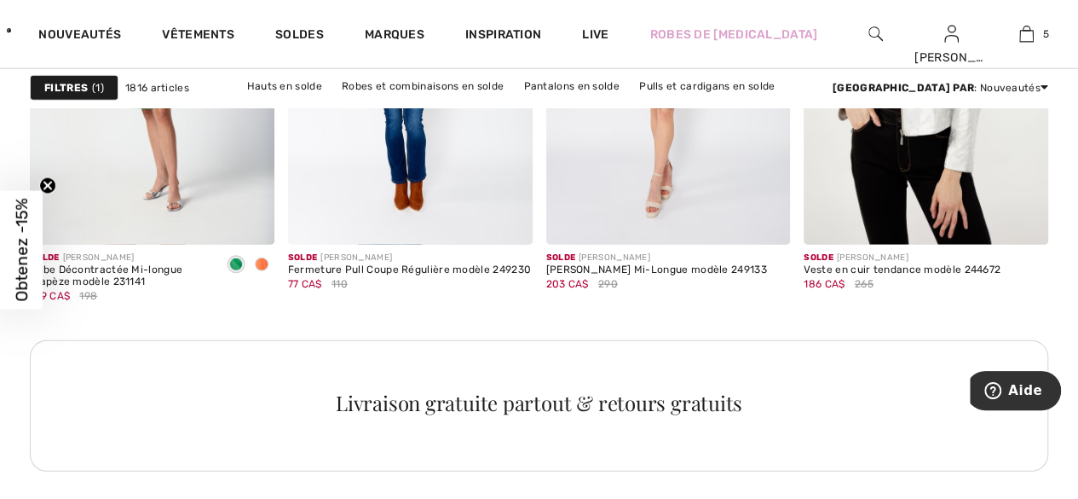
click at [107, 404] on div "Livraison gratuite partout & retours gratuits" at bounding box center [539, 402] width 976 height 20
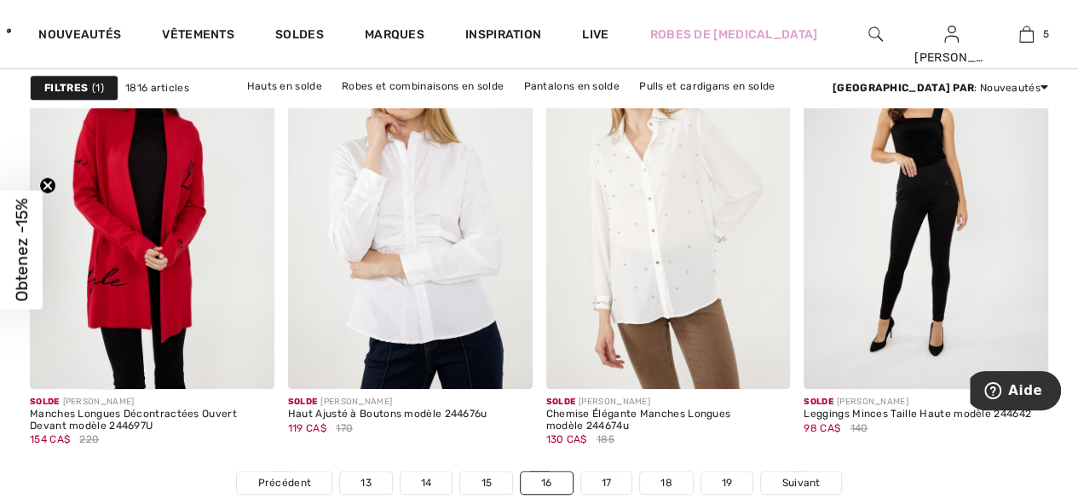
scroll to position [6853, 0]
click at [599, 465] on div "Solde FRANK LYMAN Chemise Élégante Manches Longues modèle 244674u 130 CA$ 185" at bounding box center [668, 429] width 245 height 82
click at [605, 476] on link "17" at bounding box center [606, 481] width 51 height 22
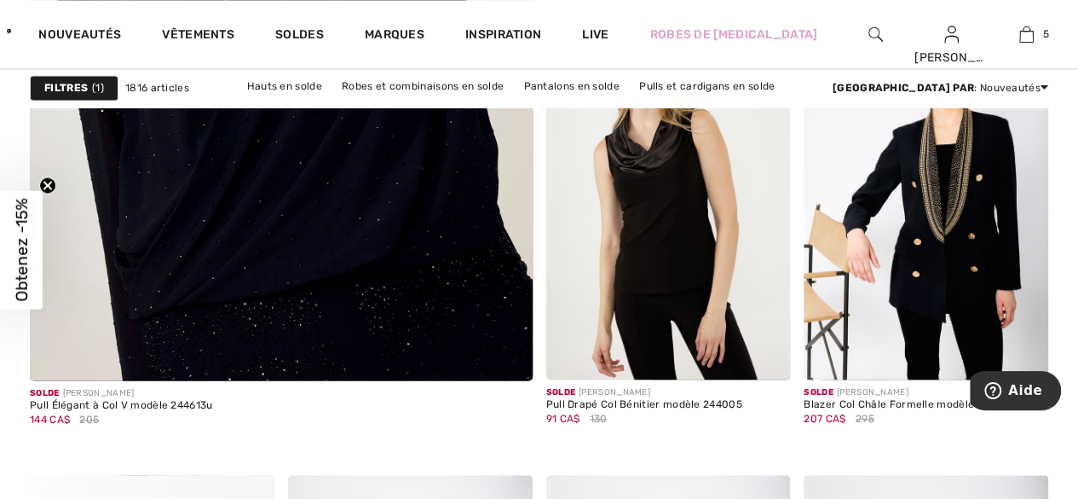
scroll to position [4377, 0]
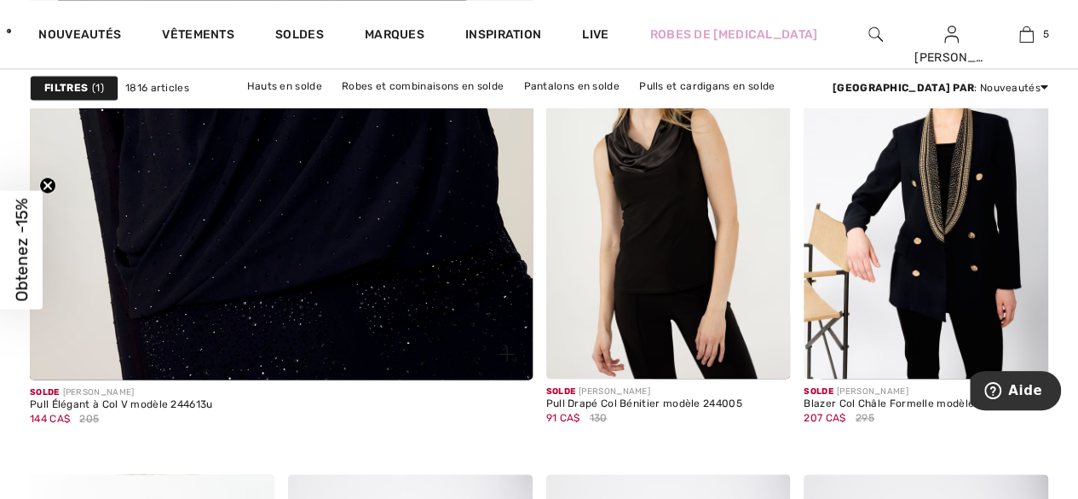
click at [107, 275] on img at bounding box center [281, 2] width 603 height 904
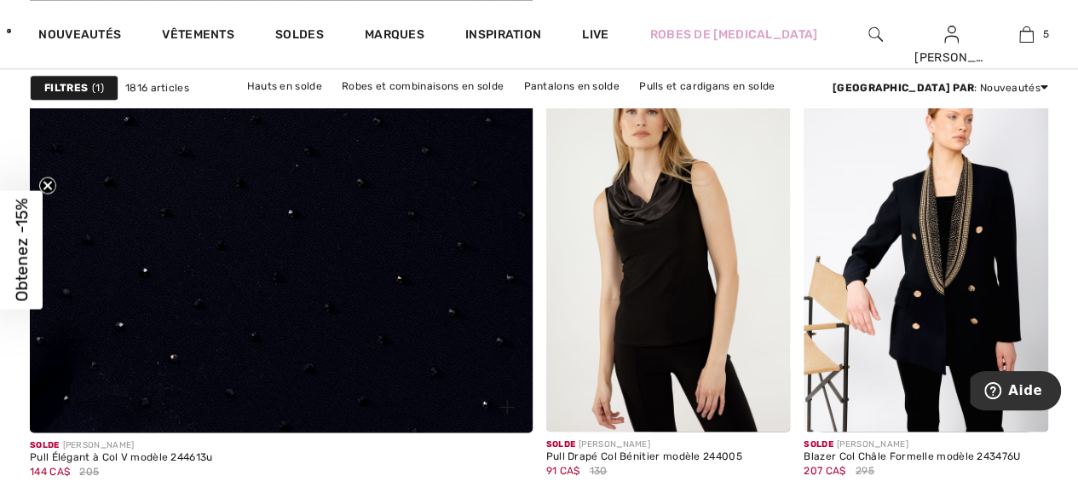
scroll to position [4319, 0]
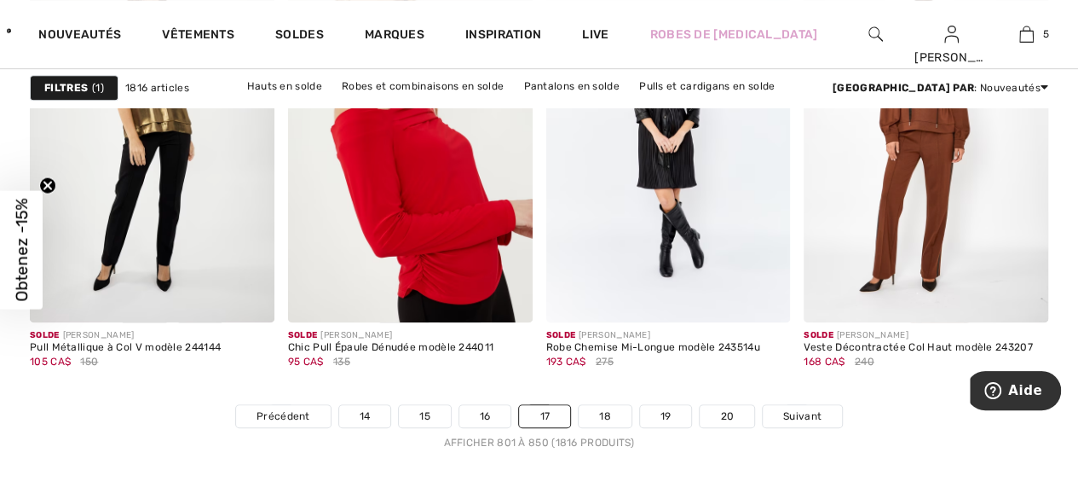
scroll to position [6923, 0]
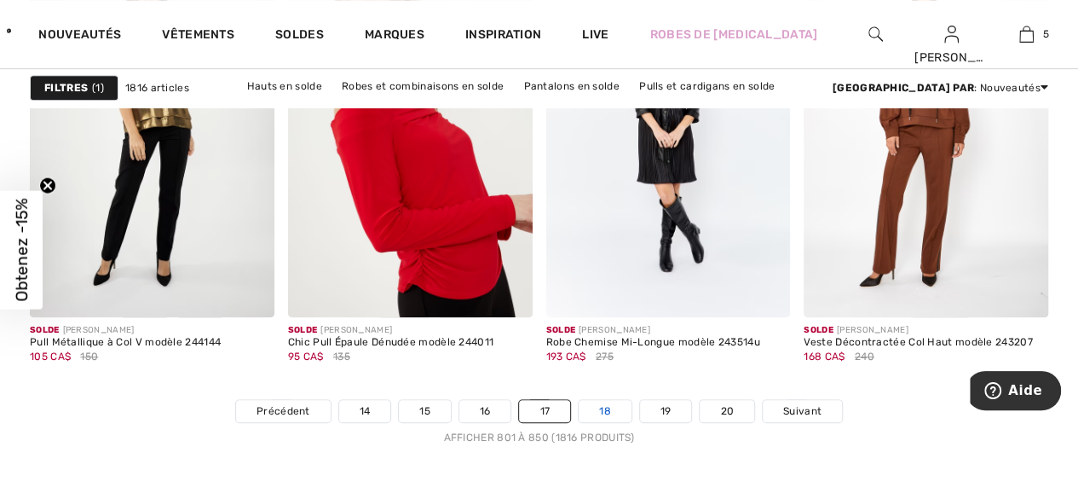
click at [608, 404] on link "18" at bounding box center [605, 411] width 53 height 22
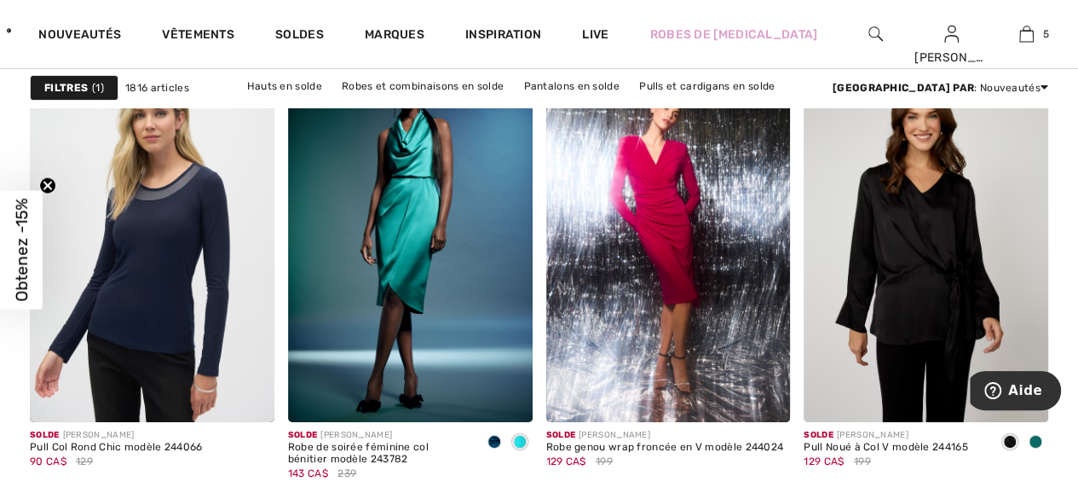
scroll to position [2771, 0]
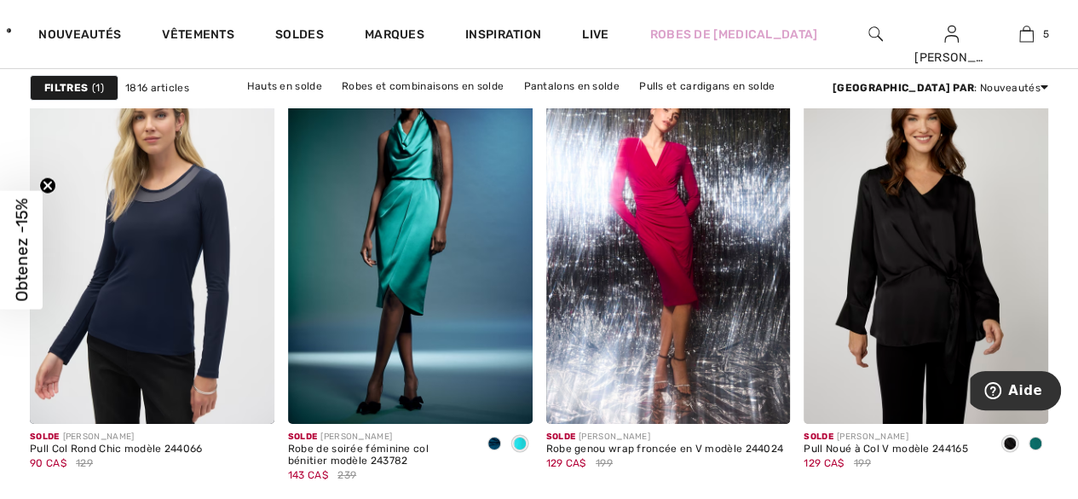
click at [3, 213] on span "Obtenez -15%" at bounding box center [21, 249] width 43 height 118
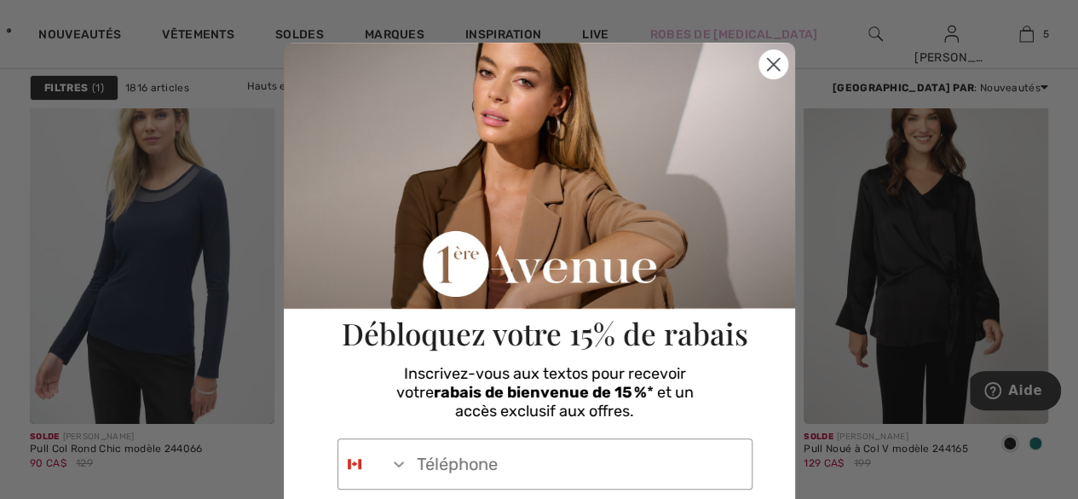
scroll to position [9, 0]
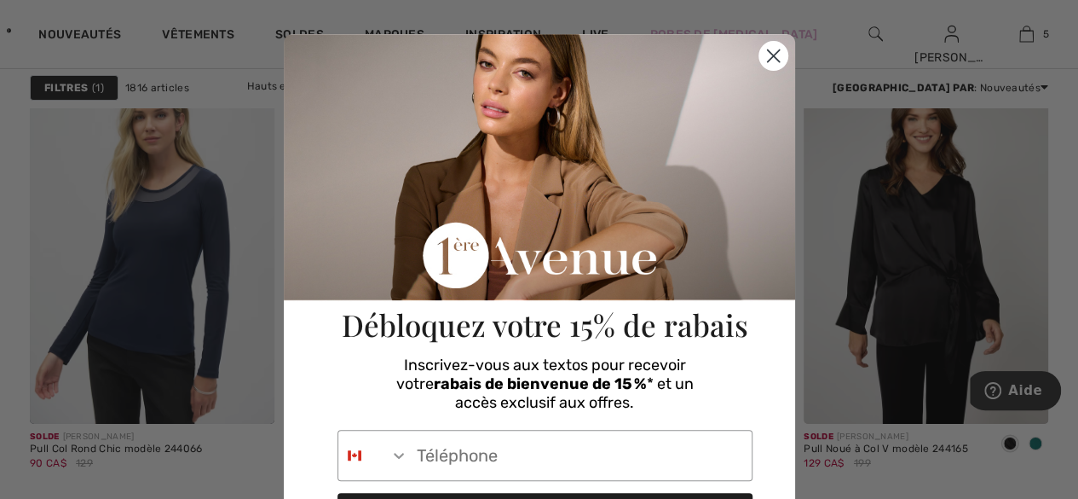
click at [758, 66] on circle "Close dialog" at bounding box center [772, 56] width 28 height 28
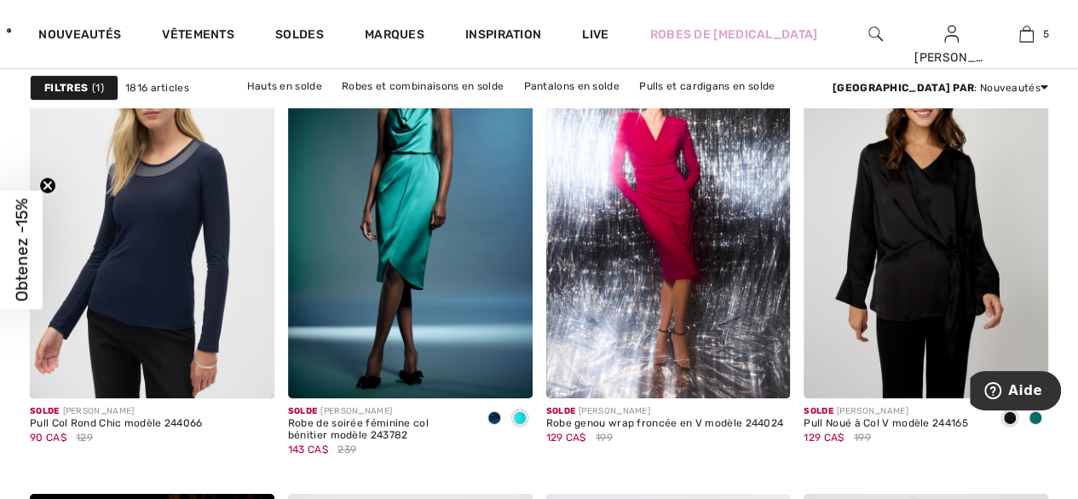
scroll to position [2800, 0]
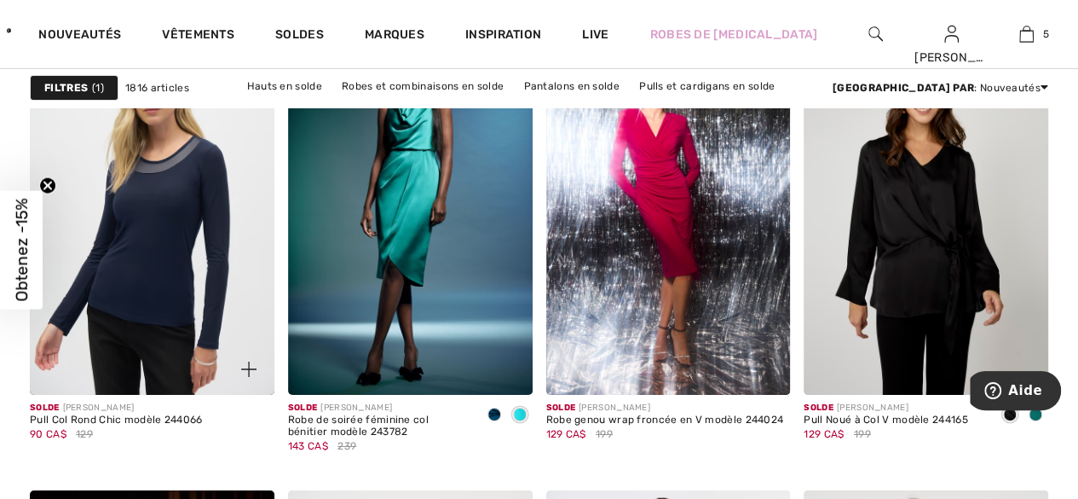
click at [130, 290] on img at bounding box center [152, 211] width 245 height 366
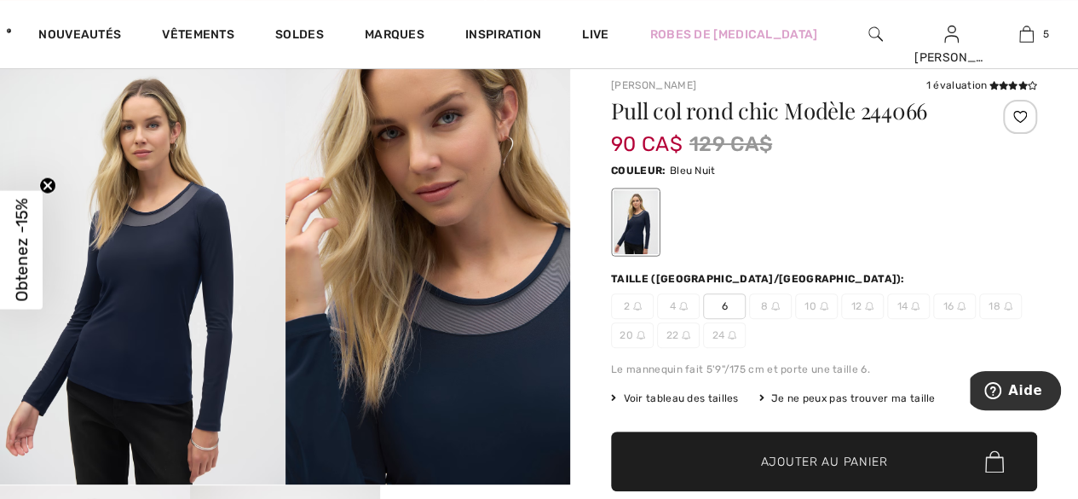
scroll to position [113, 0]
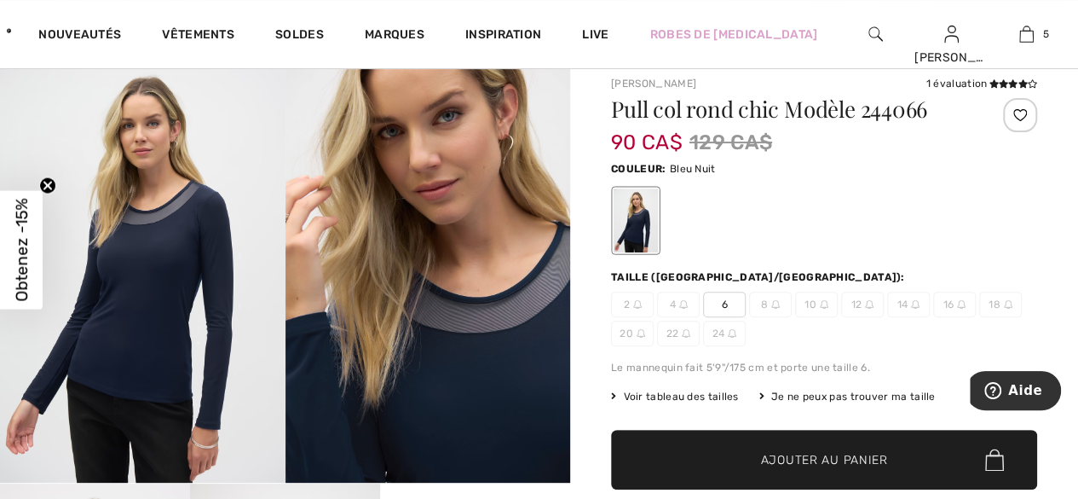
click at [908, 207] on div at bounding box center [824, 220] width 426 height 71
click at [810, 464] on span "Ajouter au panier" at bounding box center [824, 460] width 127 height 18
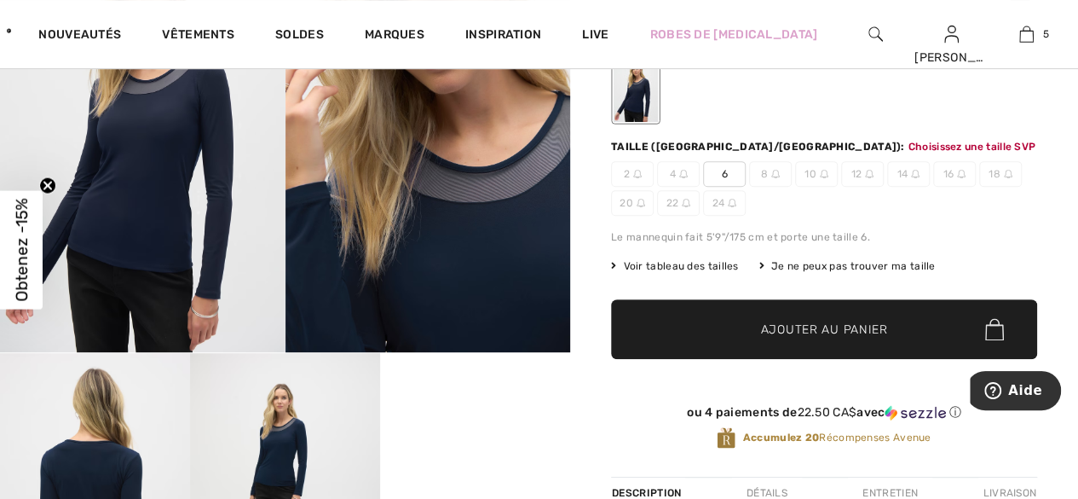
scroll to position [245, 0]
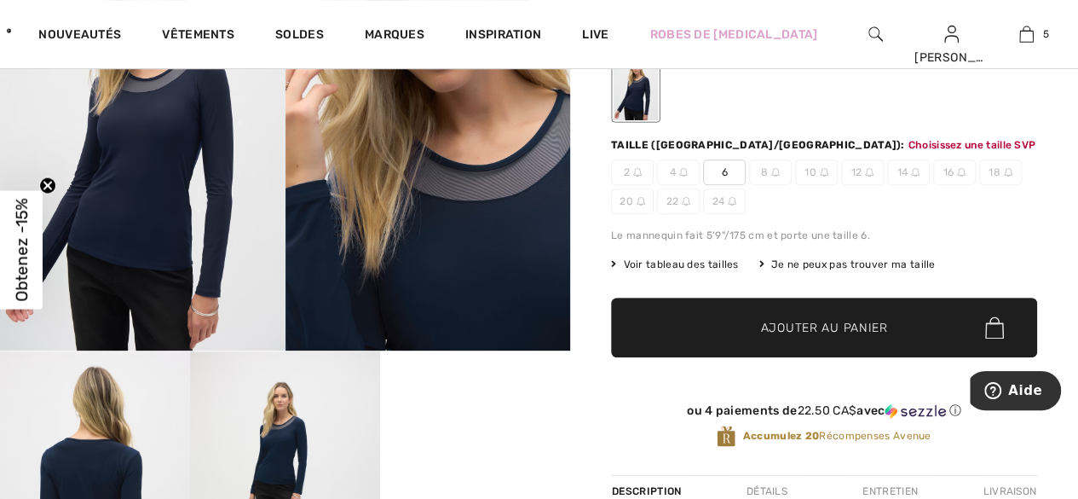
click at [724, 191] on span "24" at bounding box center [724, 201] width 43 height 26
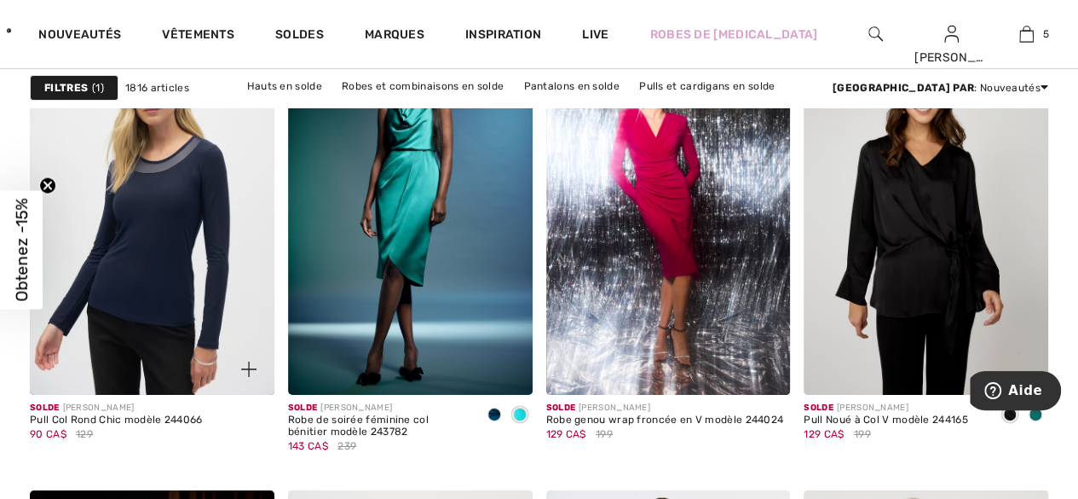
click at [153, 218] on img at bounding box center [152, 211] width 245 height 366
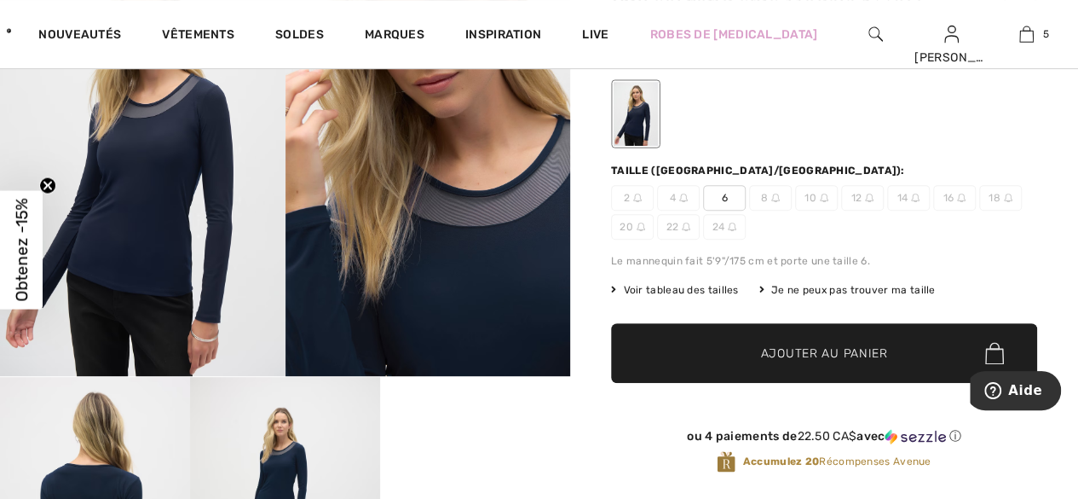
scroll to position [220, 0]
click at [724, 196] on span "6" at bounding box center [724, 198] width 43 height 26
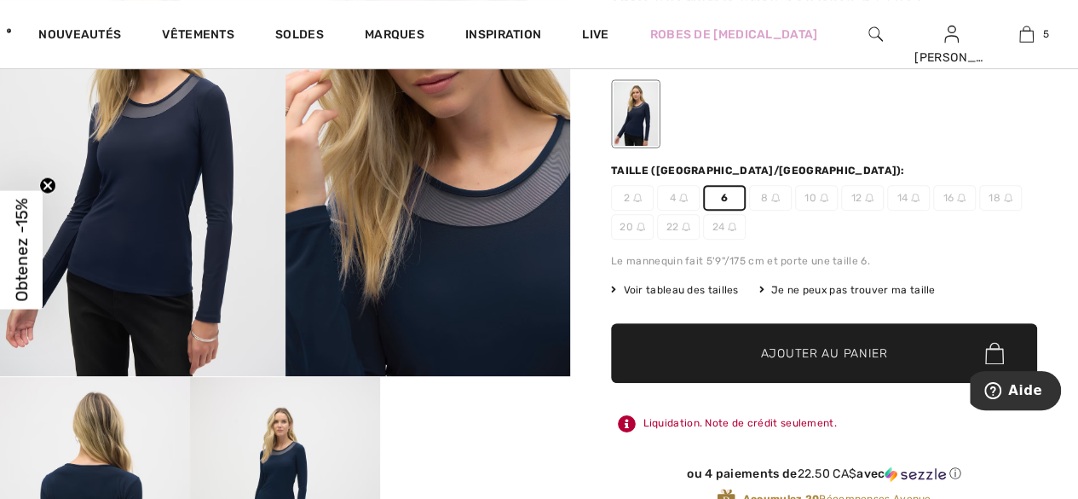
click at [788, 356] on span "Ajouter au panier" at bounding box center [824, 353] width 127 height 18
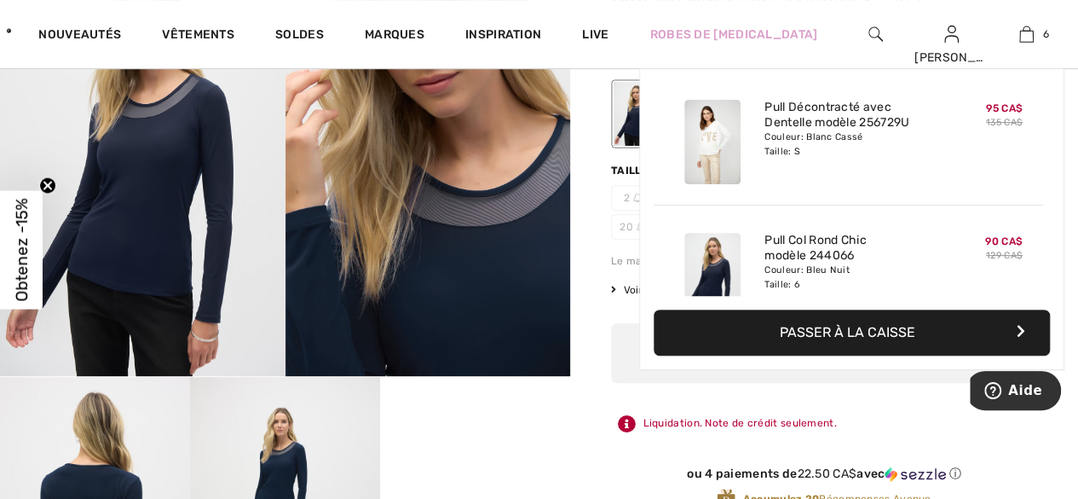
scroll to position [583, 0]
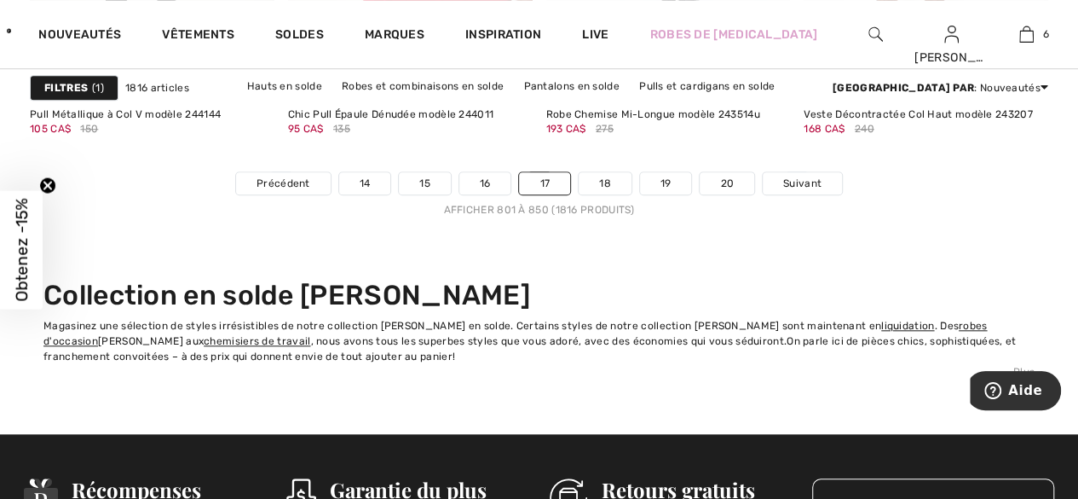
scroll to position [7131, 0]
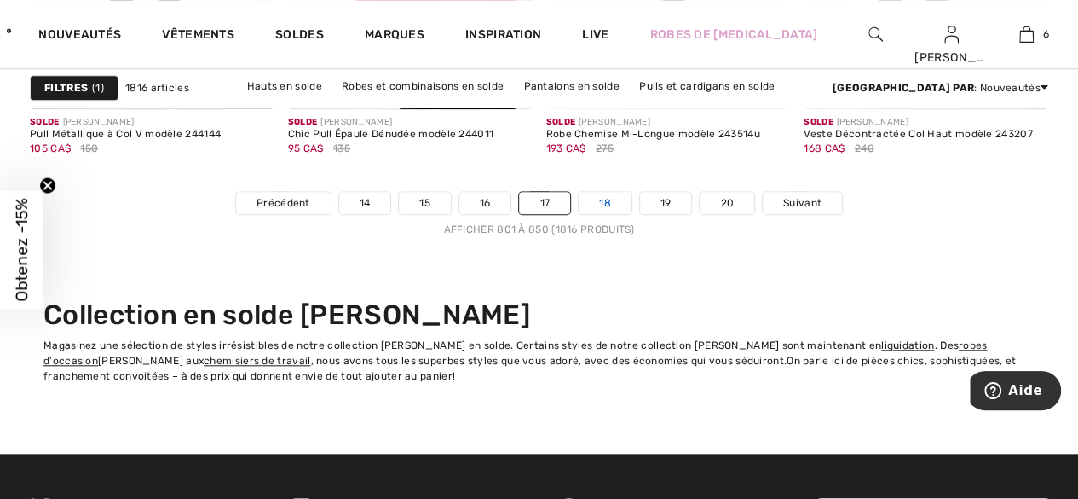
click at [611, 206] on link "18" at bounding box center [605, 203] width 53 height 22
click at [614, 208] on link "18" at bounding box center [605, 203] width 53 height 22
click at [603, 199] on link "18" at bounding box center [605, 203] width 53 height 22
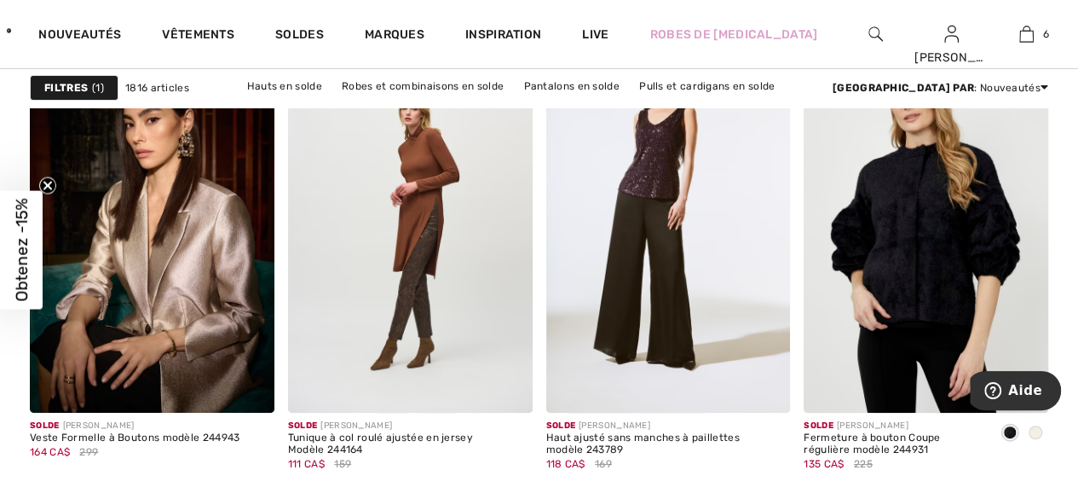
scroll to position [3236, 0]
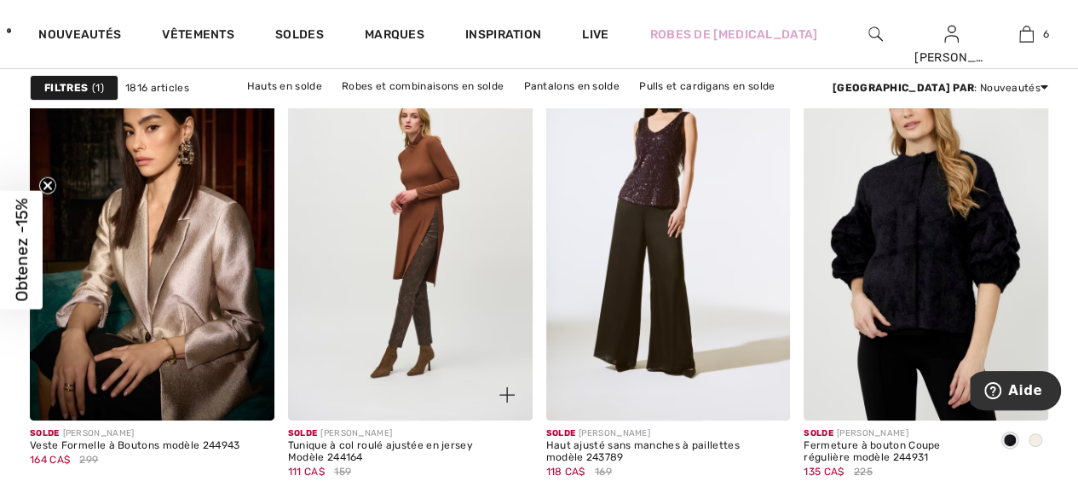
click at [440, 279] on img at bounding box center [410, 237] width 245 height 366
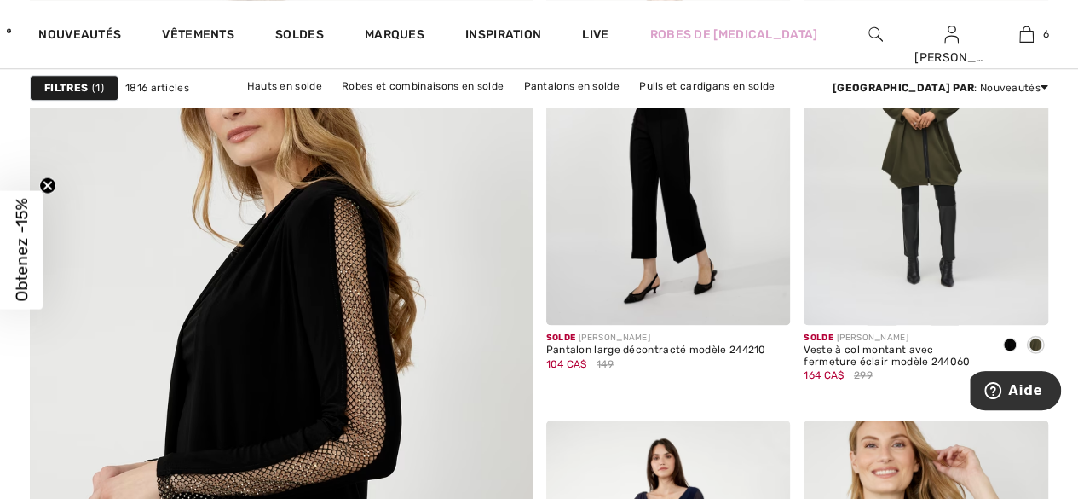
scroll to position [3970, 0]
click at [170, 425] on img at bounding box center [281, 409] width 603 height 904
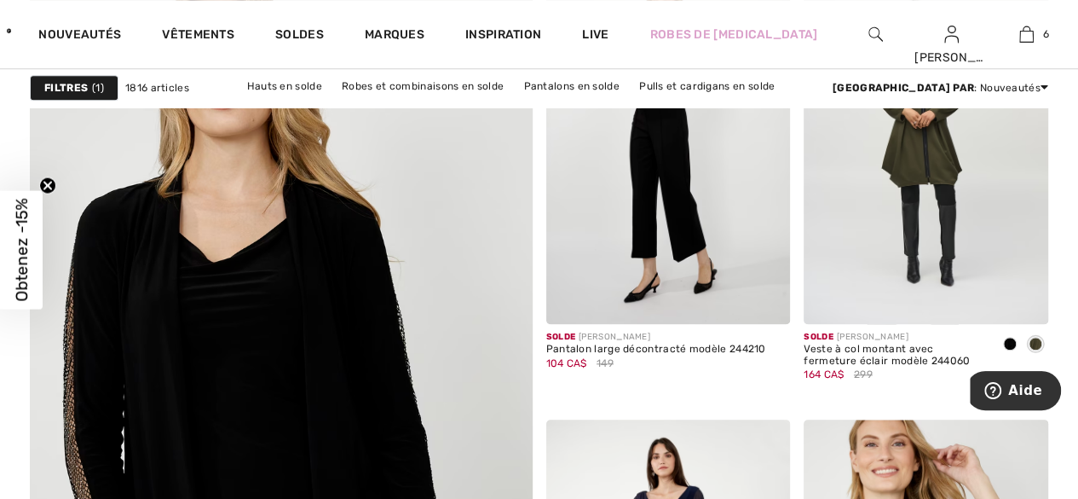
click at [175, 402] on img at bounding box center [281, 409] width 603 height 904
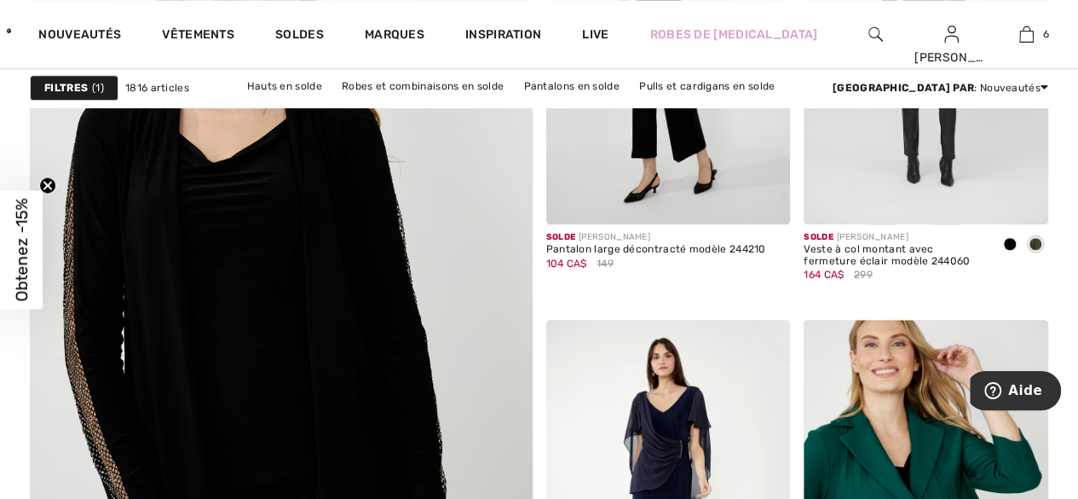
scroll to position [4072, 0]
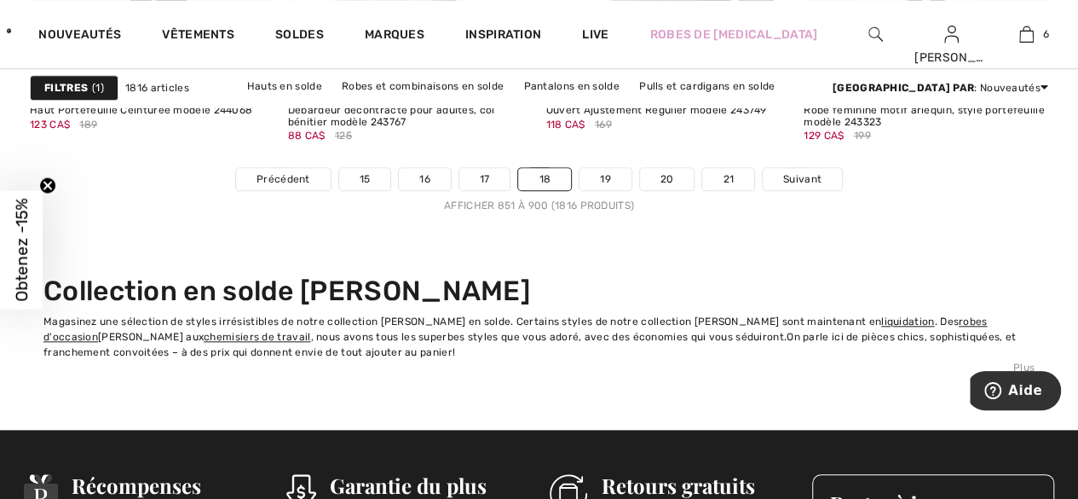
scroll to position [7144, 0]
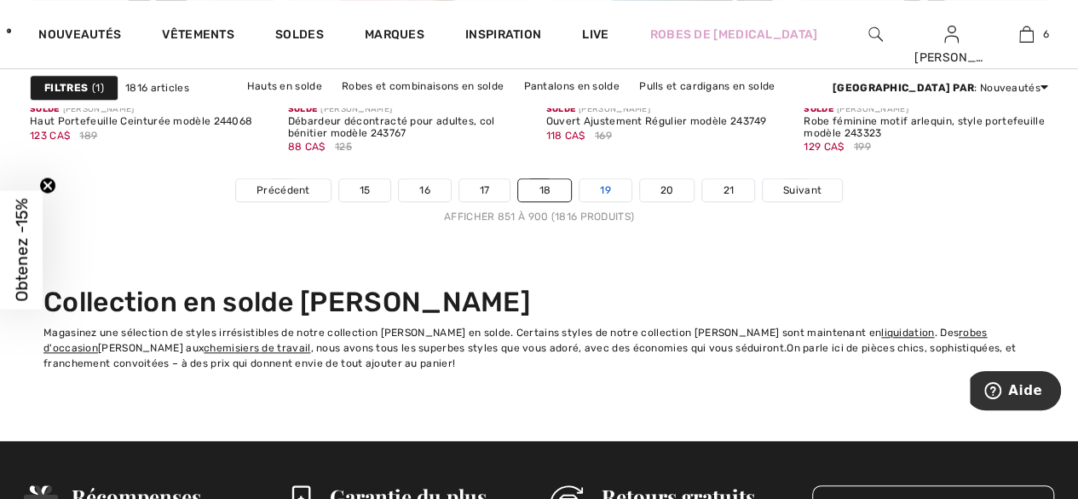
click at [599, 186] on link "19" at bounding box center [606, 190] width 52 height 22
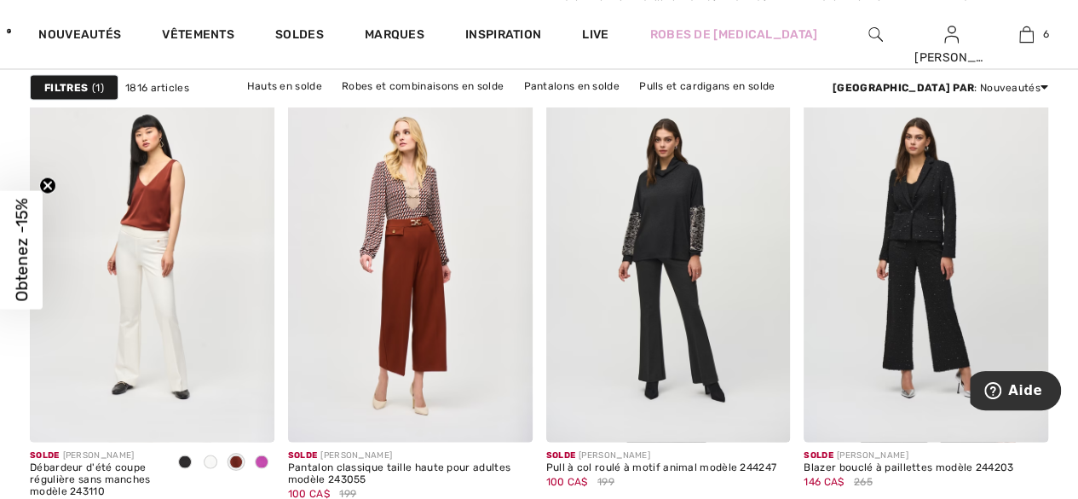
scroll to position [4797, 0]
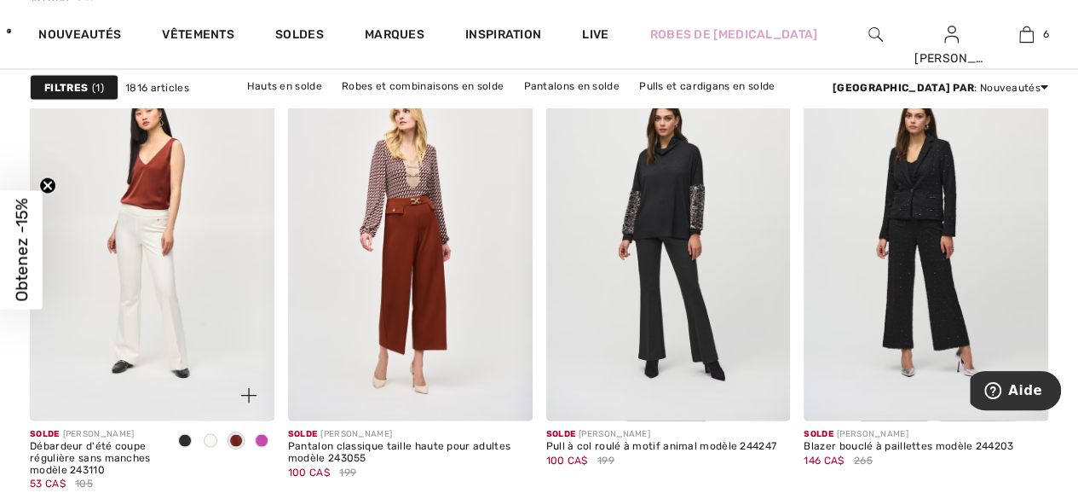
click at [235, 440] on span at bounding box center [236, 440] width 14 height 14
click at [240, 438] on span at bounding box center [236, 440] width 14 height 14
click at [235, 436] on span at bounding box center [236, 440] width 14 height 14
click at [245, 441] on div at bounding box center [236, 441] width 26 height 28
click at [215, 442] on div at bounding box center [211, 441] width 26 height 28
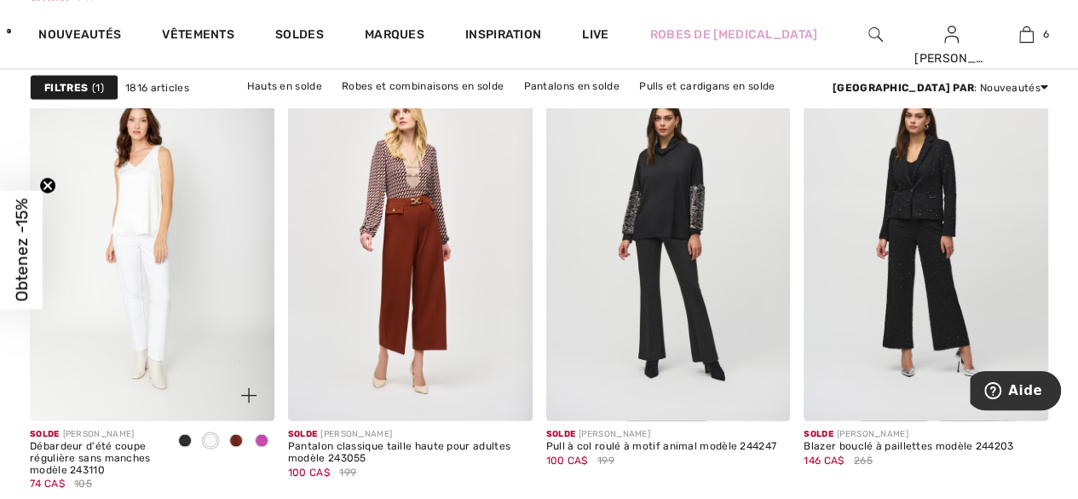
click at [187, 445] on div at bounding box center [185, 441] width 26 height 28
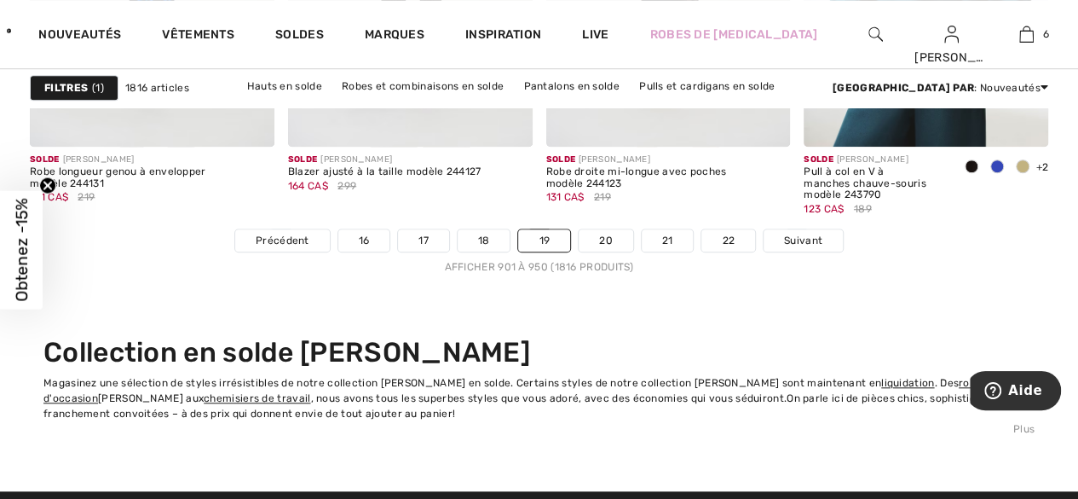
scroll to position [7121, 0]
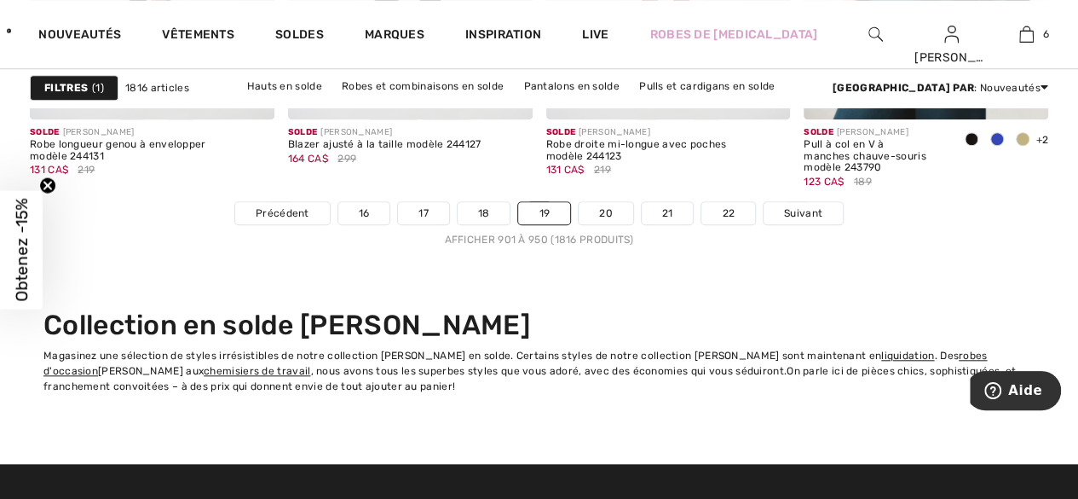
click at [86, 408] on div "Collection en solde Joseph Ribkoff Magasinez une sélection de styles irrésistib…" at bounding box center [538, 366] width 991 height 114
click at [605, 208] on link "20" at bounding box center [606, 213] width 55 height 22
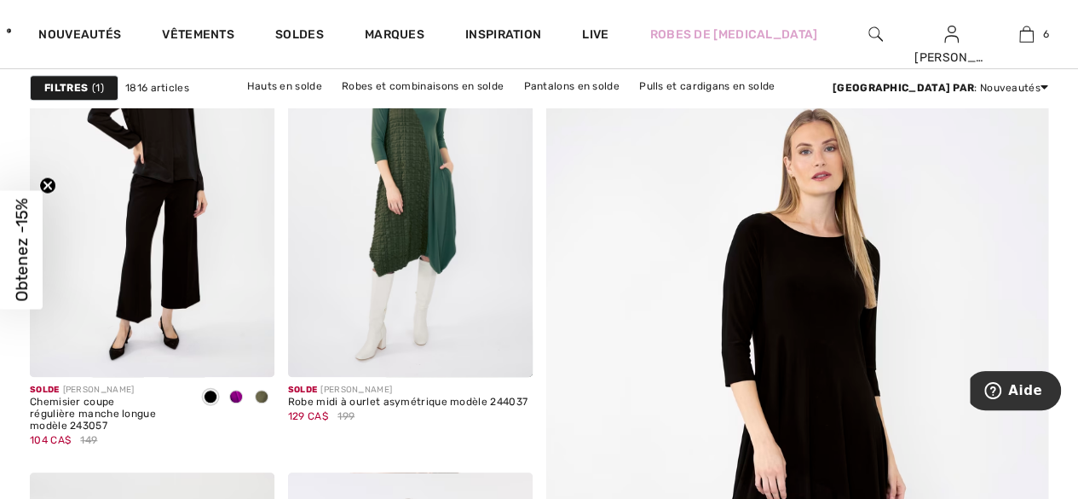
scroll to position [331, 0]
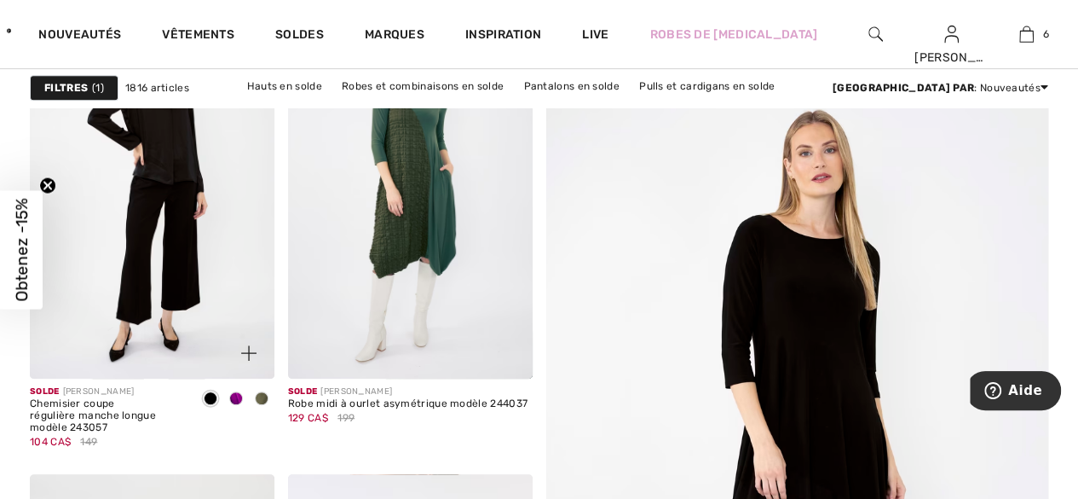
click at [239, 397] on span at bounding box center [236, 398] width 14 height 14
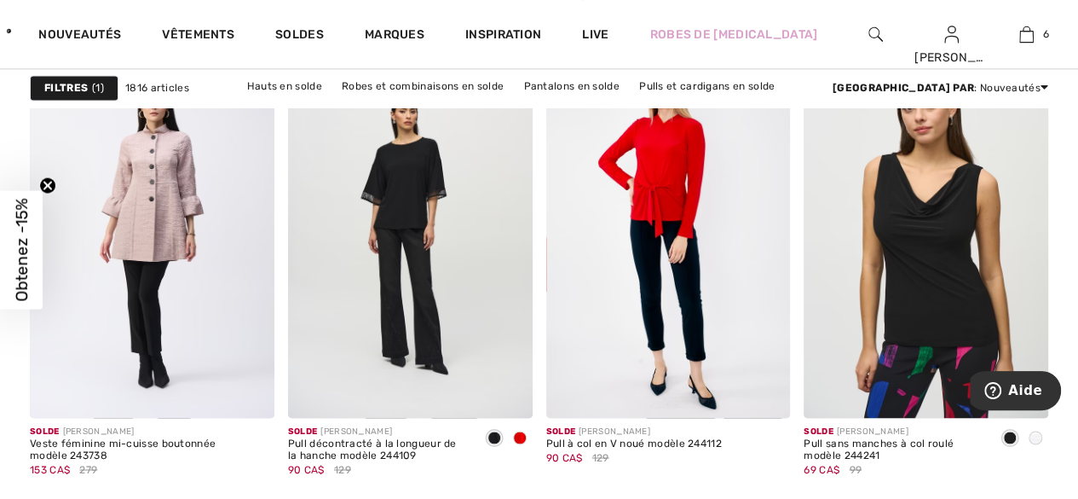
scroll to position [1215, 0]
click at [944, 245] on img at bounding box center [926, 234] width 245 height 366
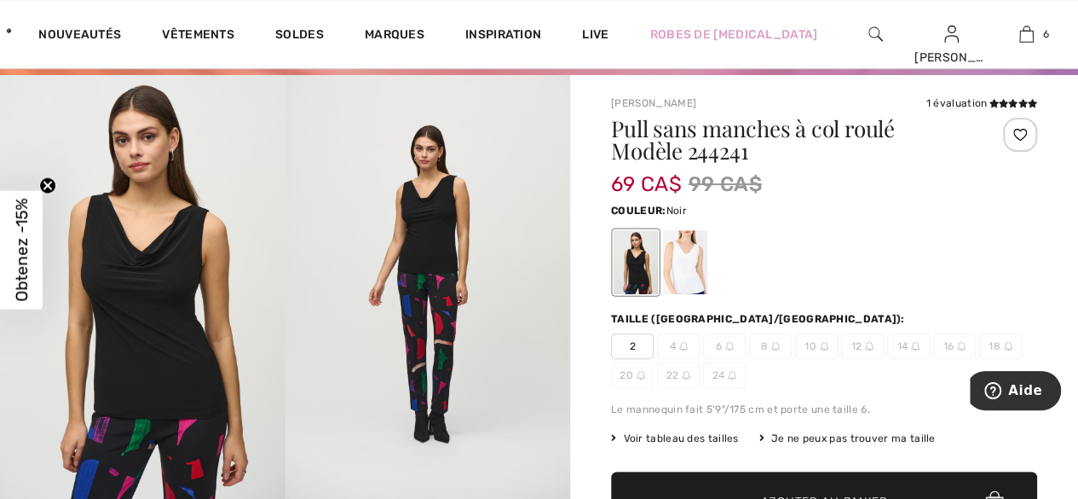
scroll to position [89, 0]
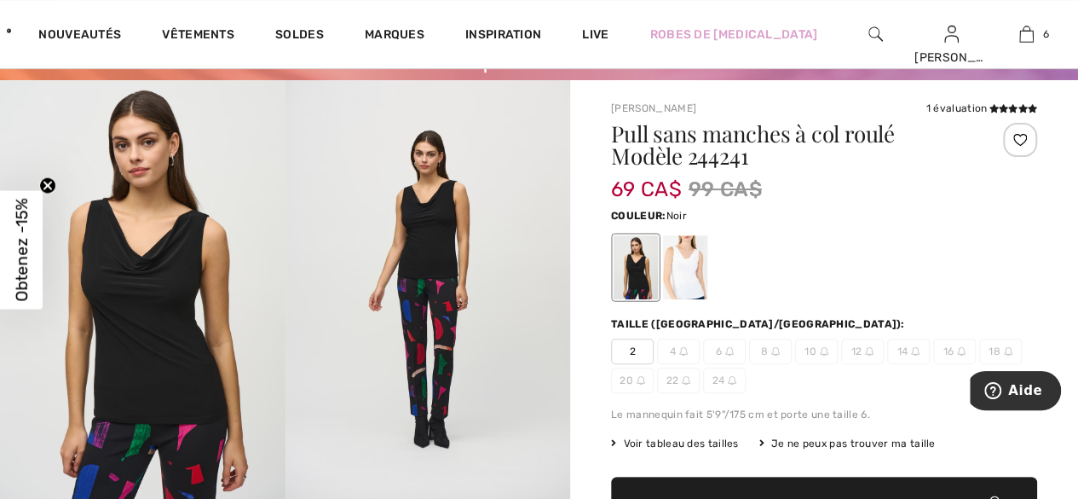
click at [689, 285] on div at bounding box center [685, 267] width 44 height 64
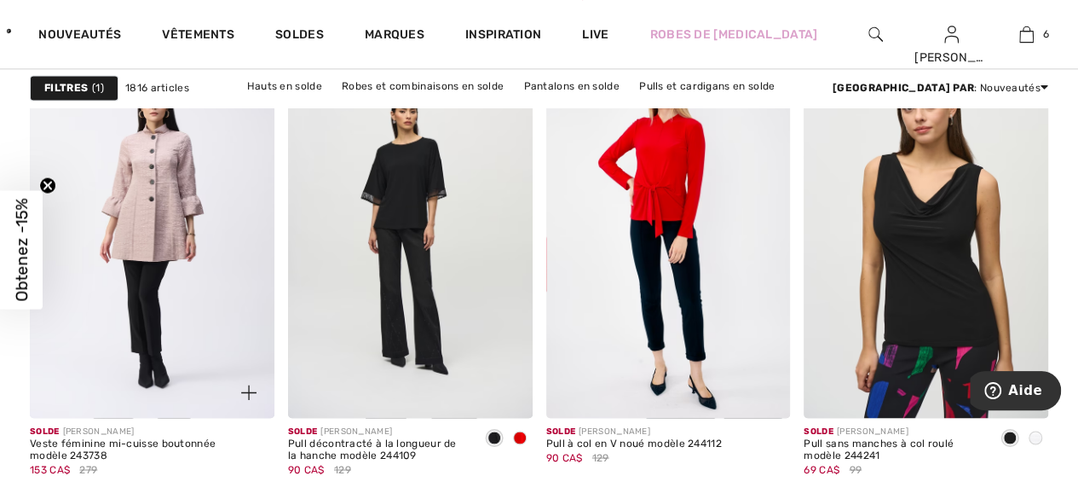
click at [114, 445] on div "Veste féminine mi-cuisse boutonnée modèle 243738" at bounding box center [152, 449] width 245 height 24
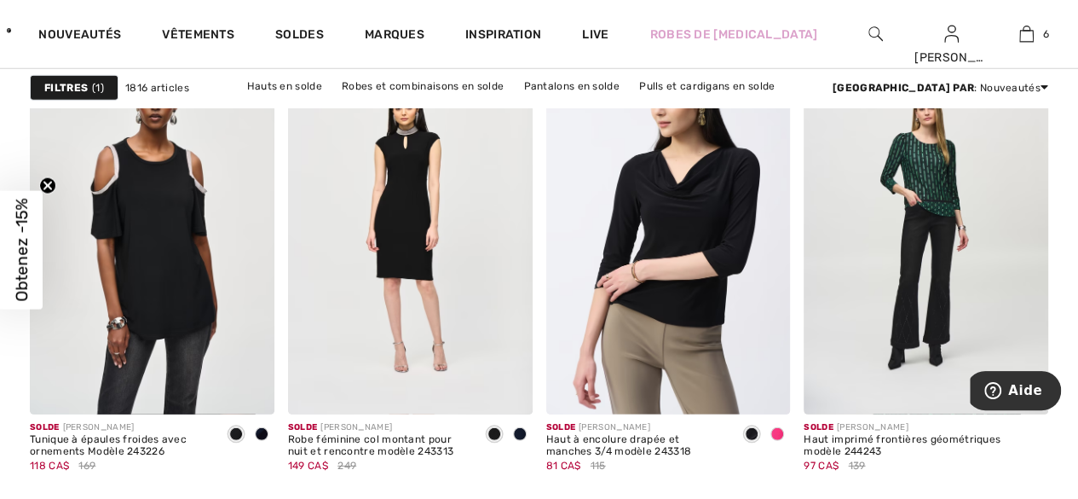
scroll to position [2317, 0]
click at [781, 441] on div at bounding box center [777, 436] width 26 height 28
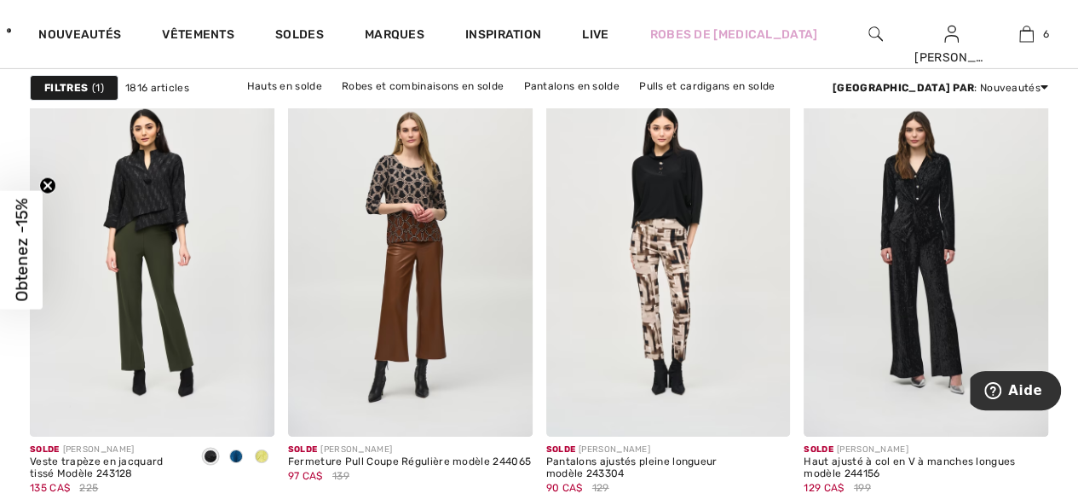
scroll to position [2759, 0]
click at [399, 297] on img at bounding box center [410, 252] width 245 height 366
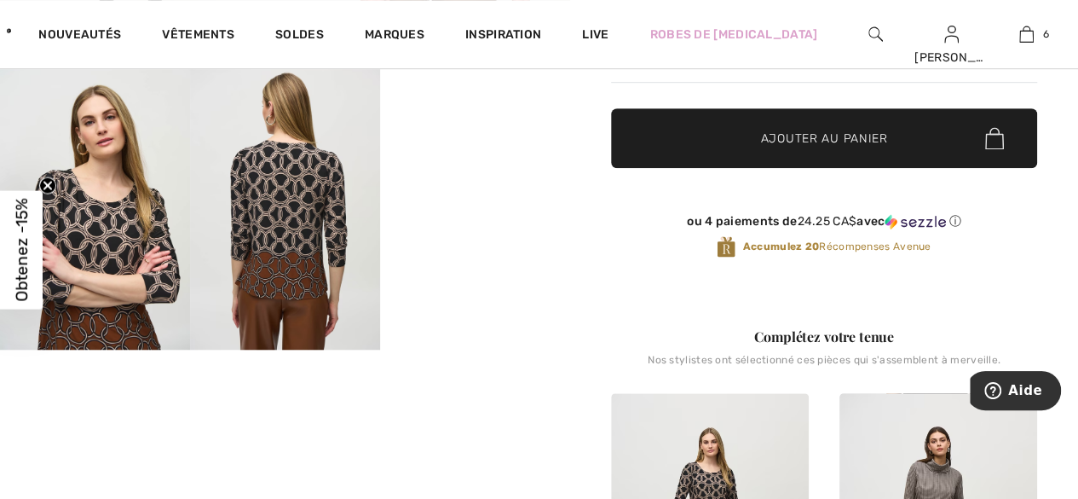
scroll to position [520, 0]
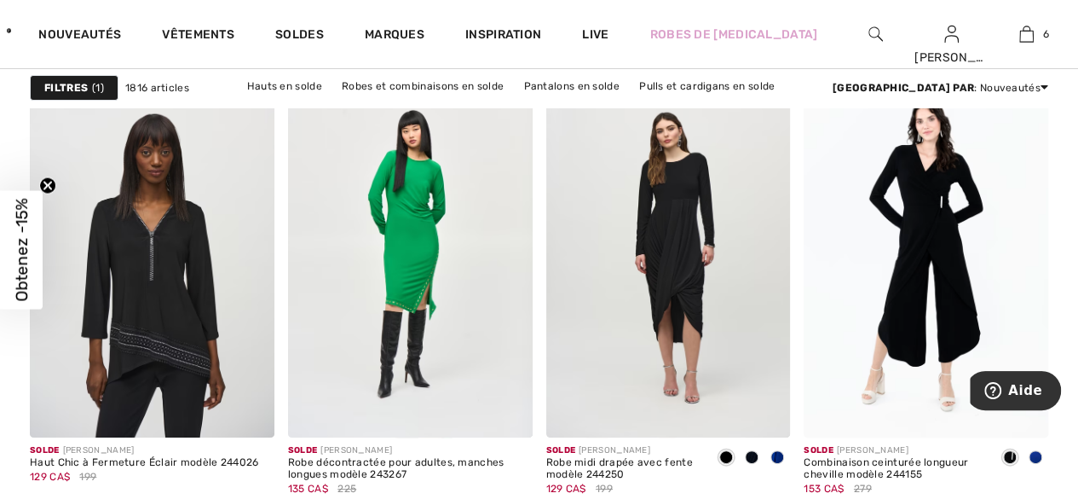
scroll to position [3220, 0]
click at [148, 269] on img at bounding box center [152, 253] width 245 height 366
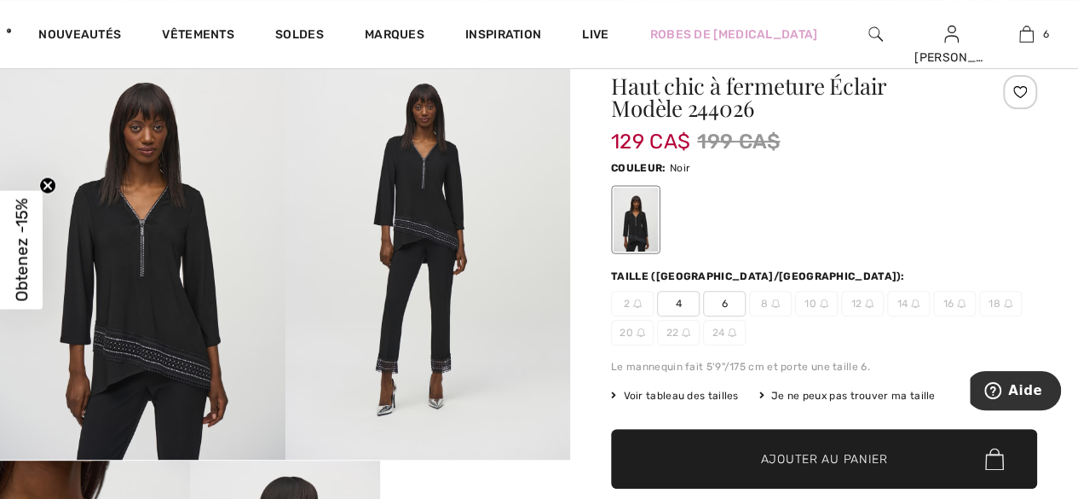
scroll to position [136, 0]
click at [724, 302] on span "6" at bounding box center [724, 304] width 43 height 26
click at [779, 465] on span "Ajouter au panier" at bounding box center [824, 459] width 127 height 18
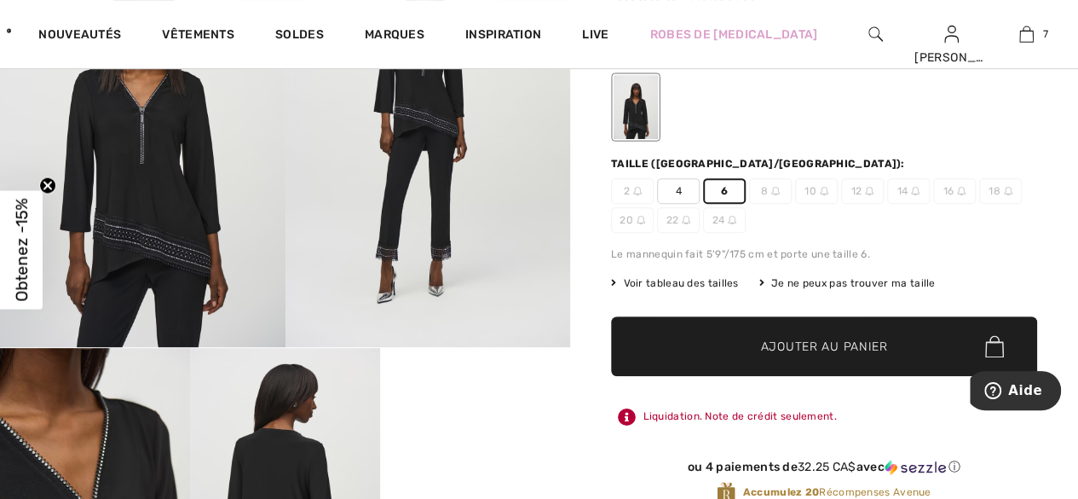
scroll to position [251, 0]
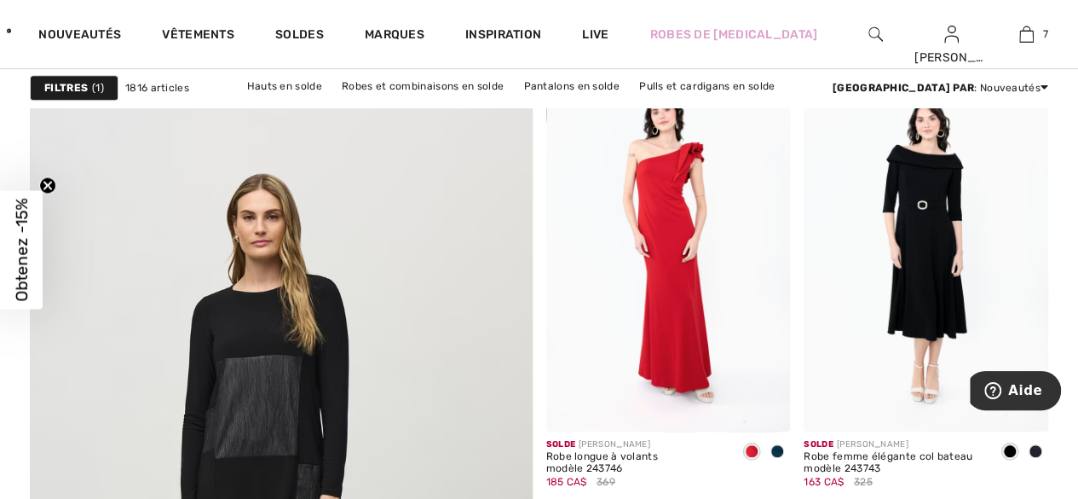
scroll to position [3899, 0]
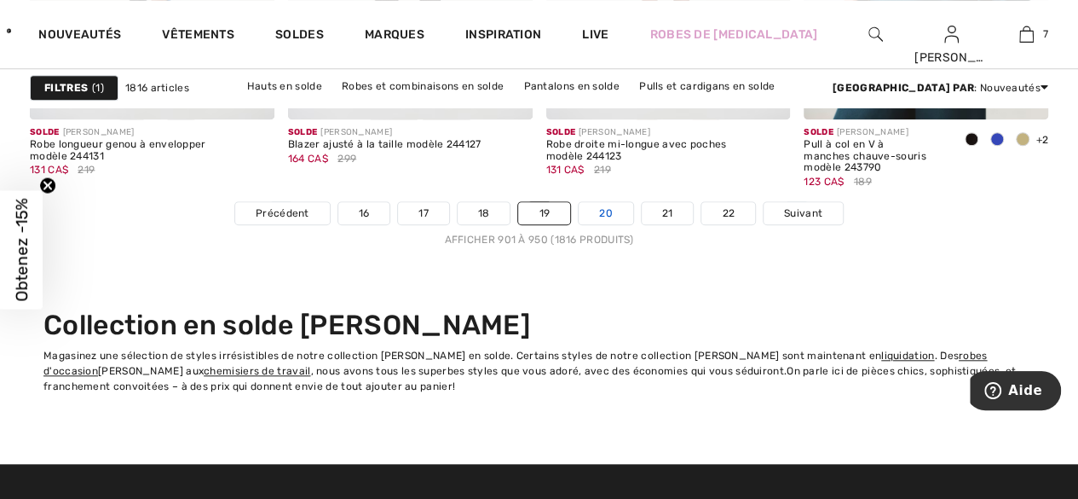
click at [610, 208] on link "20" at bounding box center [606, 213] width 55 height 22
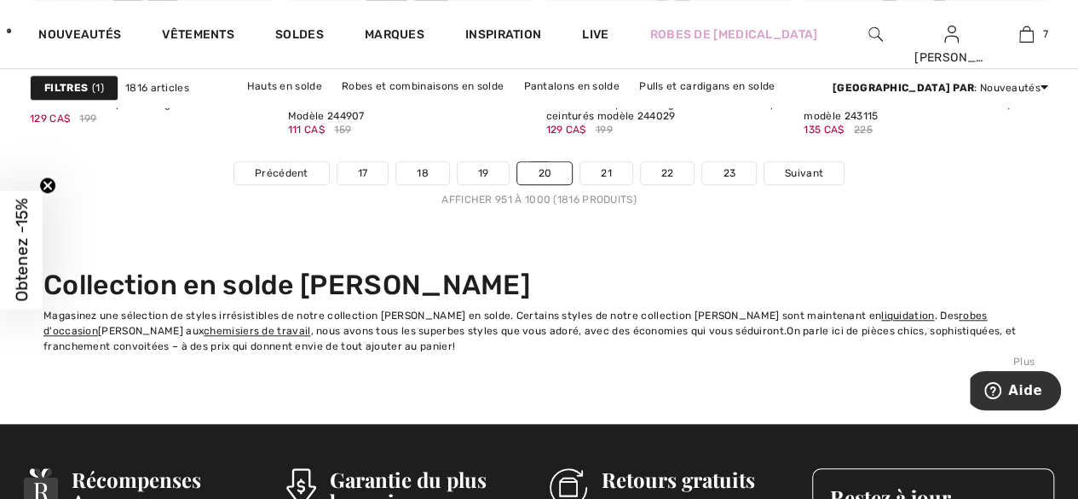
scroll to position [7130, 0]
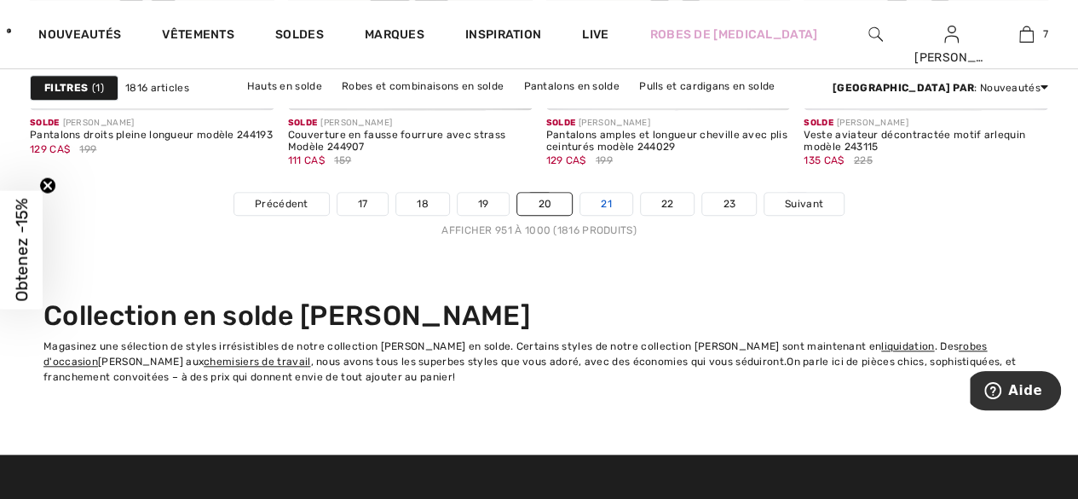
click at [612, 196] on link "21" at bounding box center [606, 204] width 52 height 22
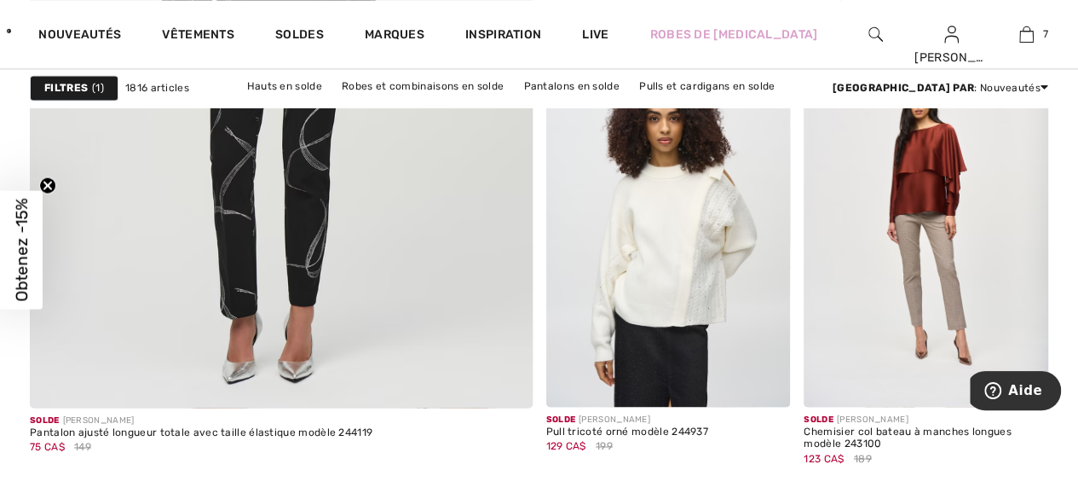
scroll to position [4389, 0]
click at [213, 262] on img at bounding box center [281, 30] width 603 height 904
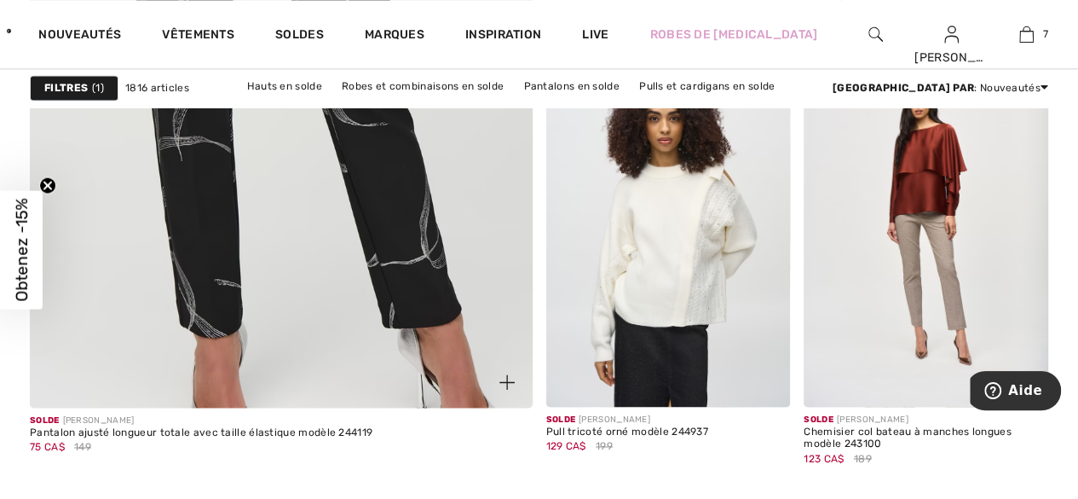
click at [173, 254] on img at bounding box center [281, 30] width 603 height 904
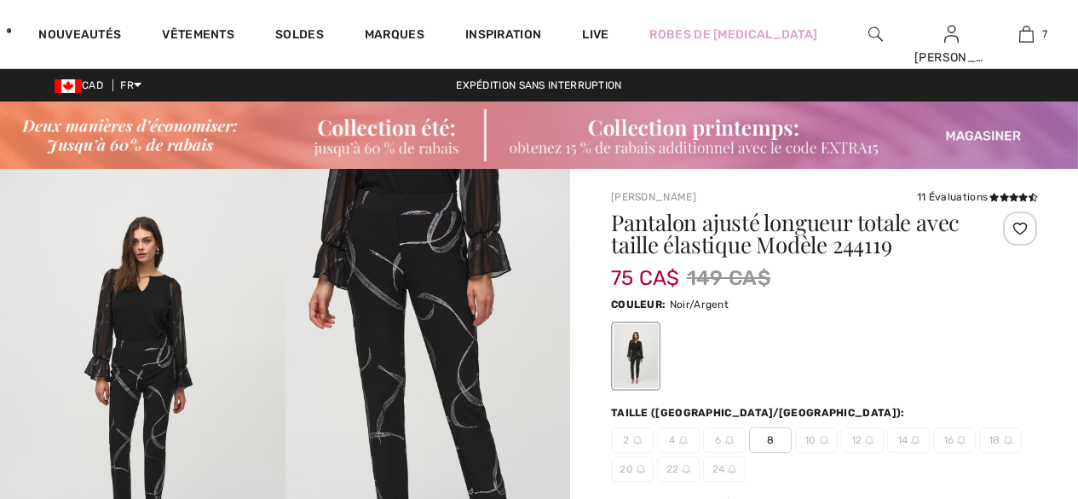
click at [774, 440] on span "8" at bounding box center [770, 440] width 43 height 26
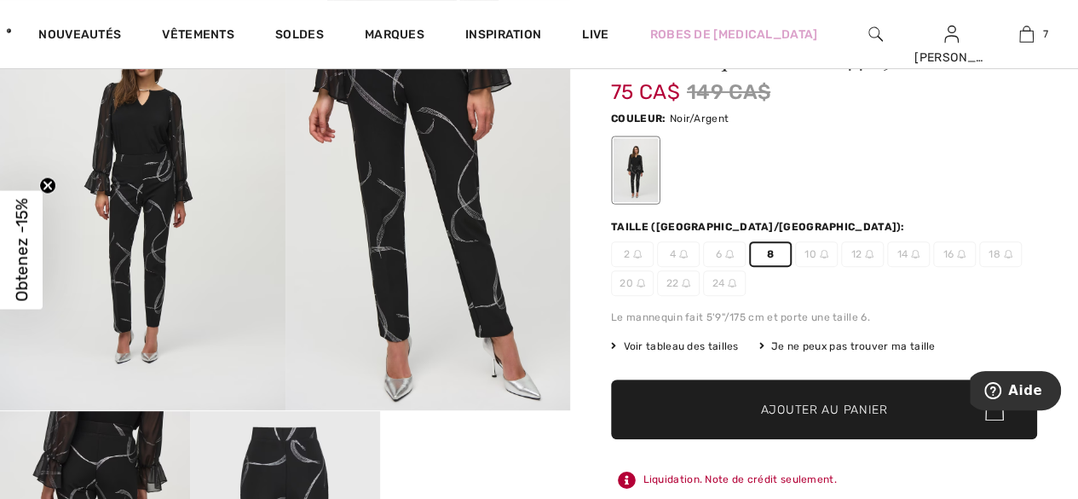
scroll to position [187, 0]
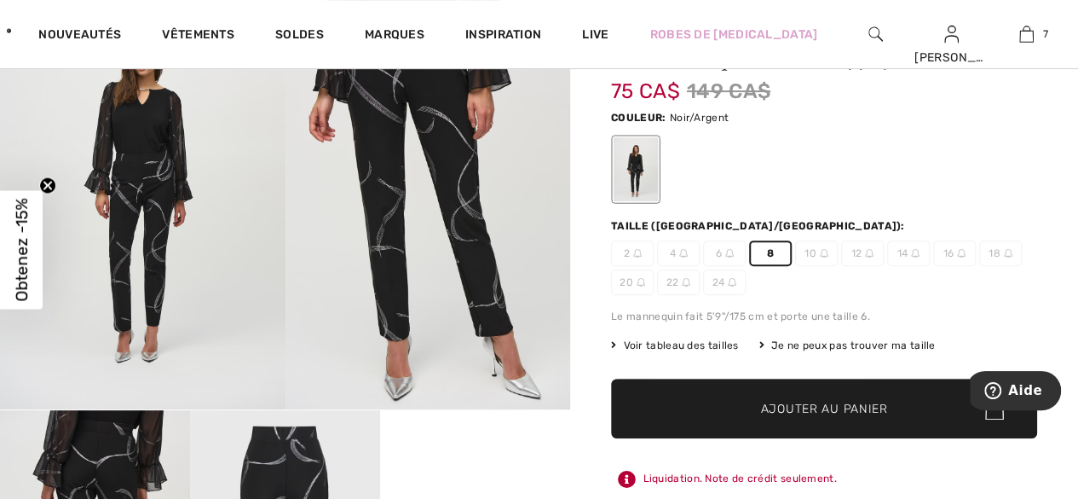
click at [843, 410] on span "Ajouter au panier" at bounding box center [824, 409] width 127 height 18
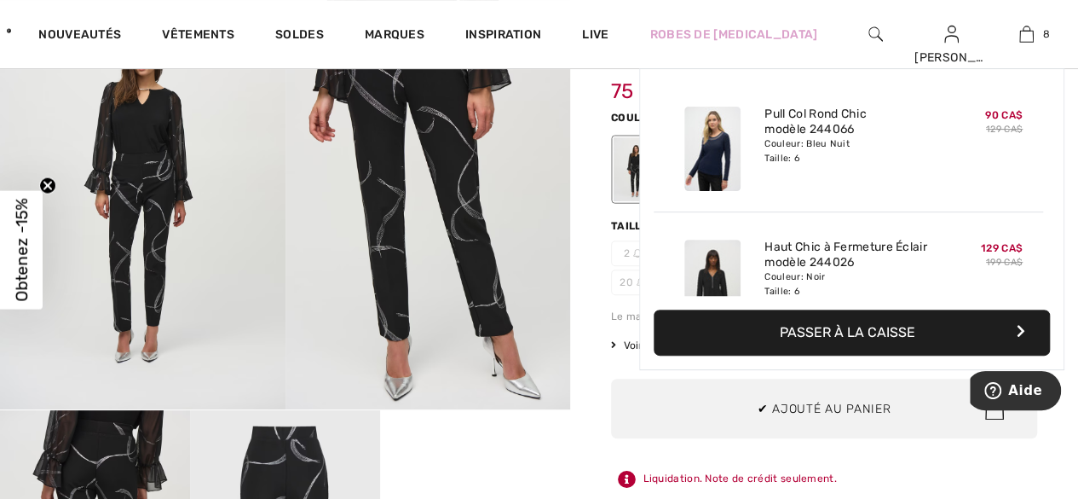
scroll to position [848, 0]
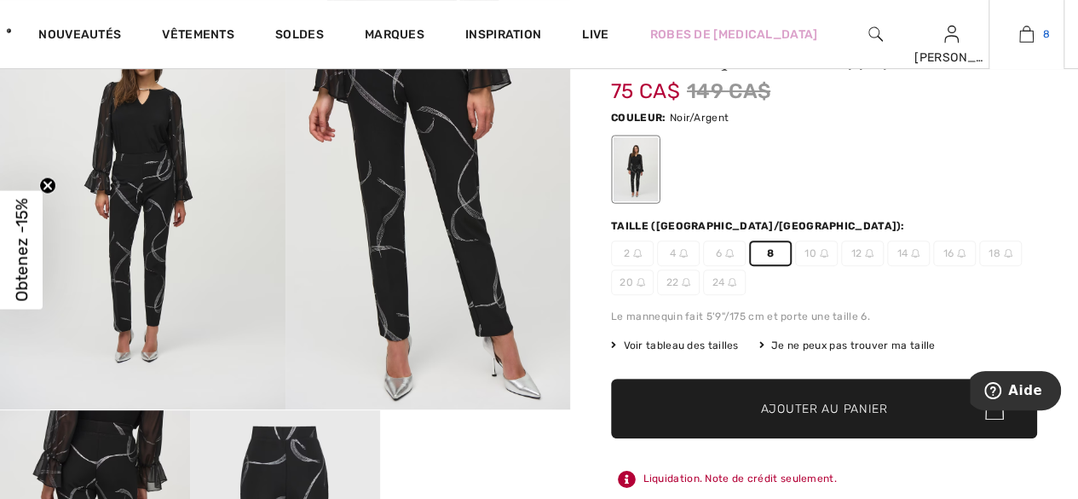
click at [1031, 39] on img at bounding box center [1026, 34] width 14 height 20
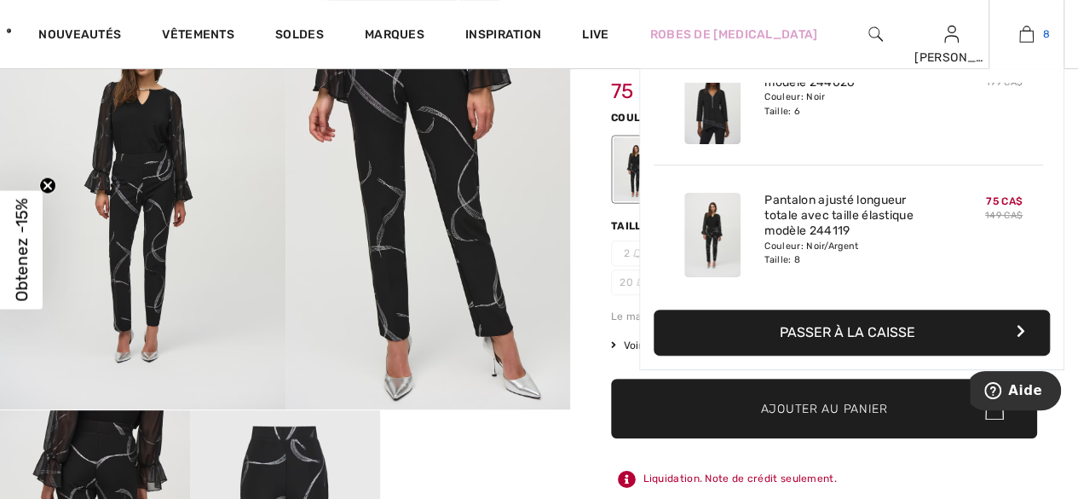
click at [1021, 30] on img at bounding box center [1026, 34] width 14 height 20
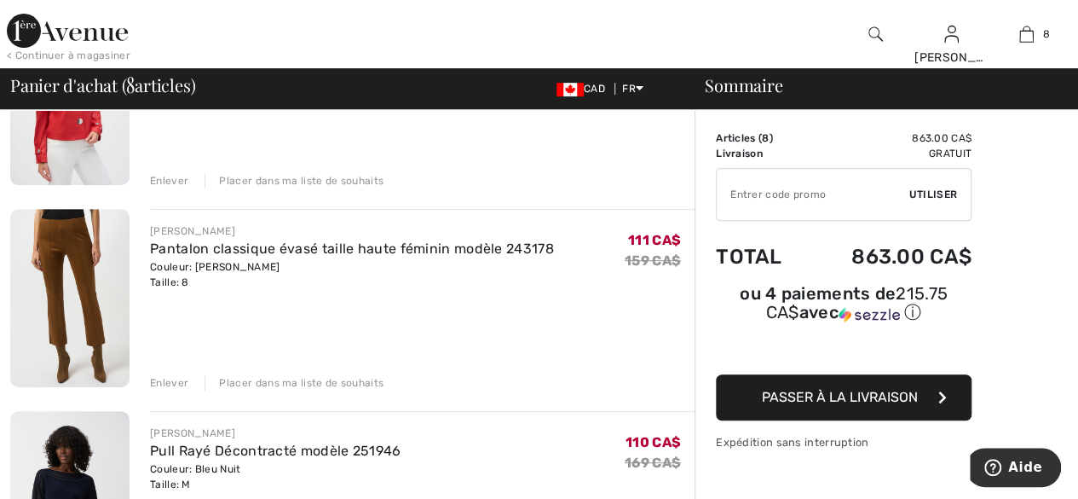
scroll to position [245, 0]
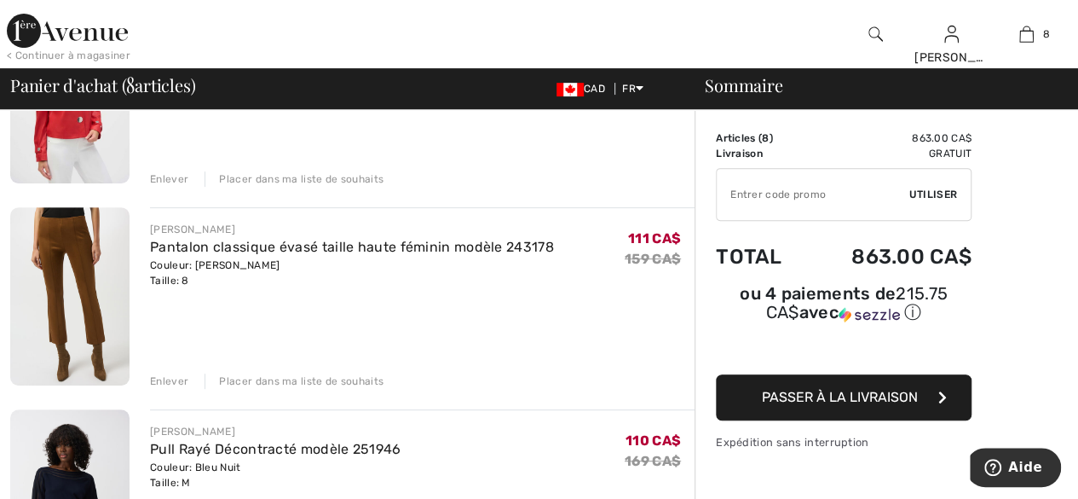
click at [160, 386] on div "Enlever" at bounding box center [169, 380] width 38 height 15
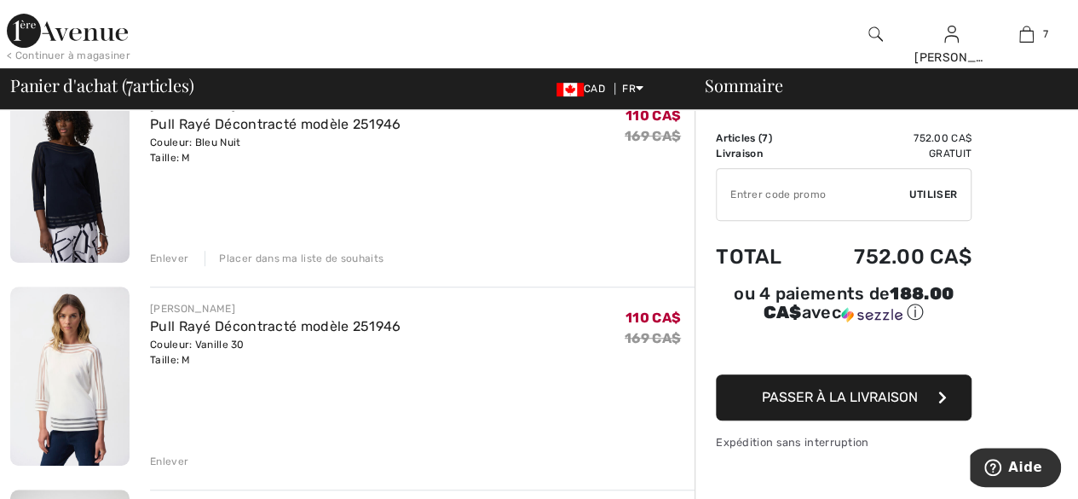
scroll to position [368, 0]
click at [160, 259] on div "Enlever" at bounding box center [169, 258] width 38 height 15
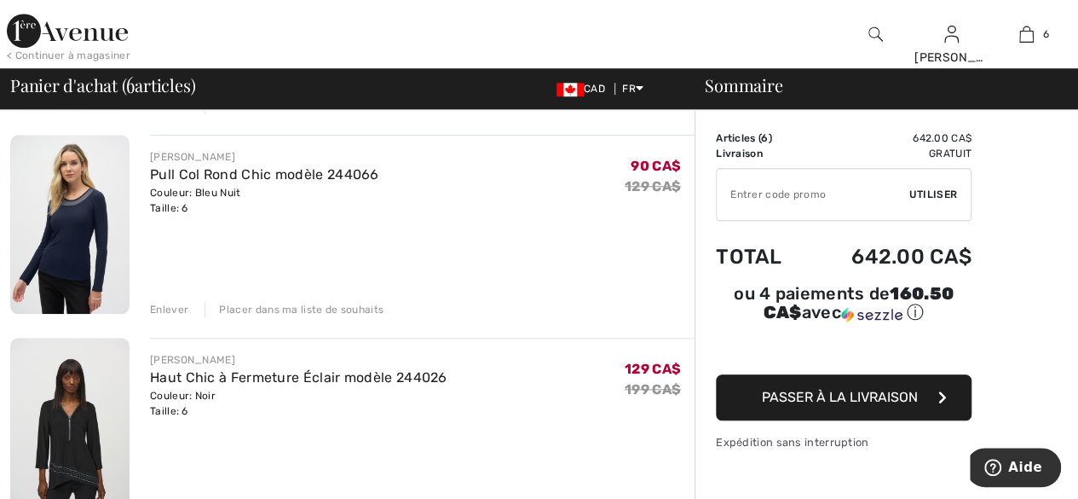
scroll to position [705, 0]
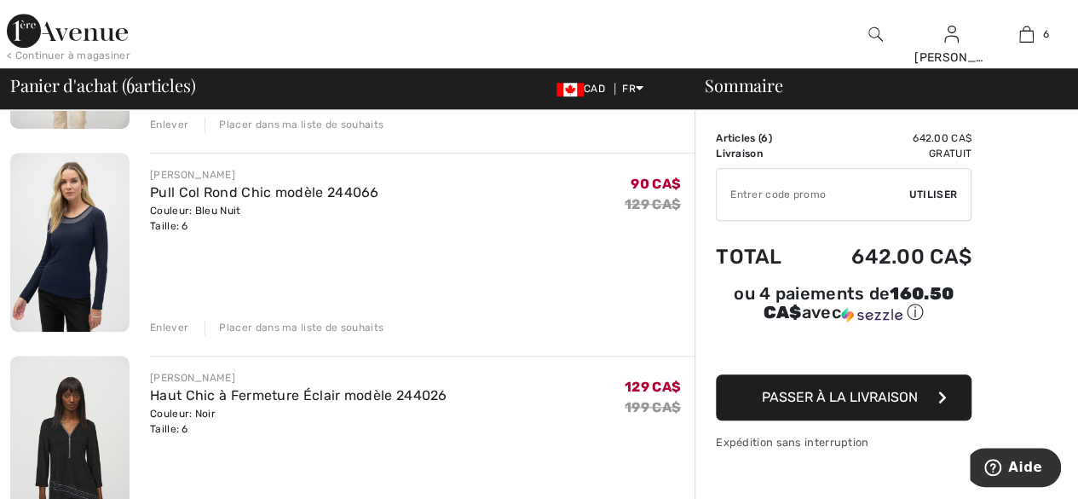
click at [163, 325] on div "Enlever" at bounding box center [169, 327] width 38 height 15
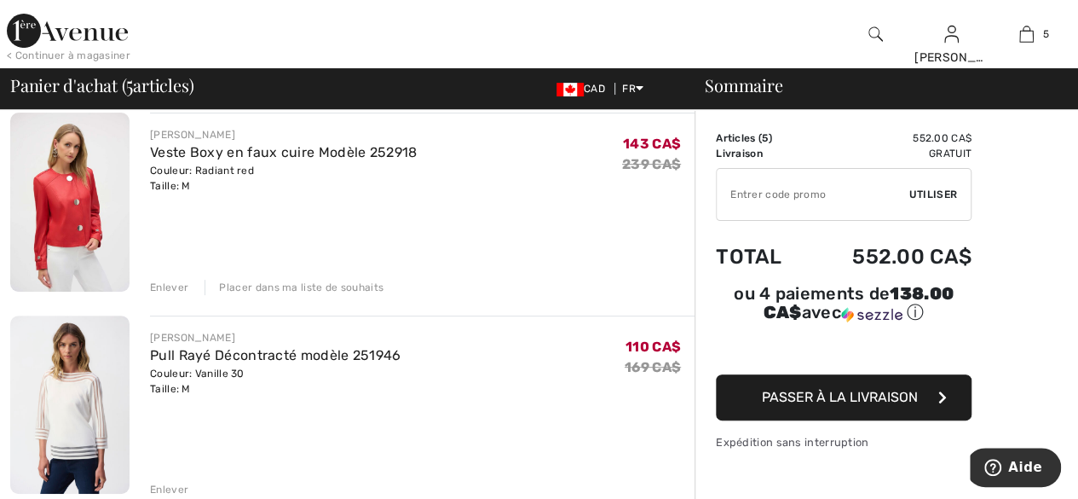
scroll to position [131, 0]
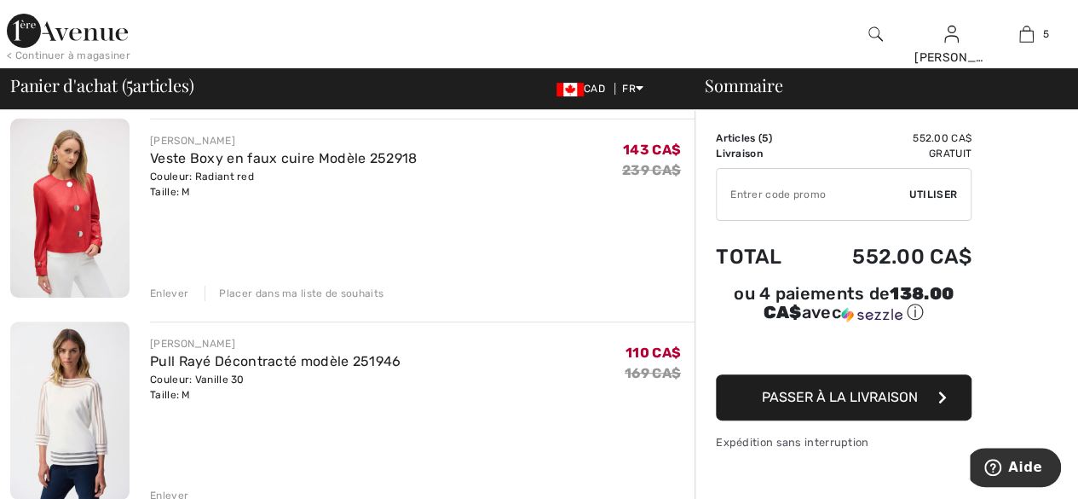
click at [169, 297] on div "Enlever" at bounding box center [169, 292] width 38 height 15
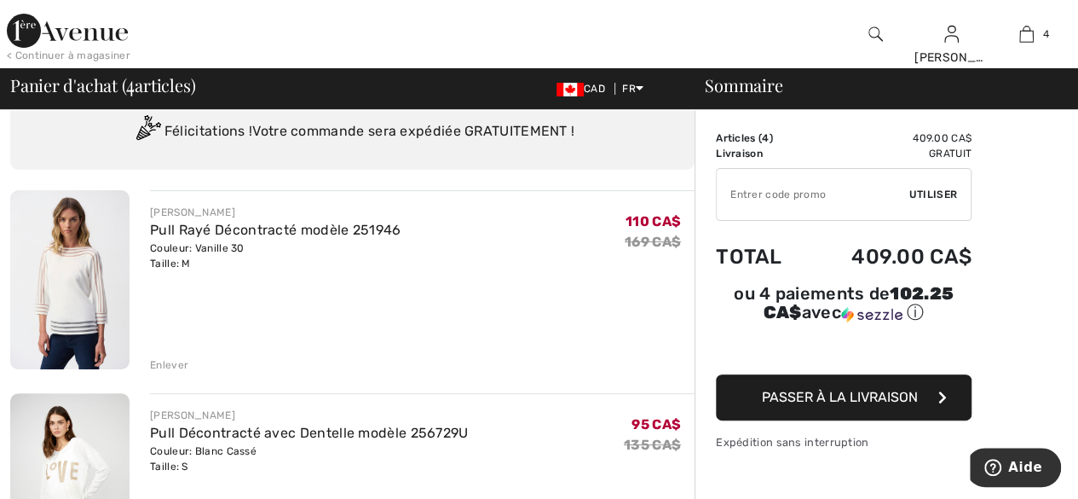
scroll to position [0, 0]
